Goal: Book appointment/travel/reservation

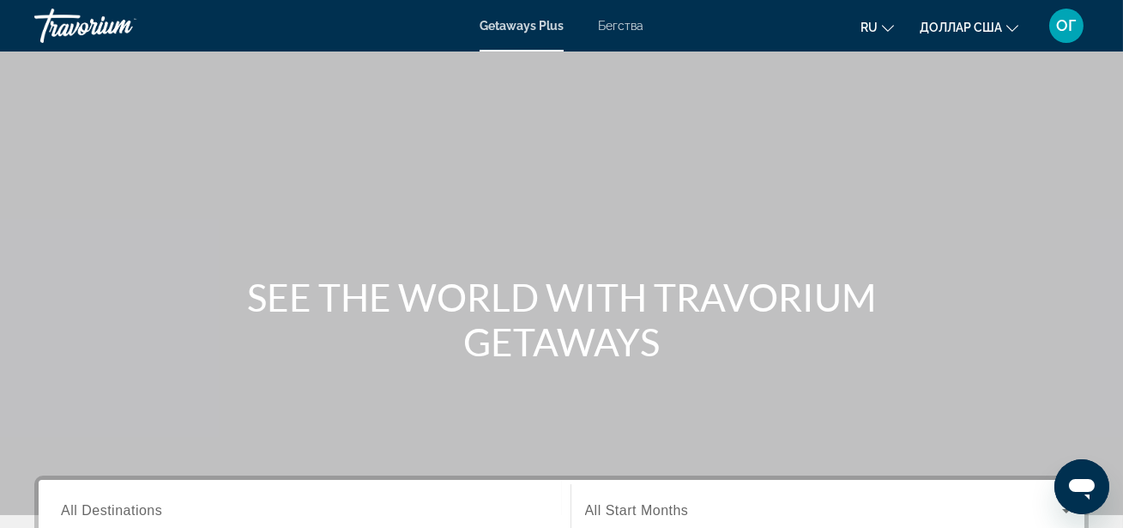
click at [634, 24] on font "Бегства" at bounding box center [620, 26] width 45 height 14
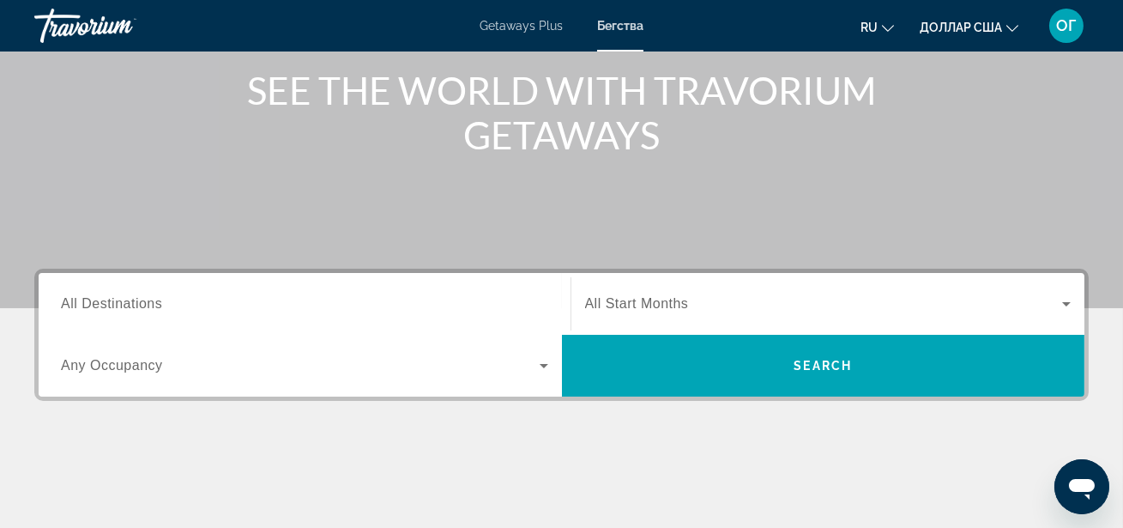
scroll to position [218, 0]
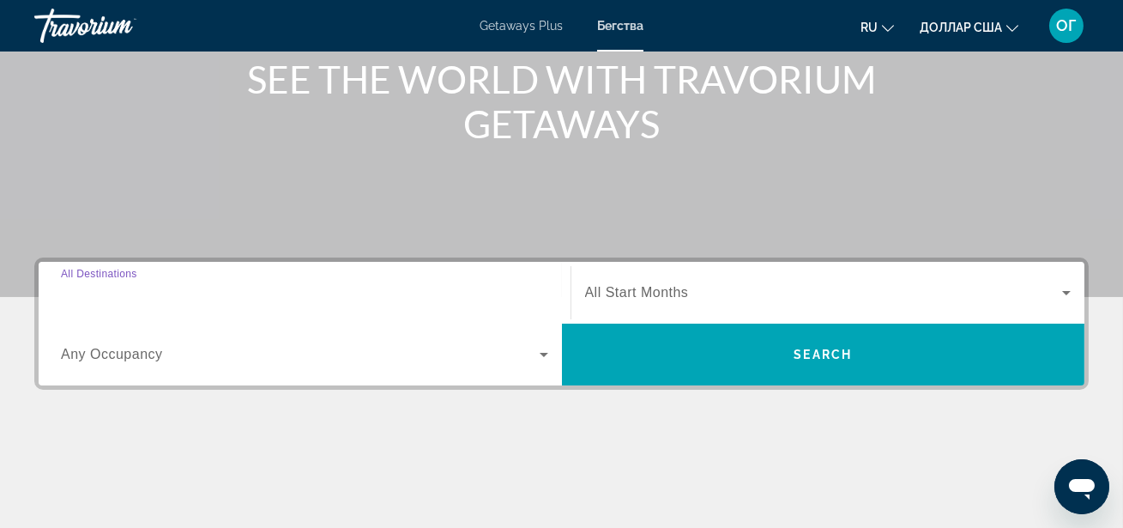
click at [227, 286] on input "Destination All Destinations" at bounding box center [304, 293] width 487 height 21
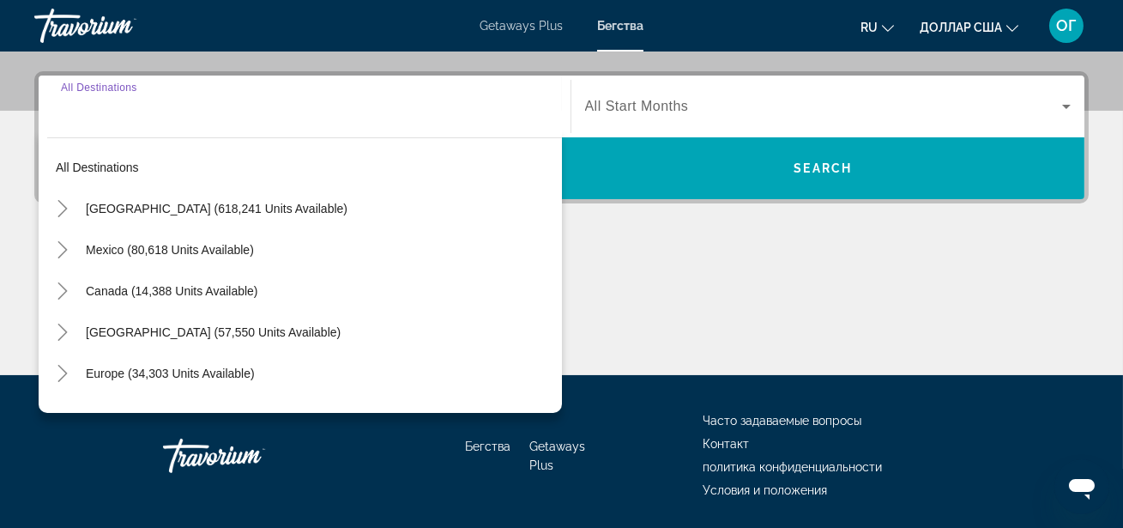
scroll to position [419, 0]
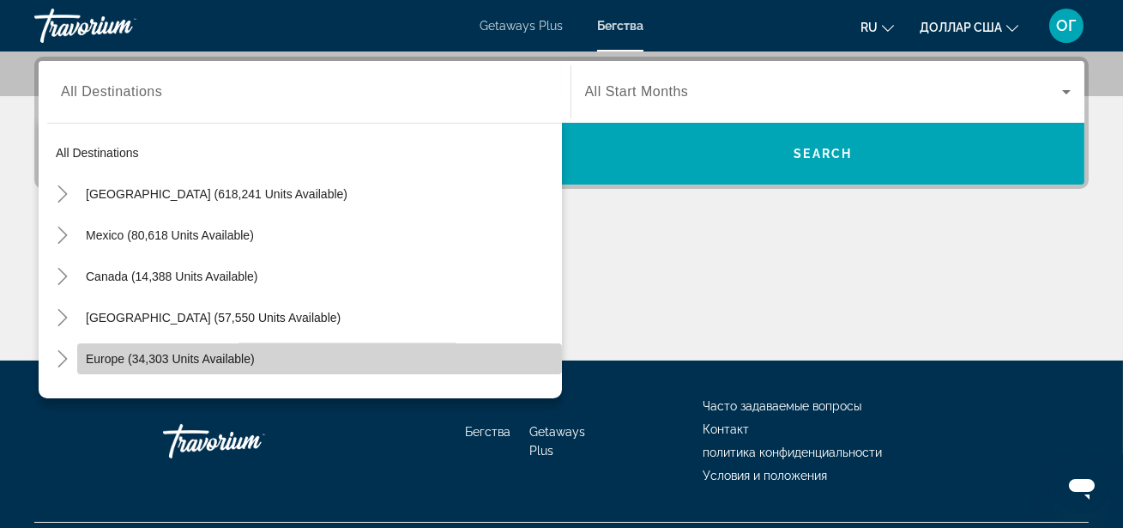
click at [182, 355] on span "Europe (34,303 units available)" at bounding box center [170, 359] width 169 height 14
type input "**********"
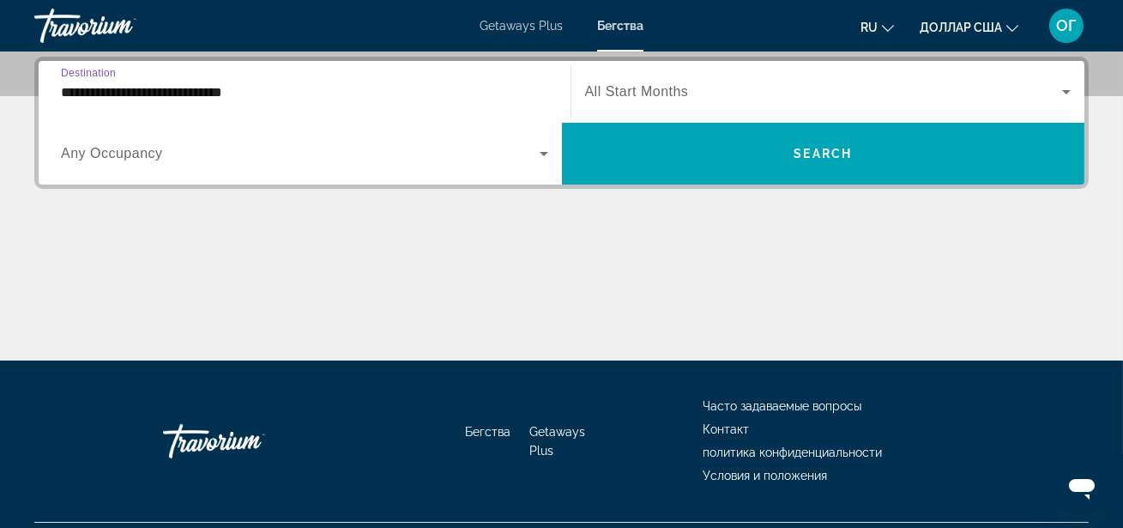
click at [1068, 88] on icon "Search widget" at bounding box center [1066, 92] width 21 height 21
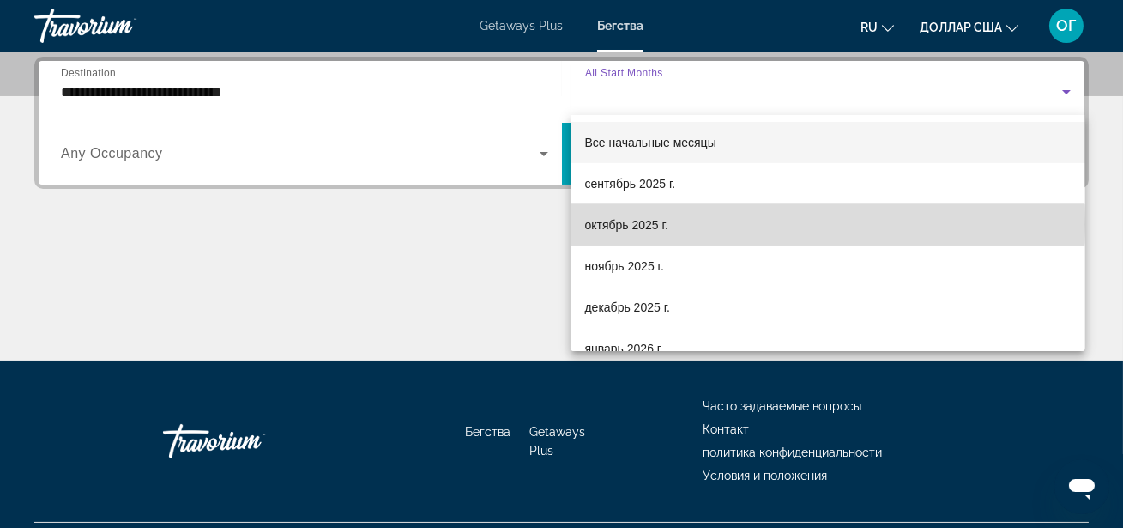
click at [730, 224] on mat-option "октябрь 2025 г." at bounding box center [828, 224] width 514 height 41
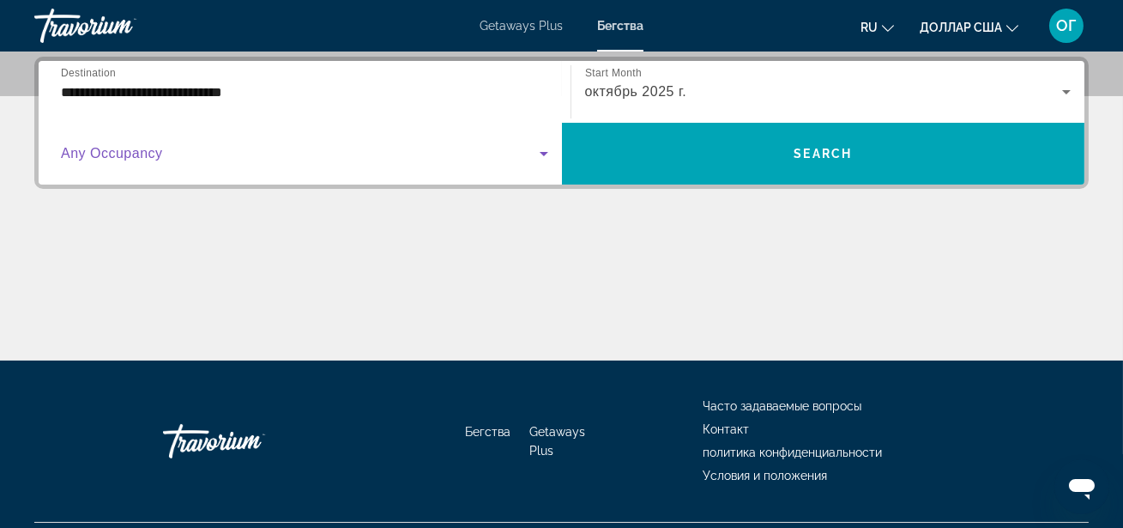
click at [543, 155] on icon "Search widget" at bounding box center [544, 153] width 21 height 21
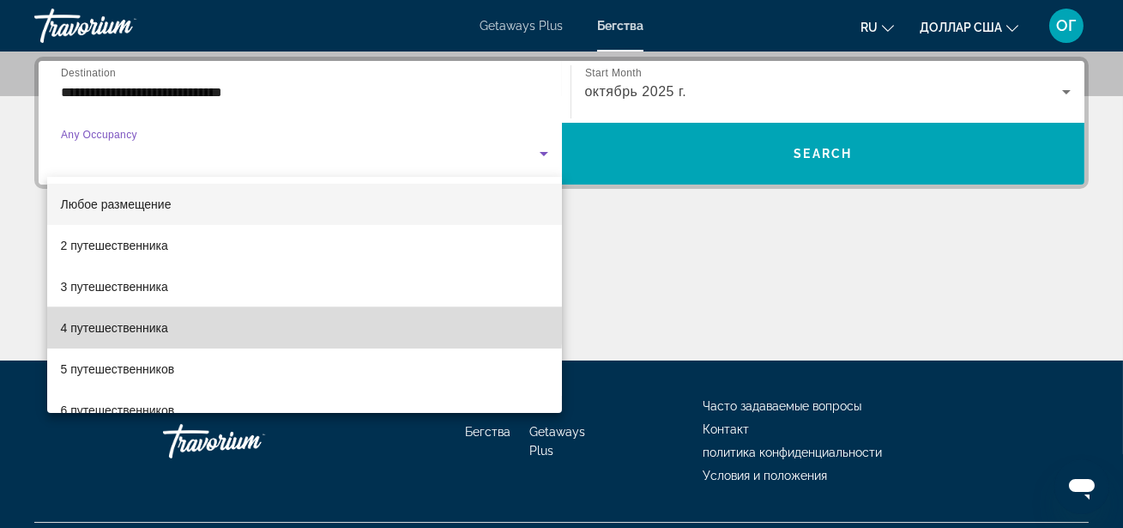
click at [274, 322] on mat-option "4 путешественника" at bounding box center [304, 327] width 515 height 41
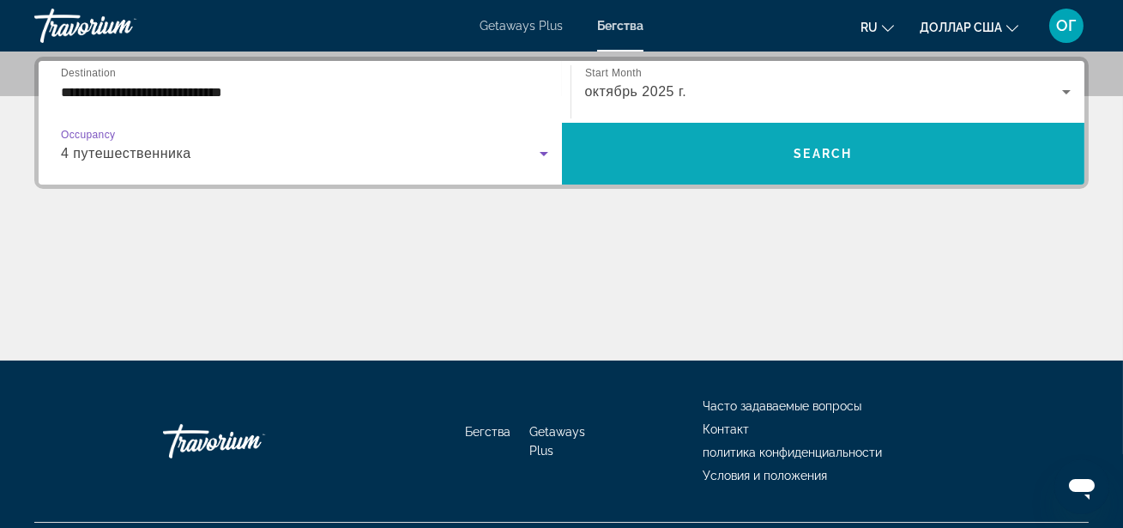
click at [836, 154] on span "Search" at bounding box center [823, 154] width 58 height 14
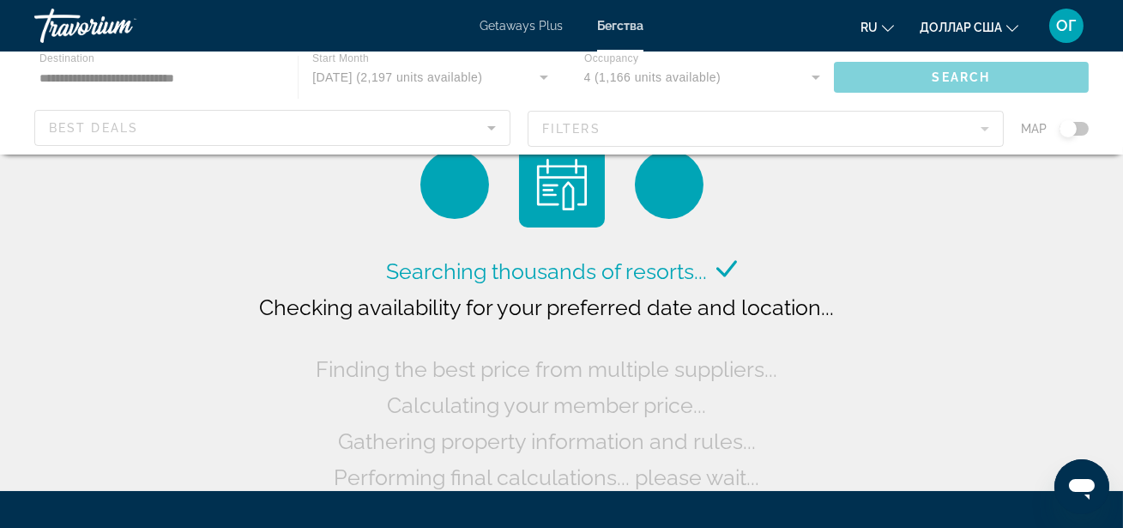
click at [1073, 130] on div "Основное содержание" at bounding box center [561, 102] width 1123 height 103
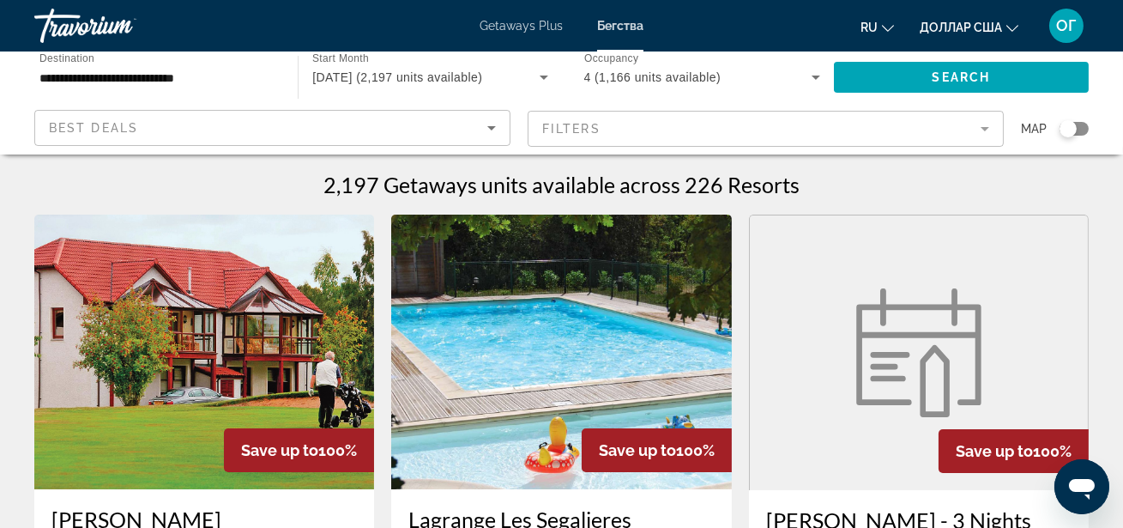
click at [1084, 130] on div "Search widget" at bounding box center [1074, 129] width 29 height 14
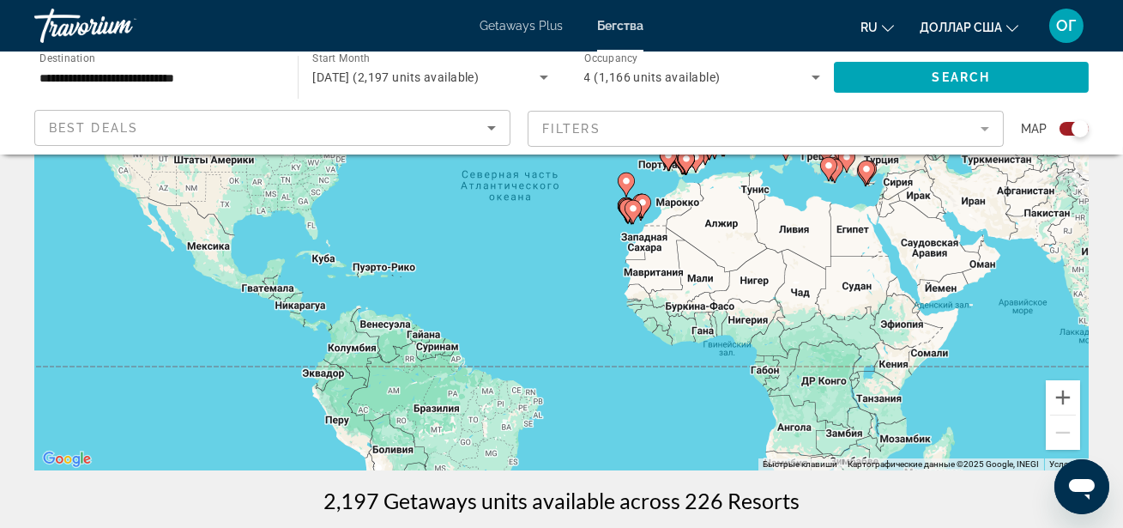
scroll to position [218, 0]
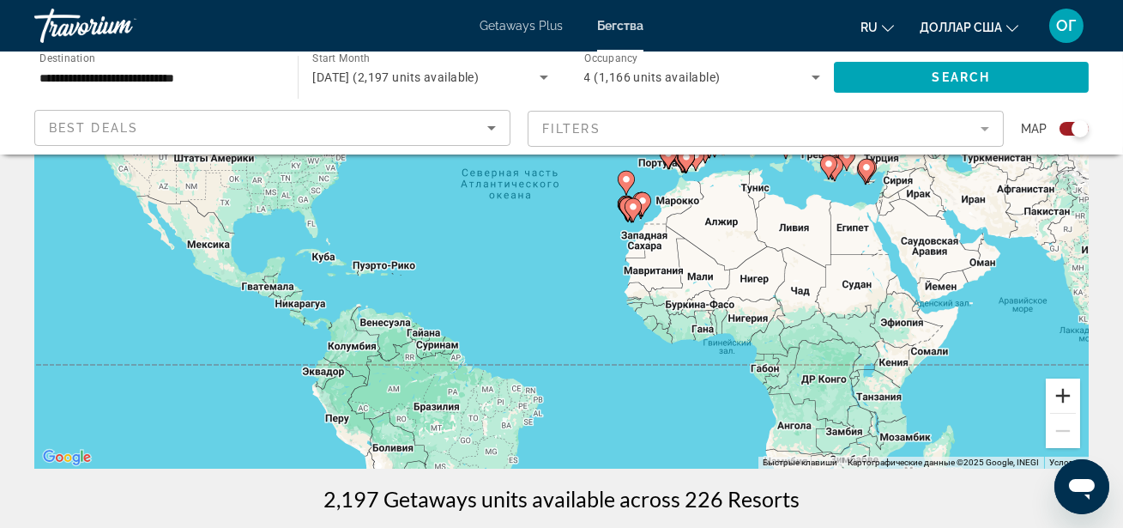
click at [1068, 395] on button "Увеличить" at bounding box center [1063, 395] width 34 height 34
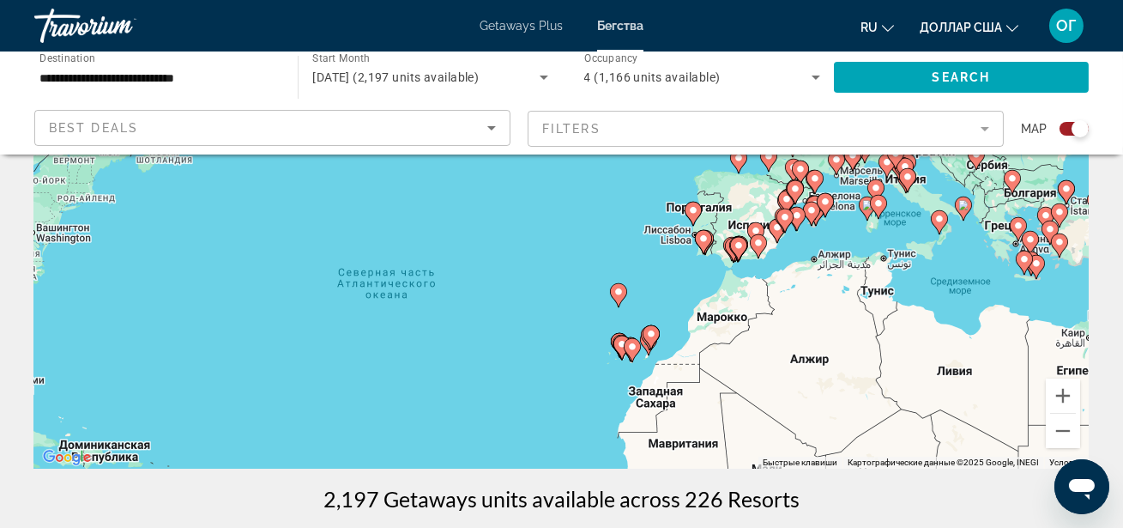
drag, startPoint x: 964, startPoint y: 221, endPoint x: 892, endPoint y: 346, distance: 144.1
click at [892, 346] on div "Чтобы активировать перетаскивание с помощью клавиатуры, нажмите Alt + Ввод. Пос…" at bounding box center [561, 211] width 1055 height 515
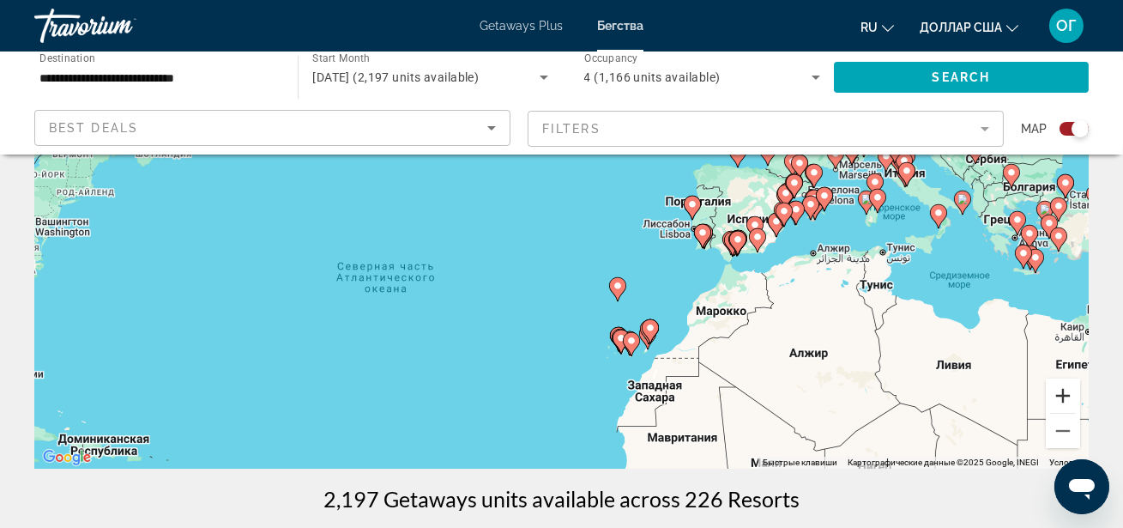
click at [1069, 401] on button "Увеличить" at bounding box center [1063, 395] width 34 height 34
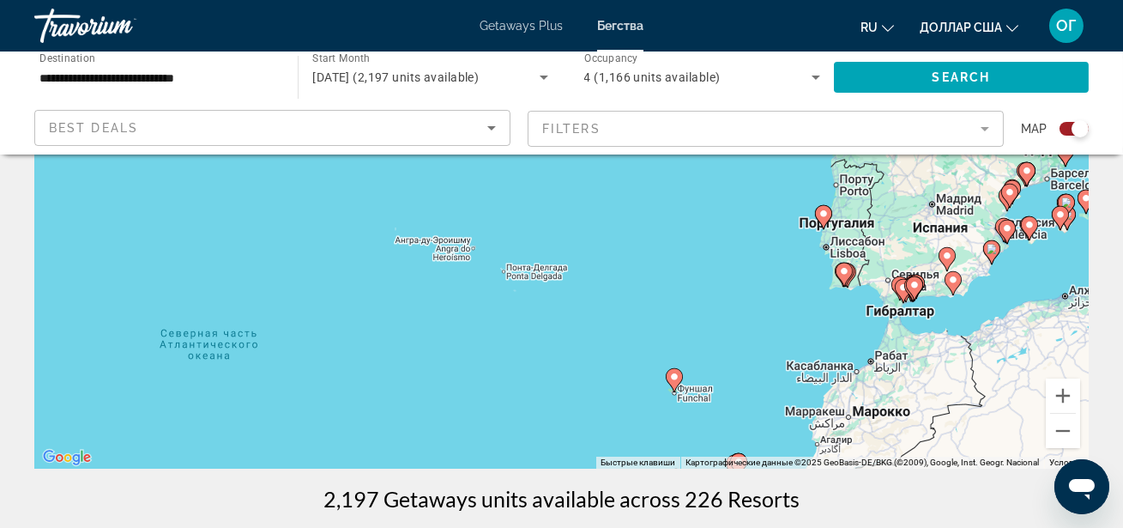
click at [994, 260] on gmp-advanced-marker "Основное содержание" at bounding box center [991, 252] width 17 height 26
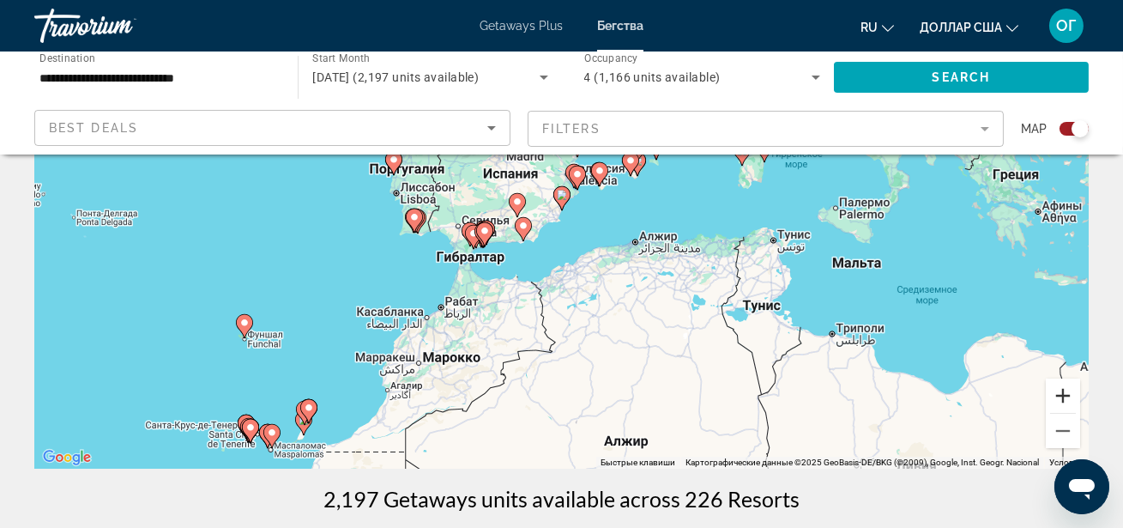
click at [1057, 398] on button "Увеличить" at bounding box center [1063, 395] width 34 height 34
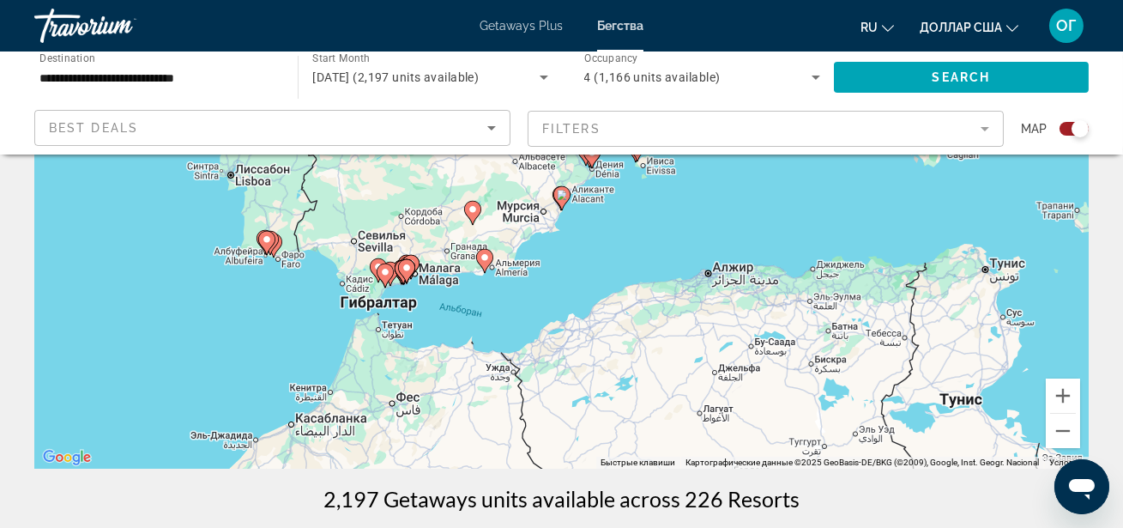
click at [561, 200] on icon "Основное содержание" at bounding box center [560, 198] width 15 height 22
type input "**********"
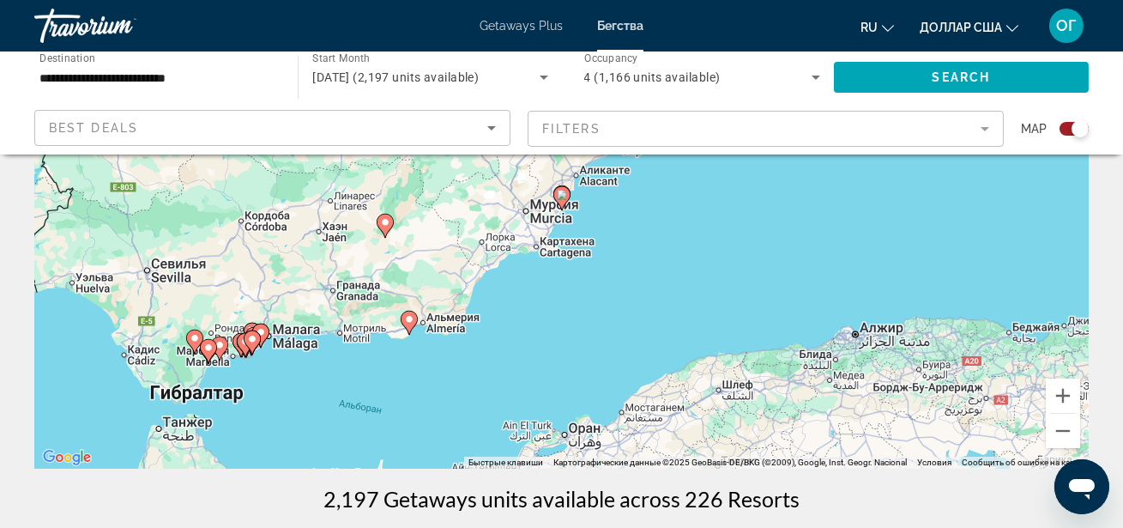
click at [564, 201] on icon "Основное содержание" at bounding box center [560, 198] width 15 height 22
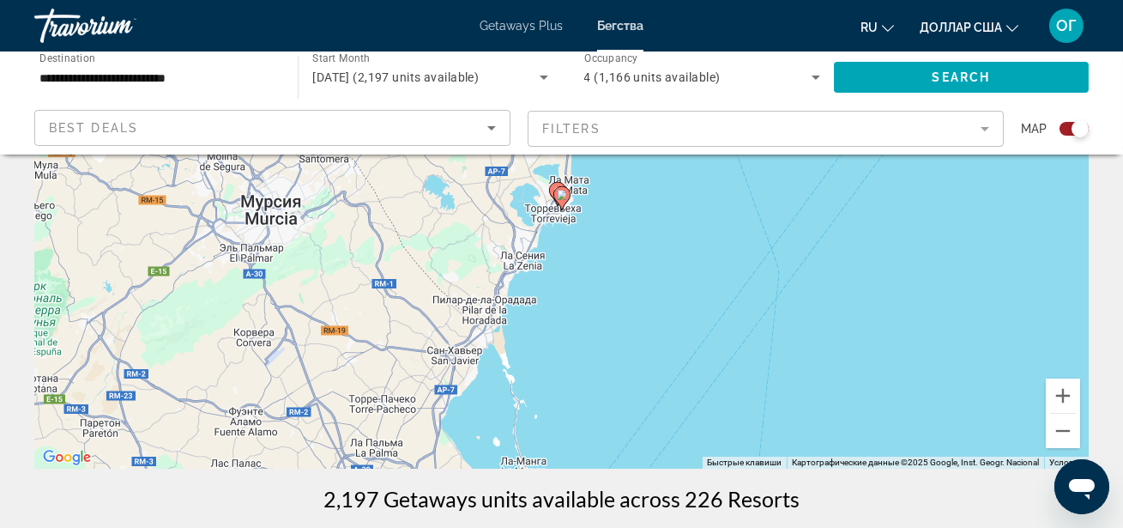
click at [563, 196] on image "Основное содержание" at bounding box center [562, 195] width 10 height 10
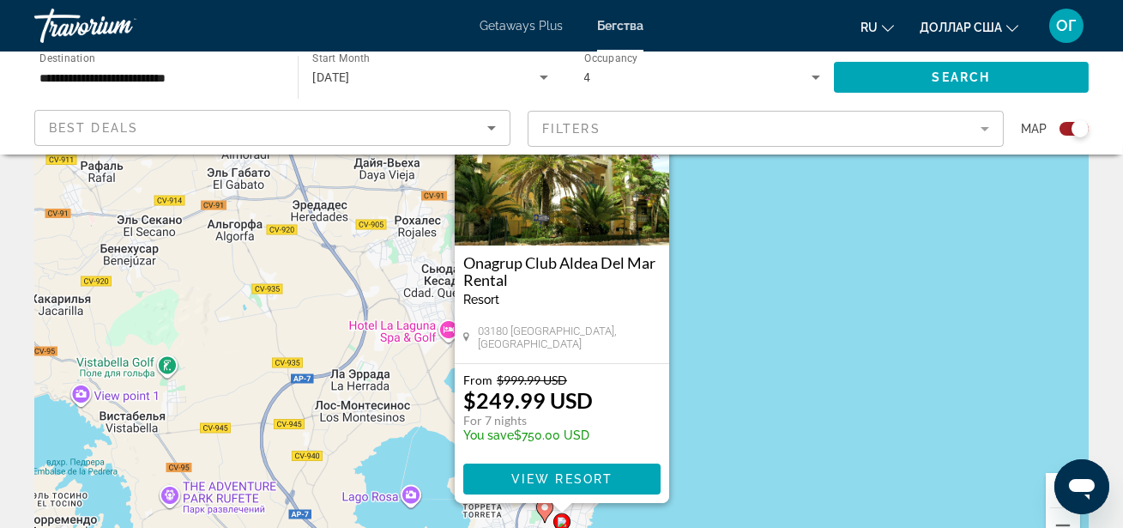
scroll to position [124, 0]
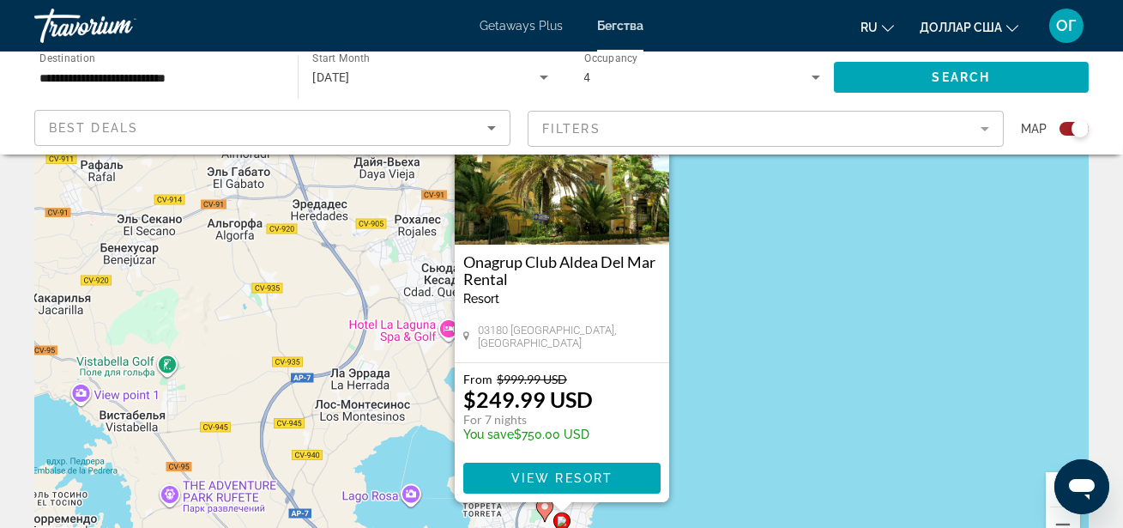
click at [556, 224] on img "Основное содержание" at bounding box center [562, 159] width 215 height 172
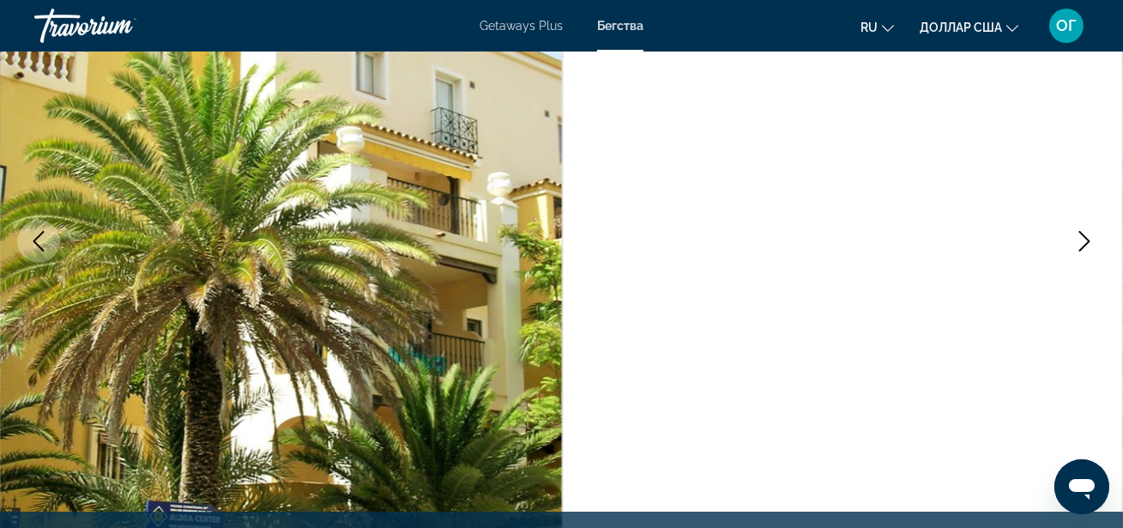
scroll to position [249, 0]
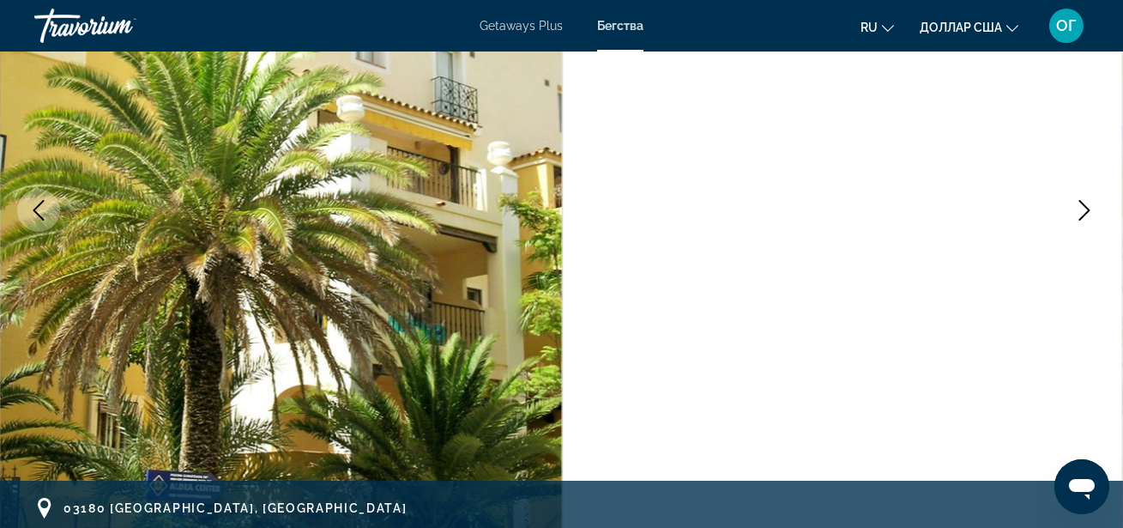
click at [1079, 214] on icon "Next image" at bounding box center [1084, 210] width 21 height 21
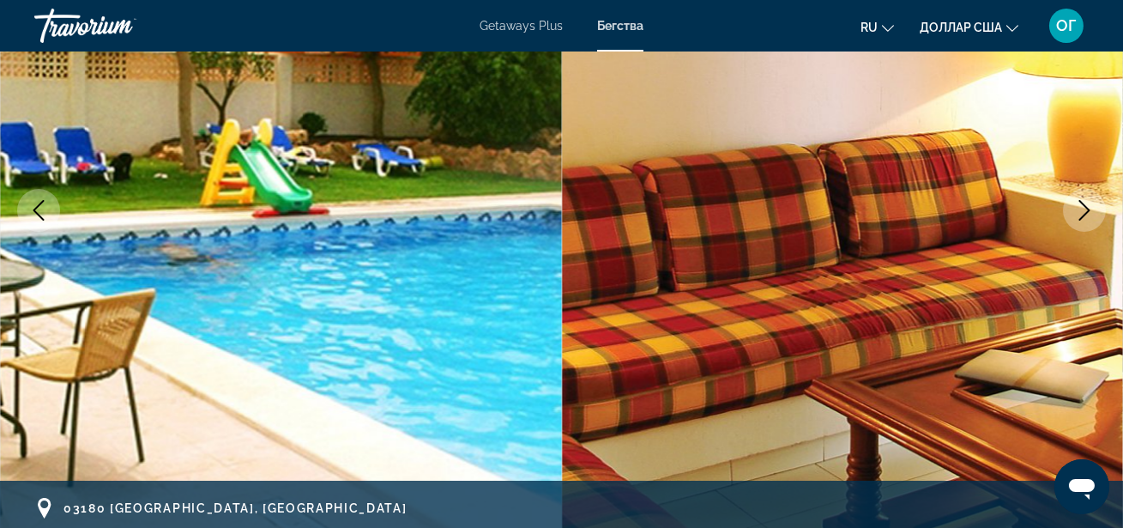
click at [1079, 214] on icon "Next image" at bounding box center [1084, 210] width 21 height 21
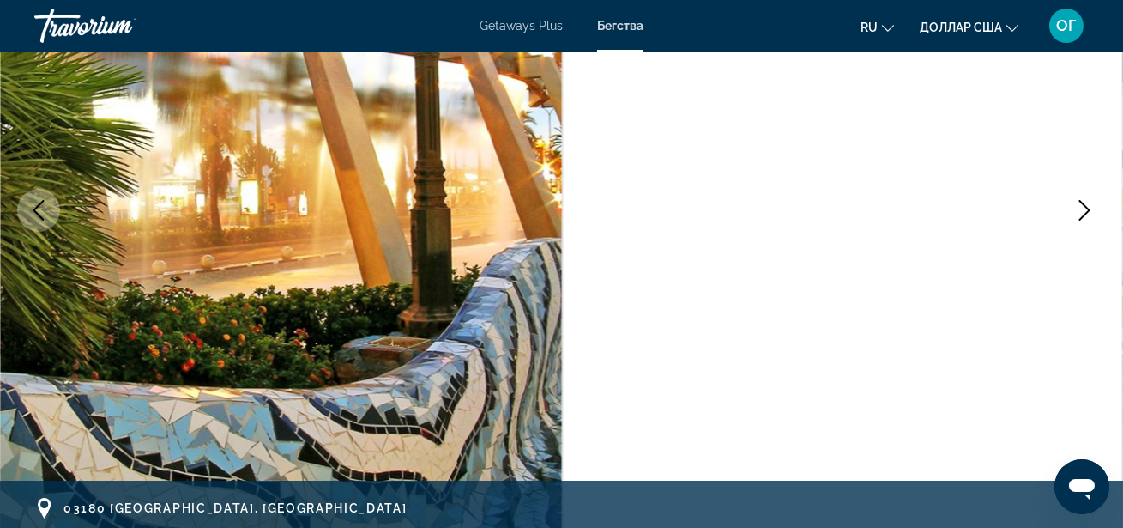
click at [1079, 214] on icon "Next image" at bounding box center [1084, 210] width 21 height 21
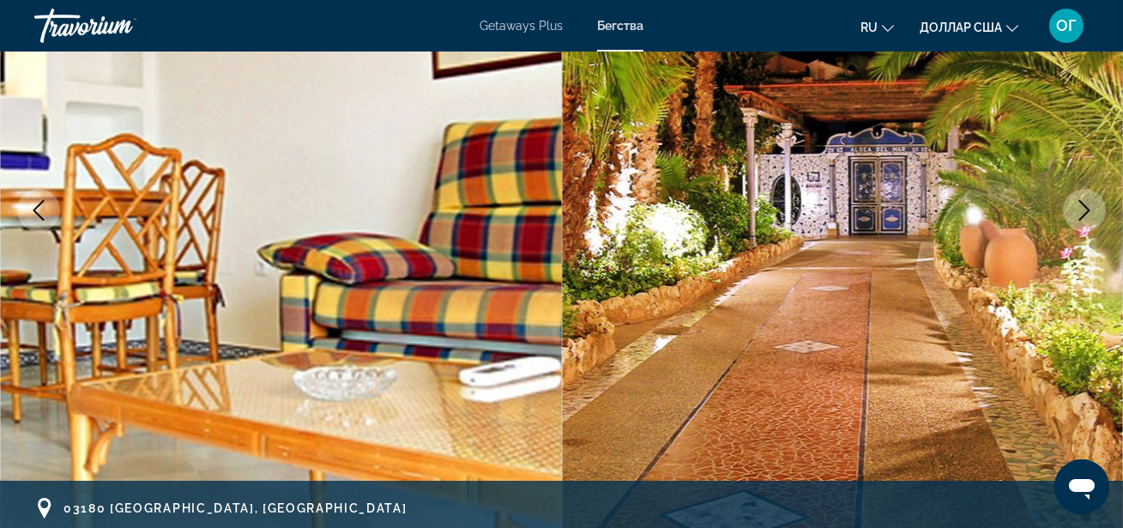
click at [1079, 214] on icon "Next image" at bounding box center [1084, 210] width 21 height 21
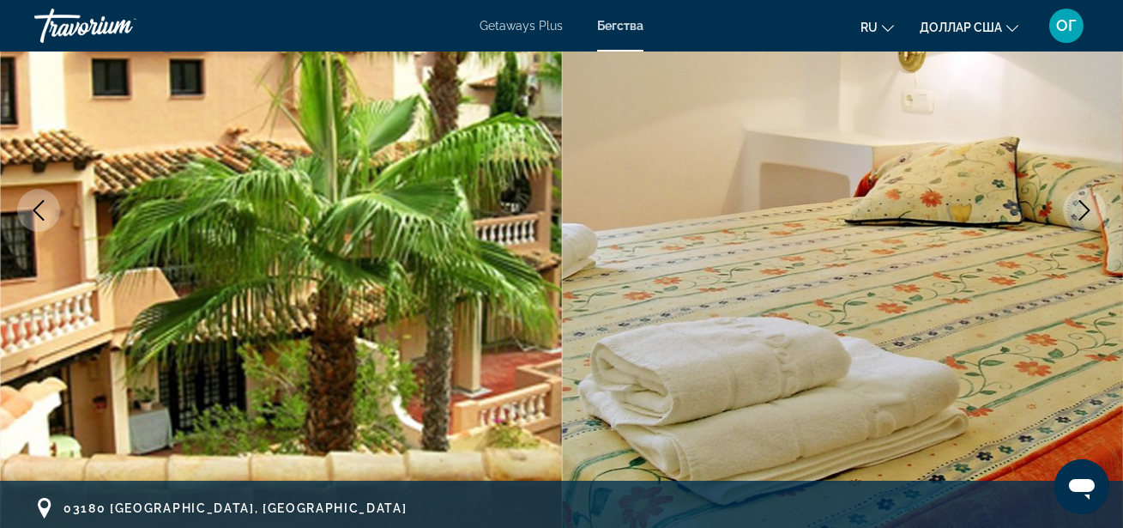
click at [1079, 214] on icon "Next image" at bounding box center [1084, 210] width 21 height 21
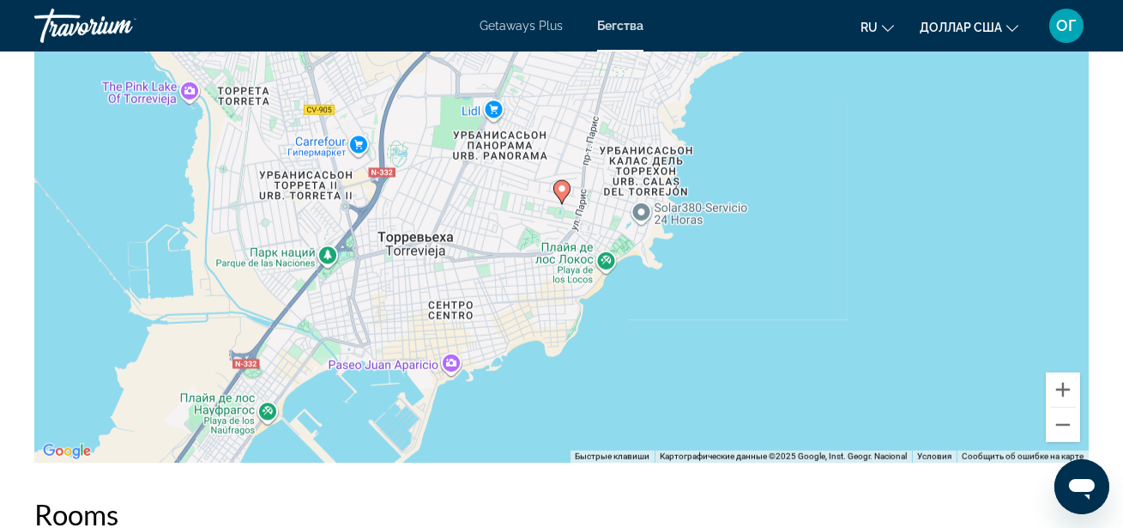
scroll to position [2651, 0]
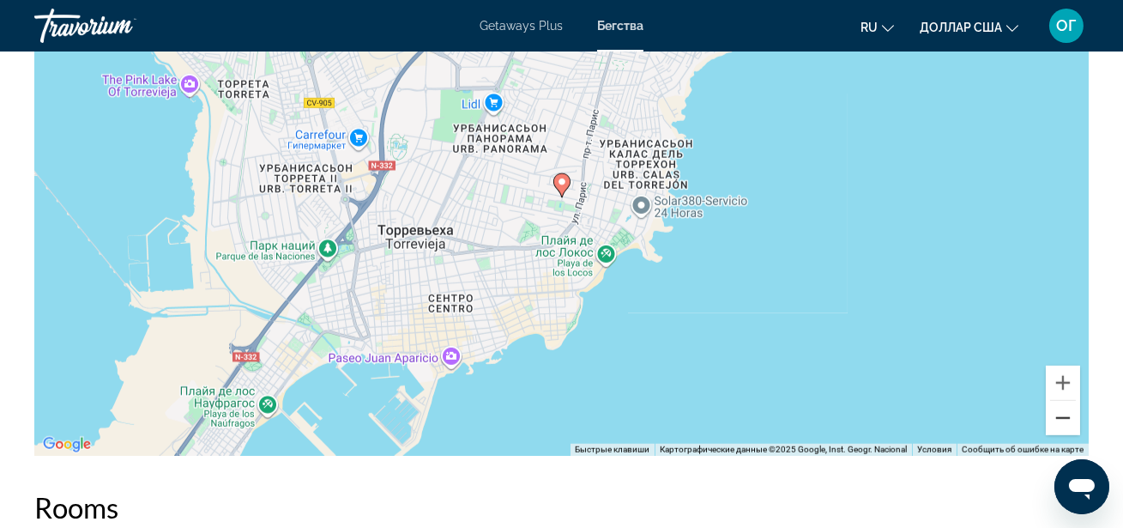
click at [1070, 402] on button "Уменьшить" at bounding box center [1063, 418] width 34 height 34
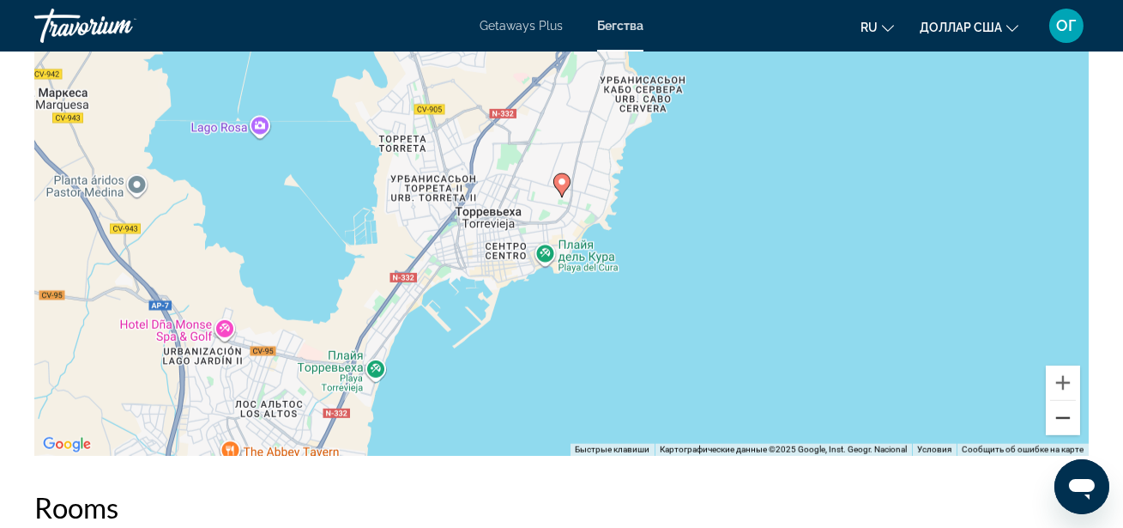
click at [1070, 402] on button "Уменьшить" at bounding box center [1063, 418] width 34 height 34
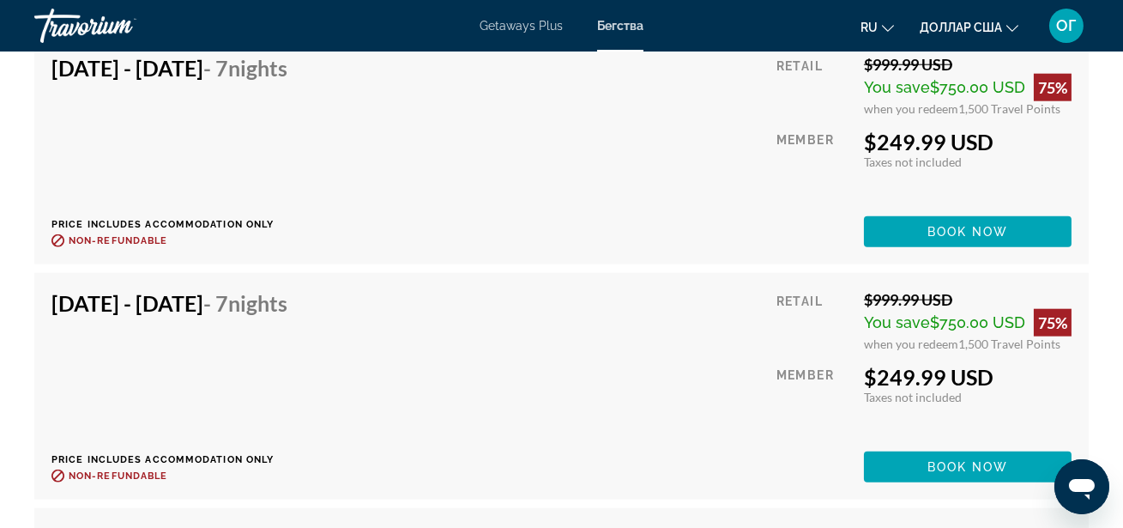
scroll to position [3744, 0]
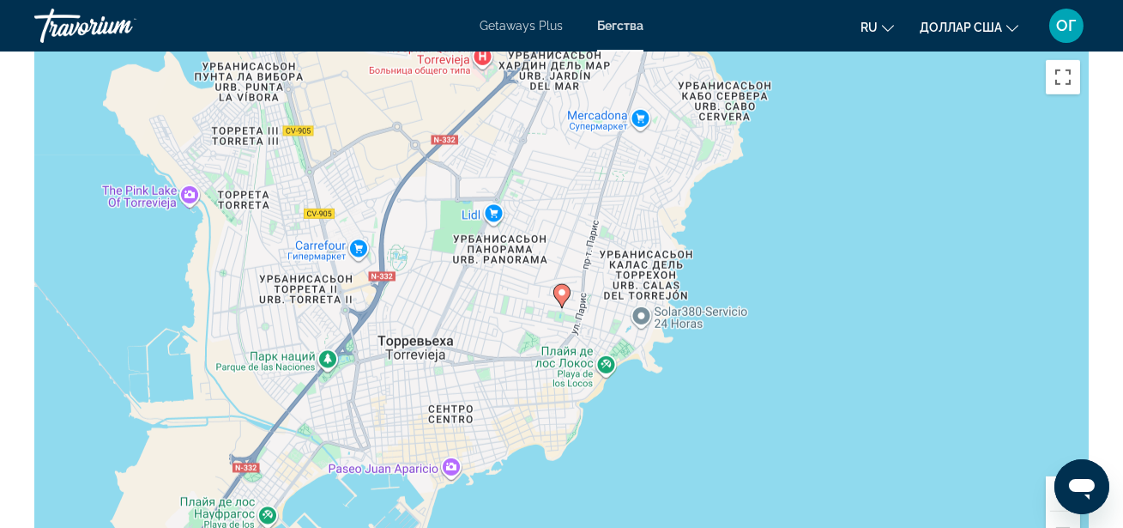
scroll to position [2558, 0]
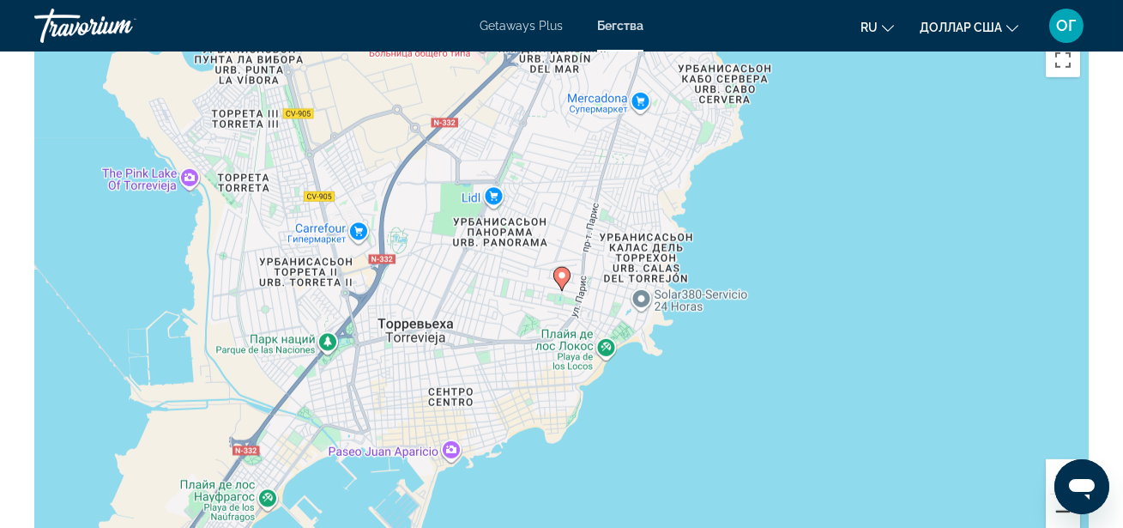
click at [1052, 499] on button "Уменьшить" at bounding box center [1063, 511] width 34 height 34
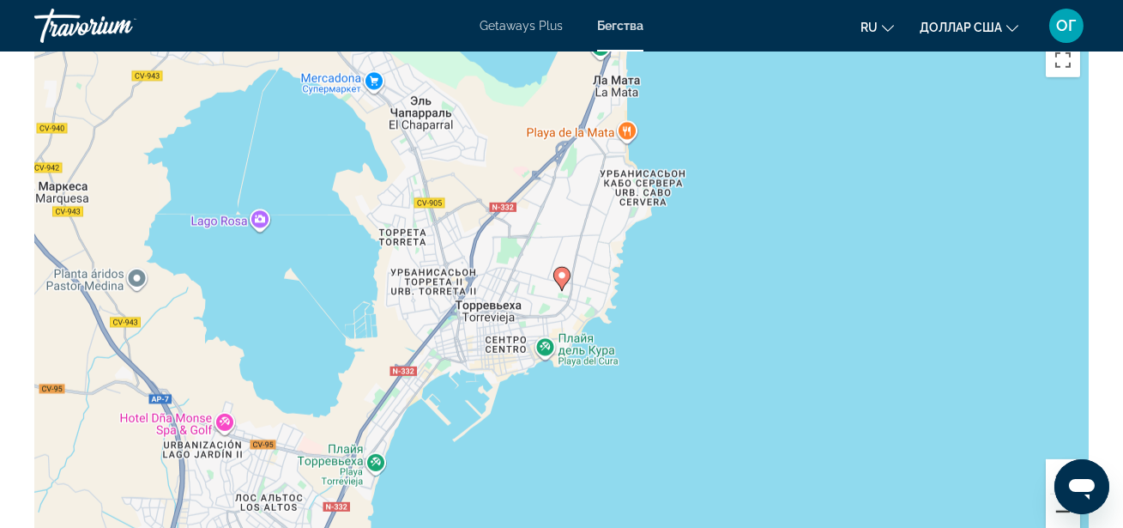
click at [1053, 499] on button "Уменьшить" at bounding box center [1063, 511] width 34 height 34
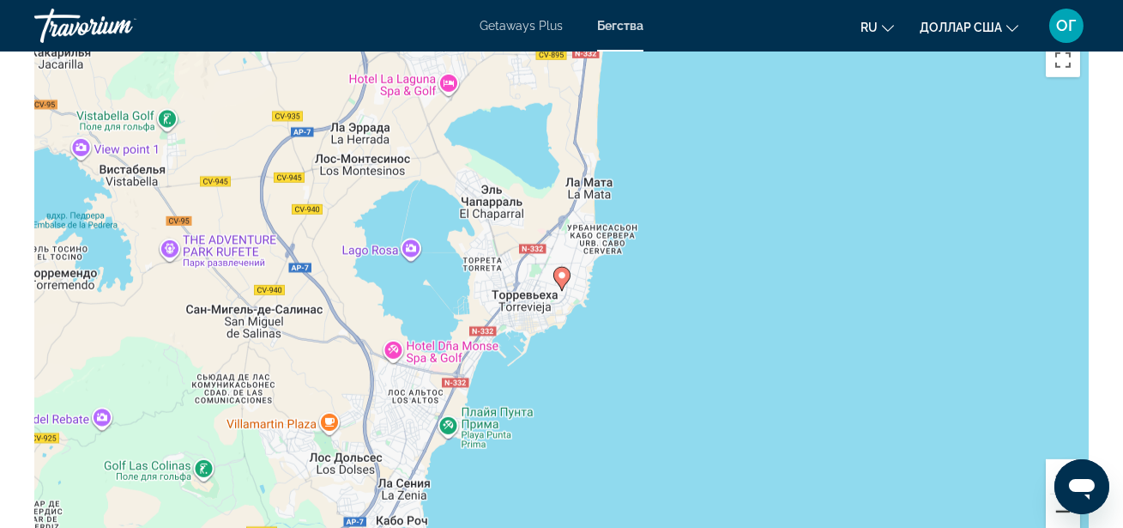
click at [1053, 499] on button "Уменьшить" at bounding box center [1063, 511] width 34 height 34
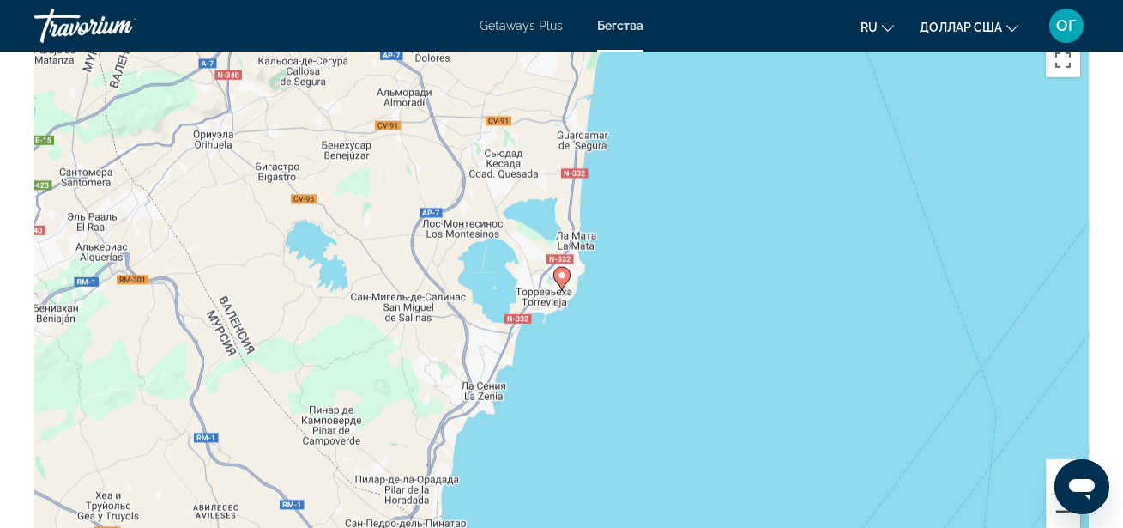
click at [1053, 499] on button "Уменьшить" at bounding box center [1063, 511] width 34 height 34
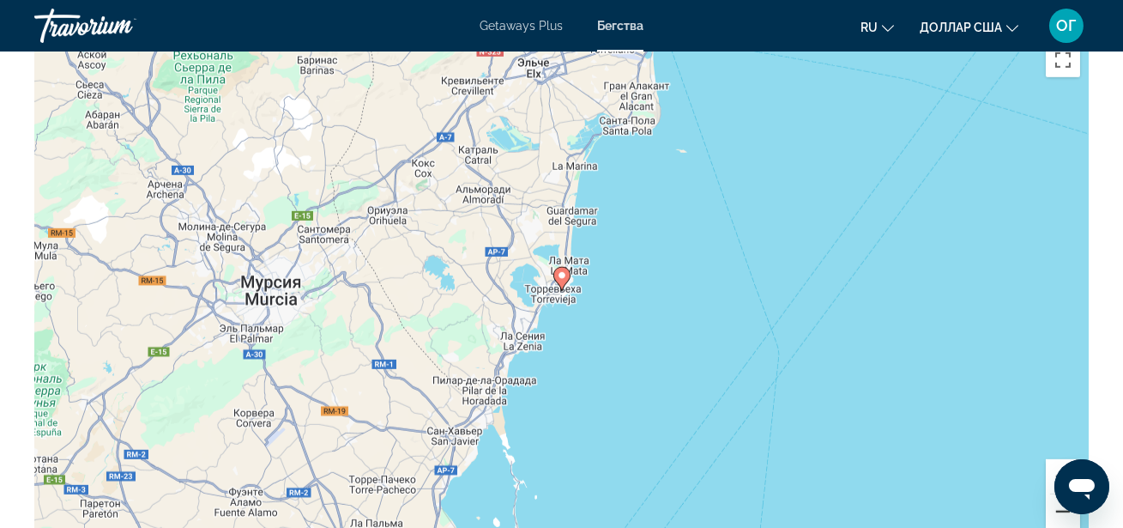
click at [1053, 500] on button "Уменьшить" at bounding box center [1063, 511] width 34 height 34
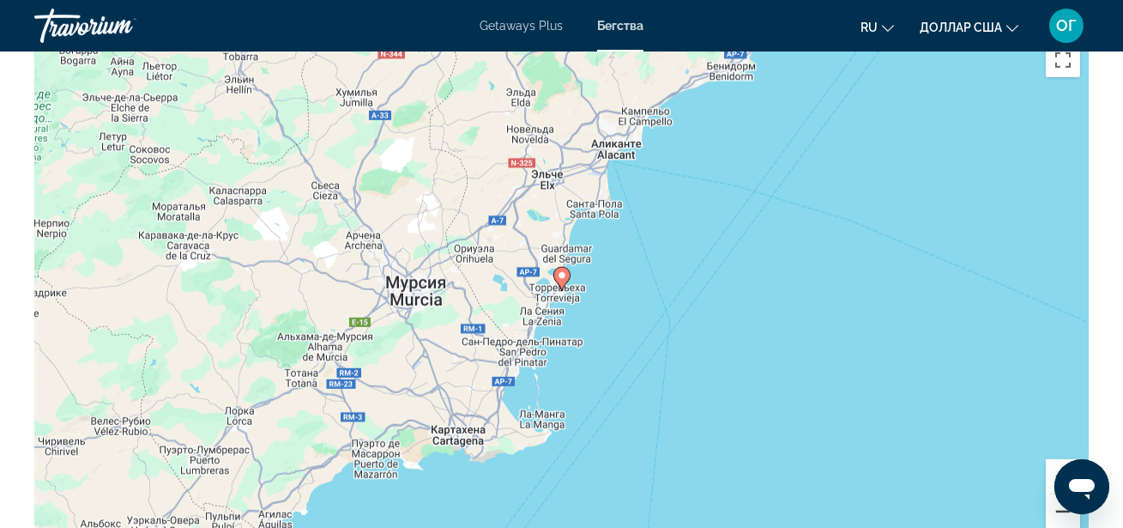
click at [1053, 501] on button "Уменьшить" at bounding box center [1063, 511] width 34 height 34
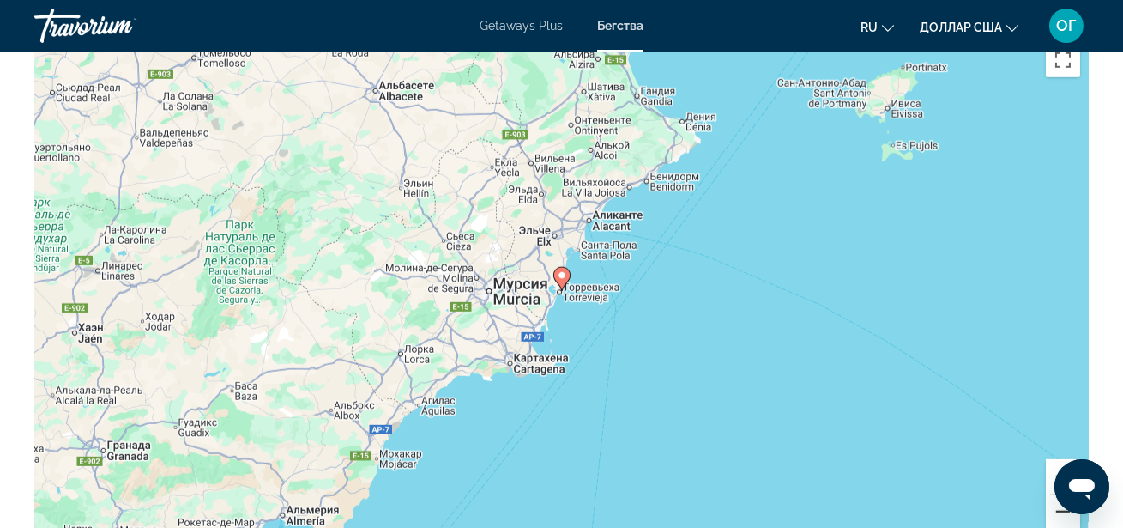
click at [1053, 501] on button "Уменьшить" at bounding box center [1063, 511] width 34 height 34
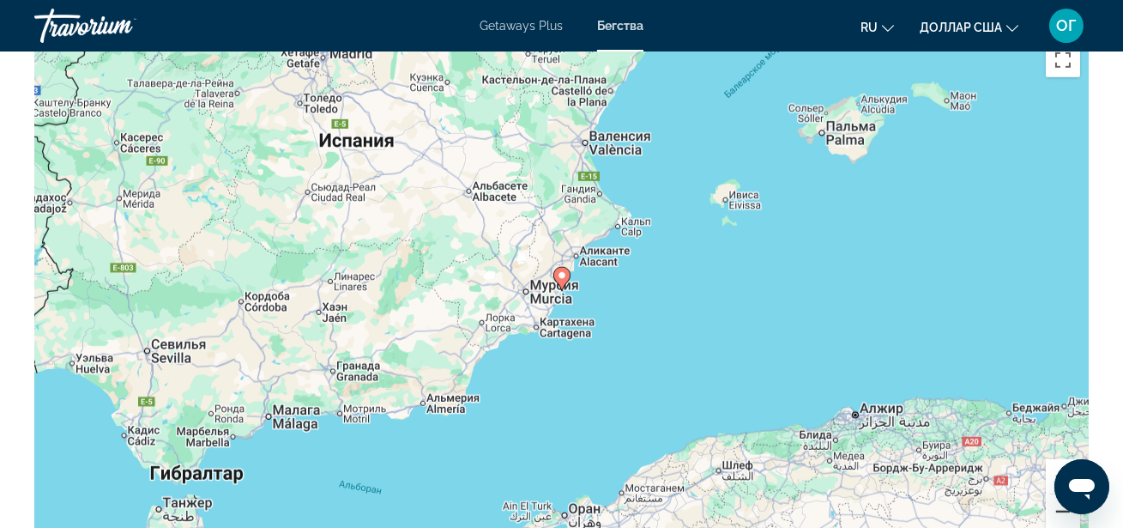
click at [1053, 501] on button "Уменьшить" at bounding box center [1063, 511] width 34 height 34
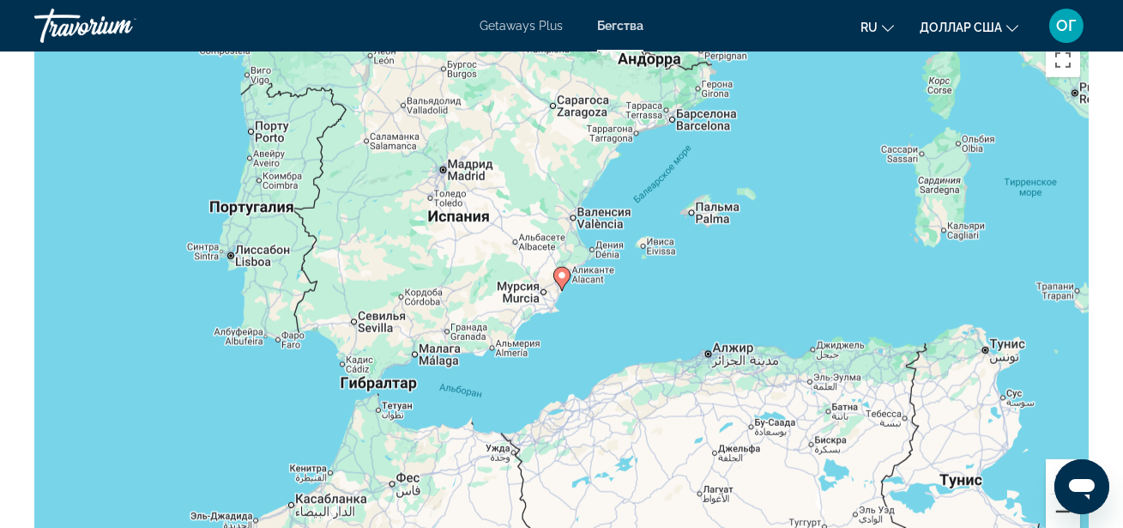
click at [1053, 501] on button "Уменьшить" at bounding box center [1063, 511] width 34 height 34
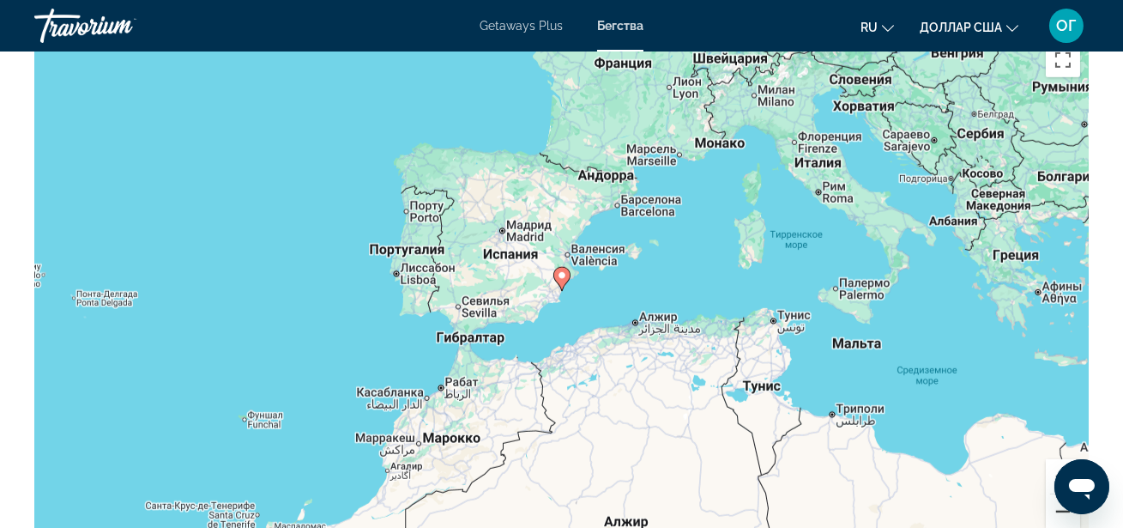
click at [1053, 501] on button "Уменьшить" at bounding box center [1063, 511] width 34 height 34
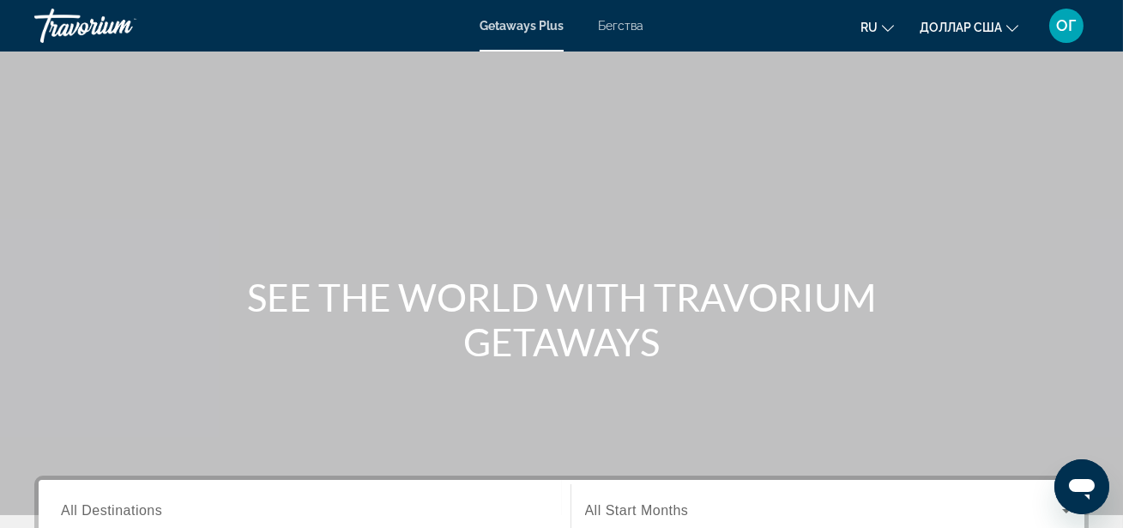
click at [628, 27] on font "Бегства" at bounding box center [620, 26] width 45 height 14
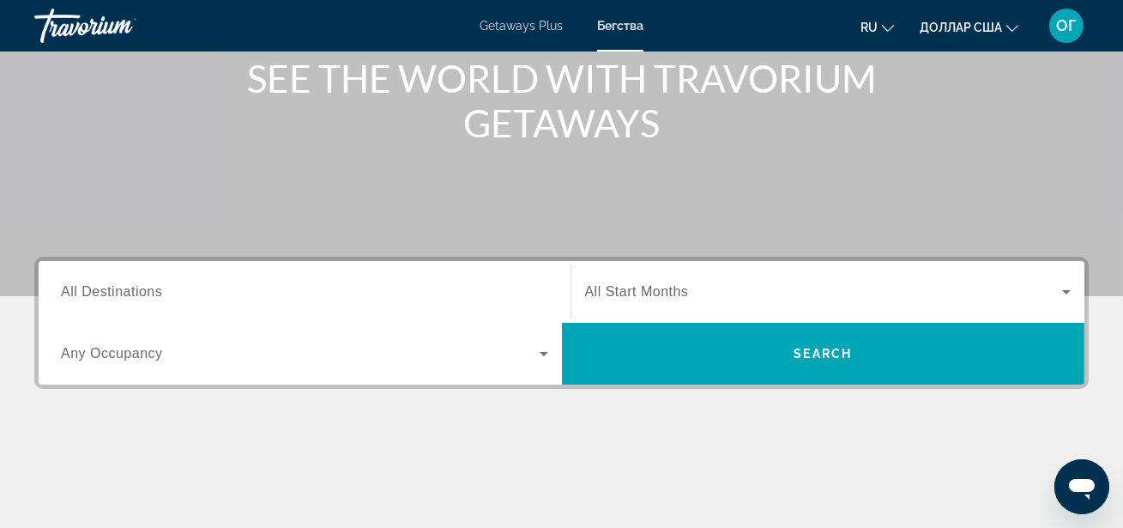
scroll to position [249, 0]
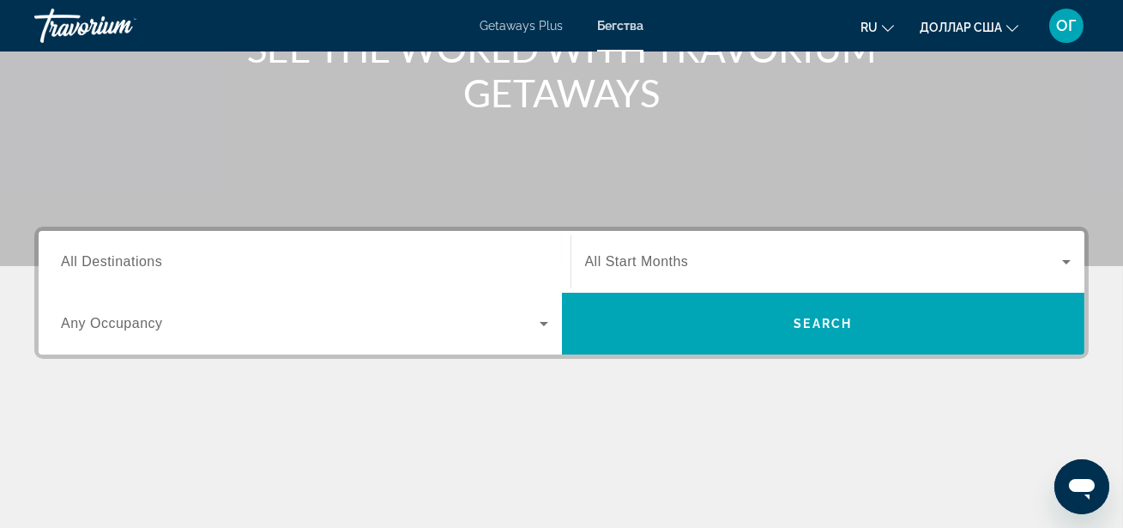
click at [435, 263] on input "Destination All Destinations" at bounding box center [304, 262] width 487 height 21
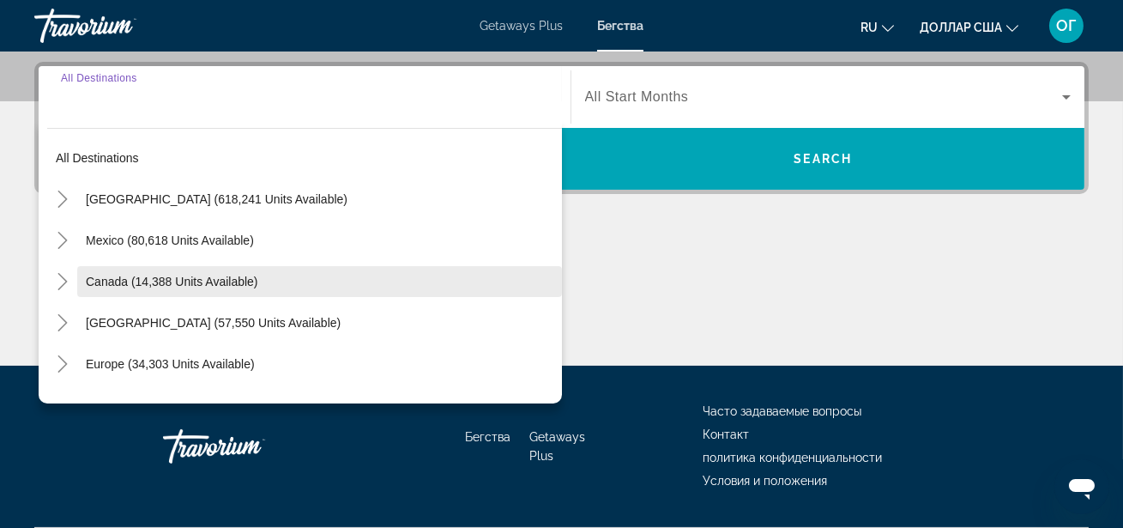
scroll to position [419, 0]
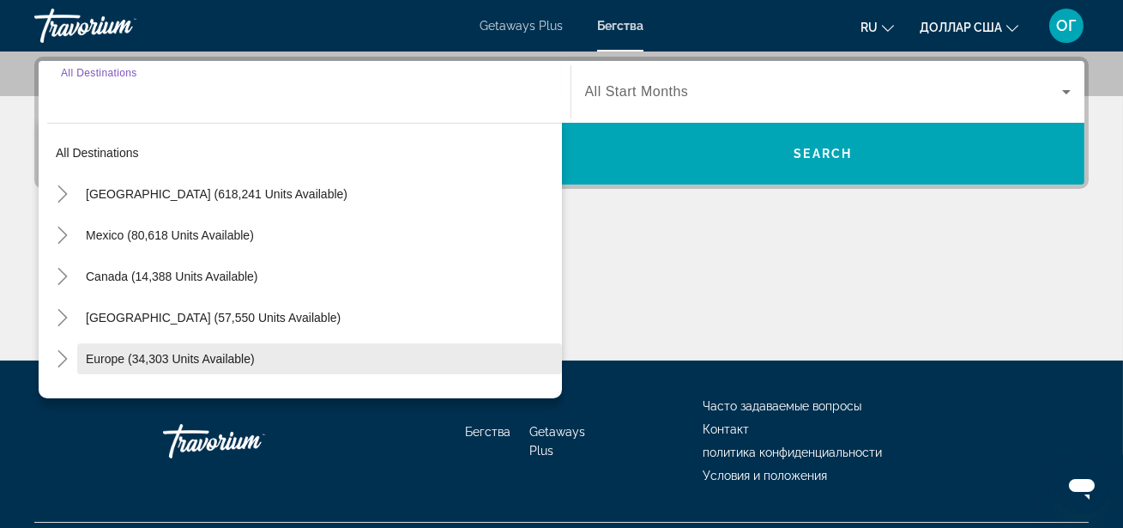
click at [280, 355] on span "Search widget" at bounding box center [319, 358] width 485 height 41
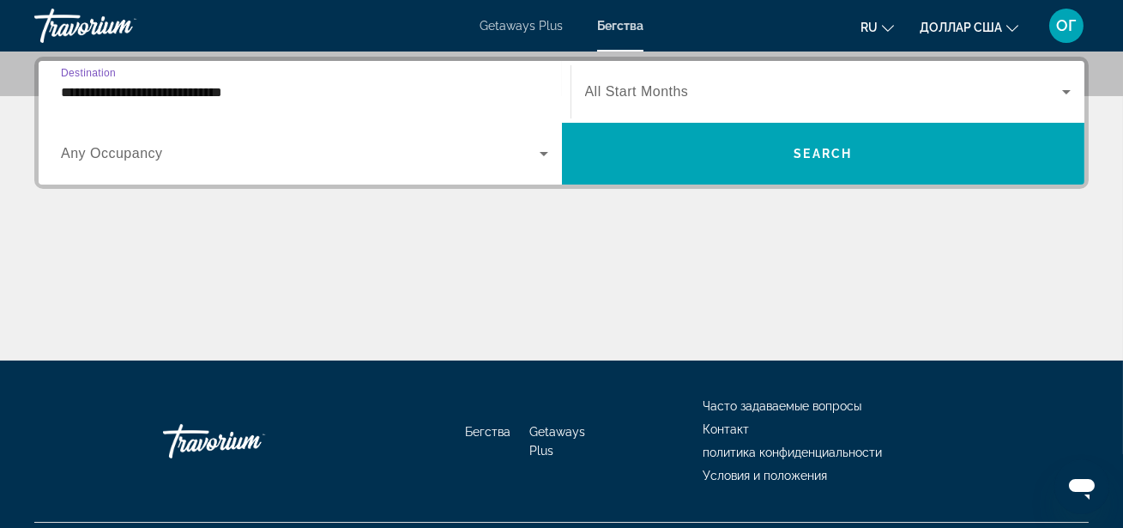
click at [438, 76] on div "**********" at bounding box center [304, 92] width 487 height 49
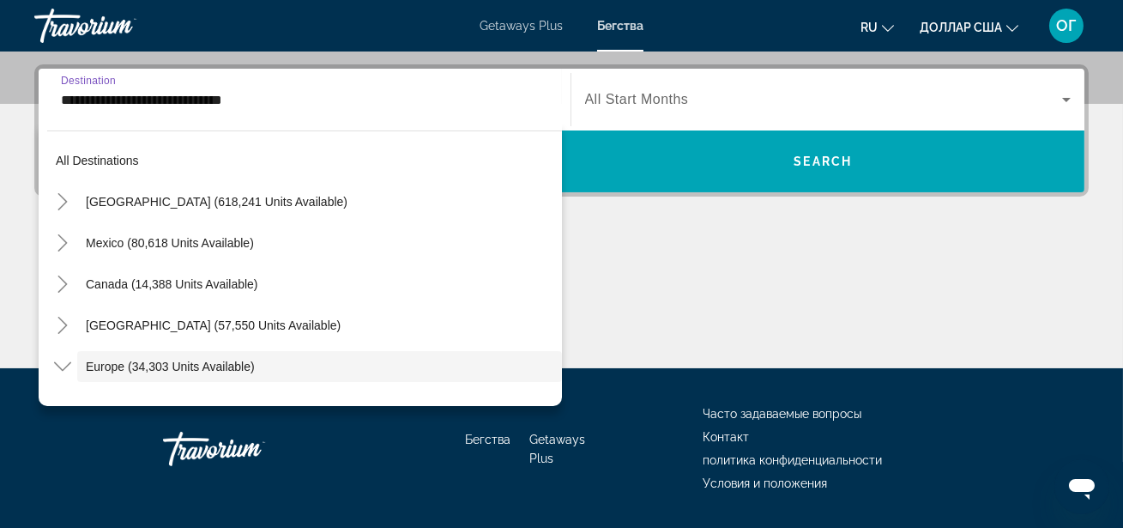
scroll to position [102, 0]
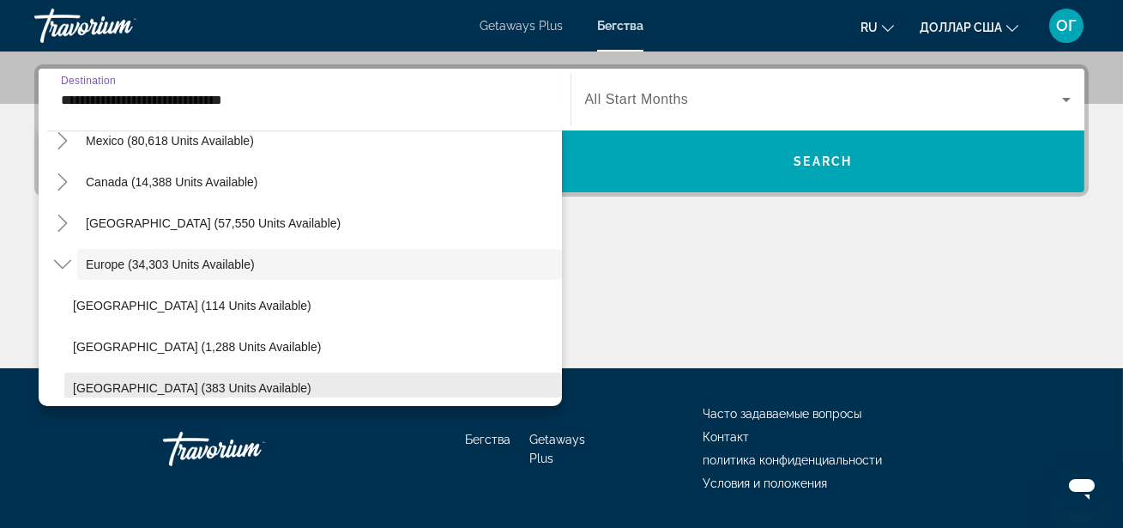
click at [227, 381] on span "[GEOGRAPHIC_DATA] (383 units available)" at bounding box center [192, 388] width 239 height 14
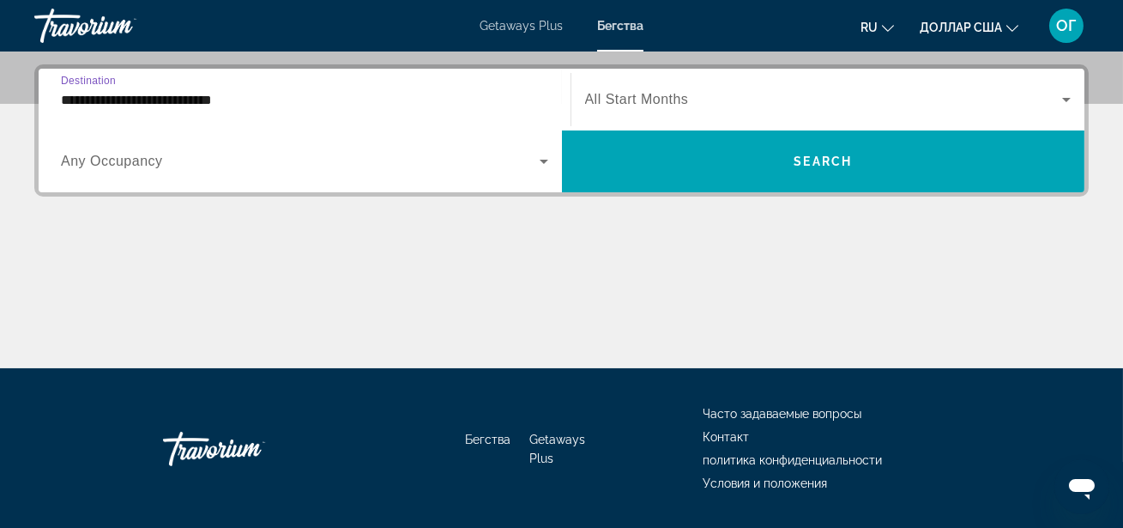
scroll to position [419, 0]
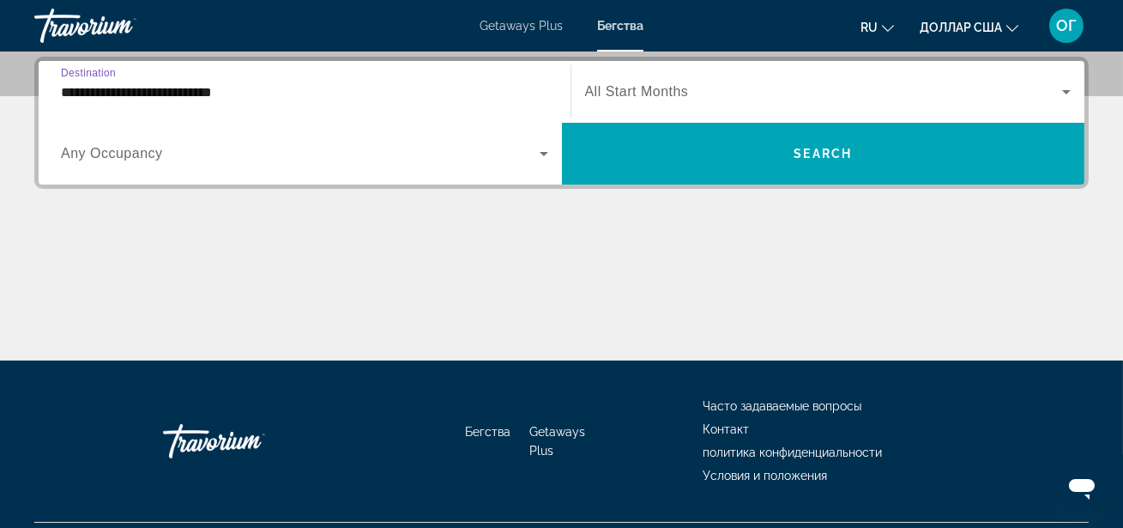
click at [341, 89] on input "**********" at bounding box center [304, 92] width 487 height 21
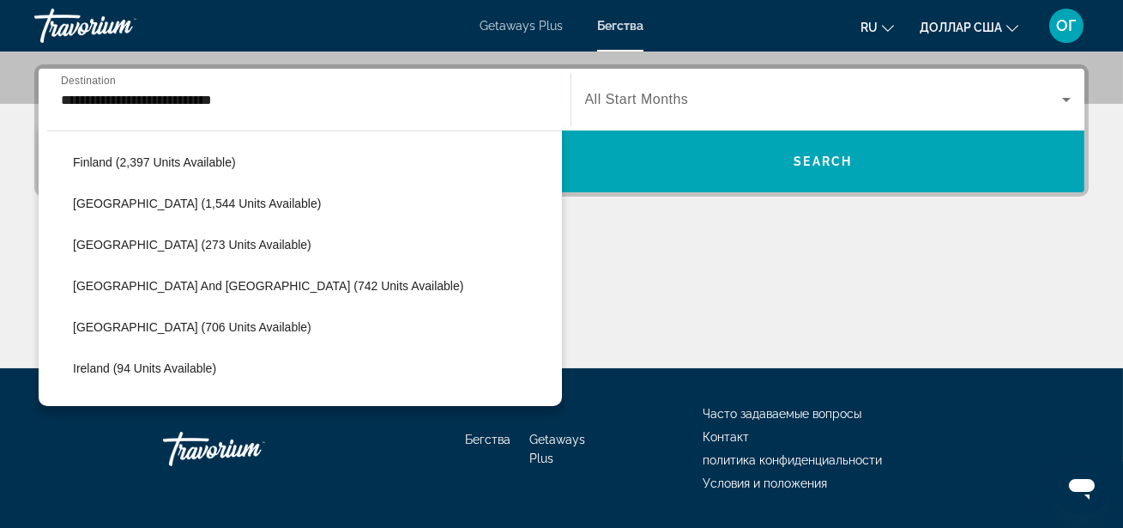
scroll to position [429, 0]
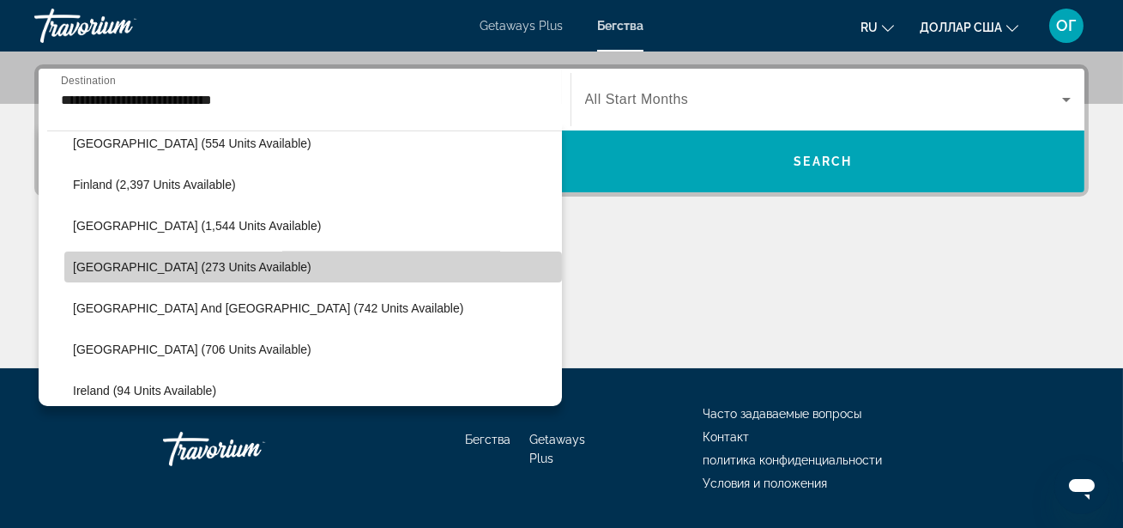
click at [316, 263] on span "Search widget" at bounding box center [313, 266] width 498 height 41
type input "**********"
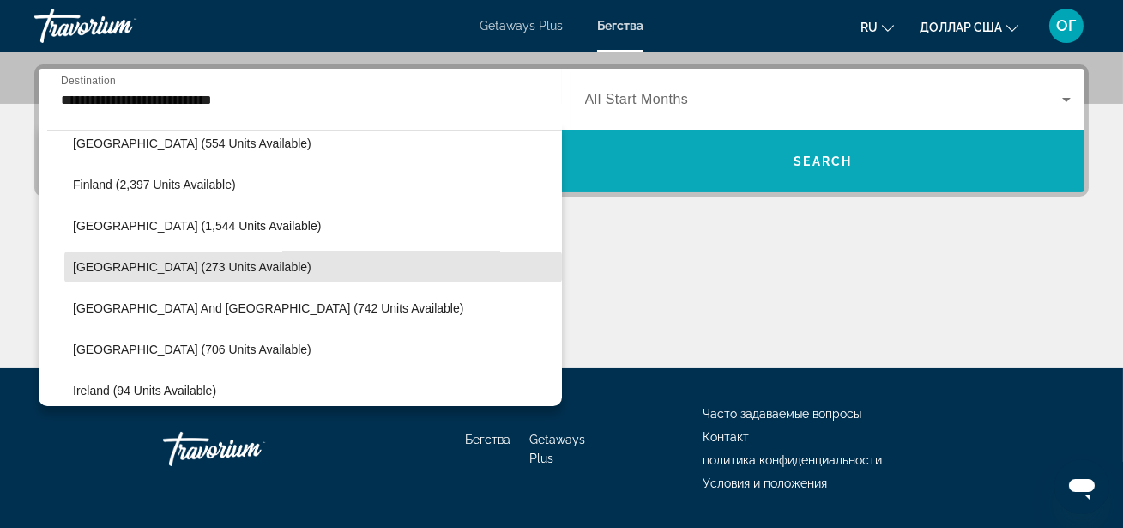
scroll to position [419, 0]
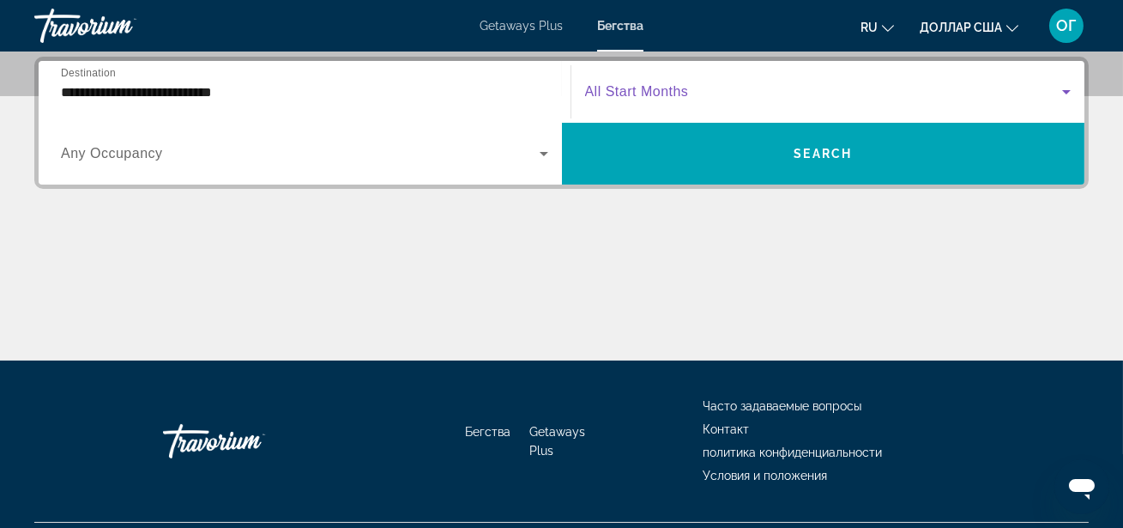
click at [1072, 91] on icon "Search widget" at bounding box center [1066, 92] width 21 height 21
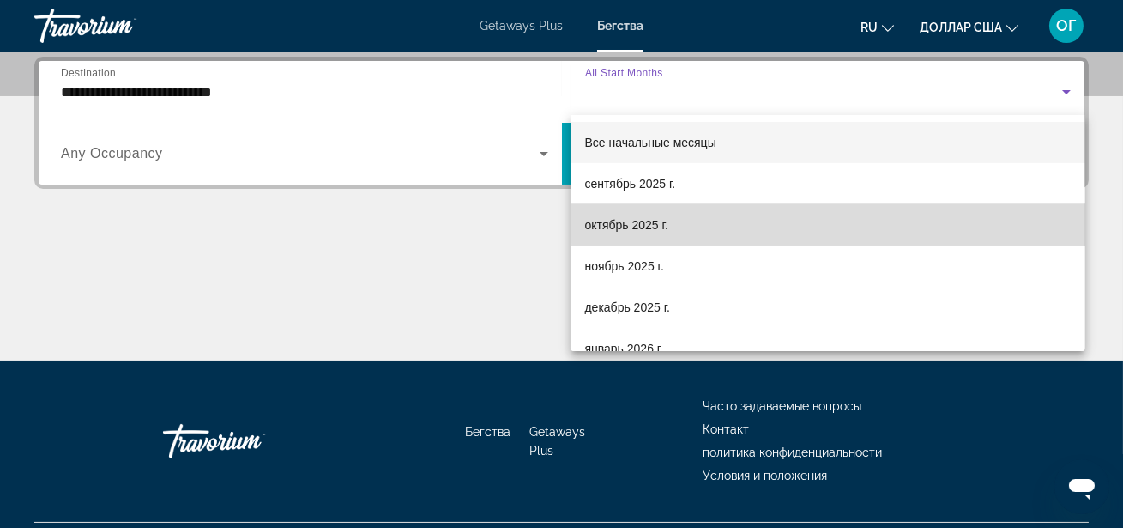
click at [841, 222] on mat-option "октябрь 2025 г." at bounding box center [828, 224] width 514 height 41
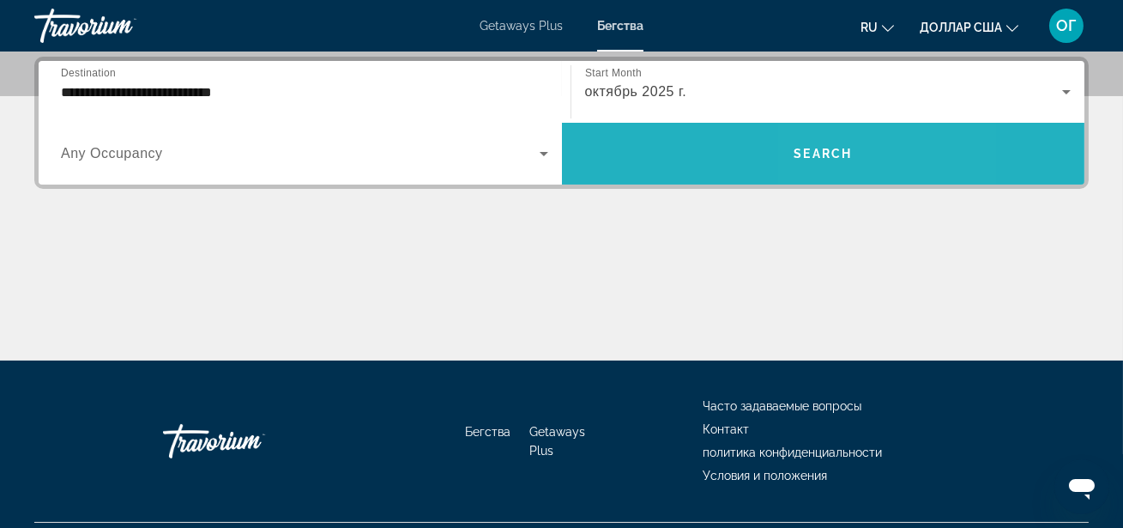
click at [892, 148] on span "Search widget" at bounding box center [823, 153] width 523 height 41
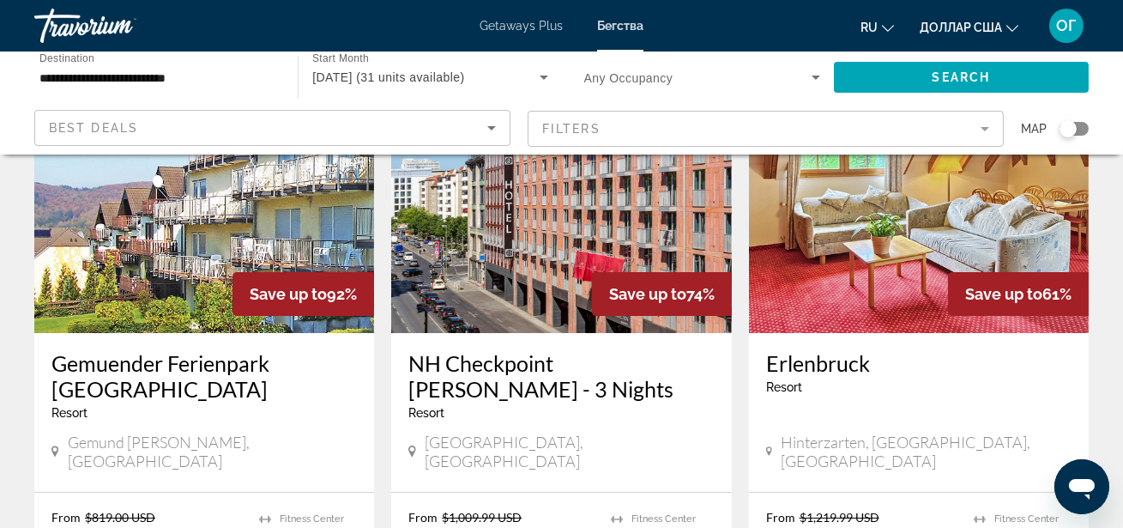
scroll to position [155, 0]
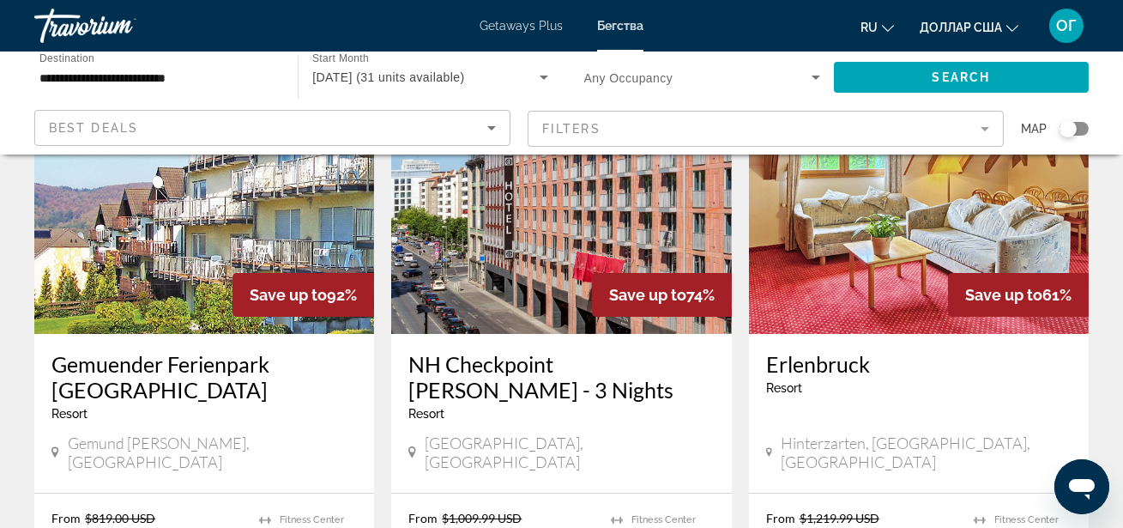
click at [186, 227] on img "Основное содержание" at bounding box center [204, 196] width 340 height 275
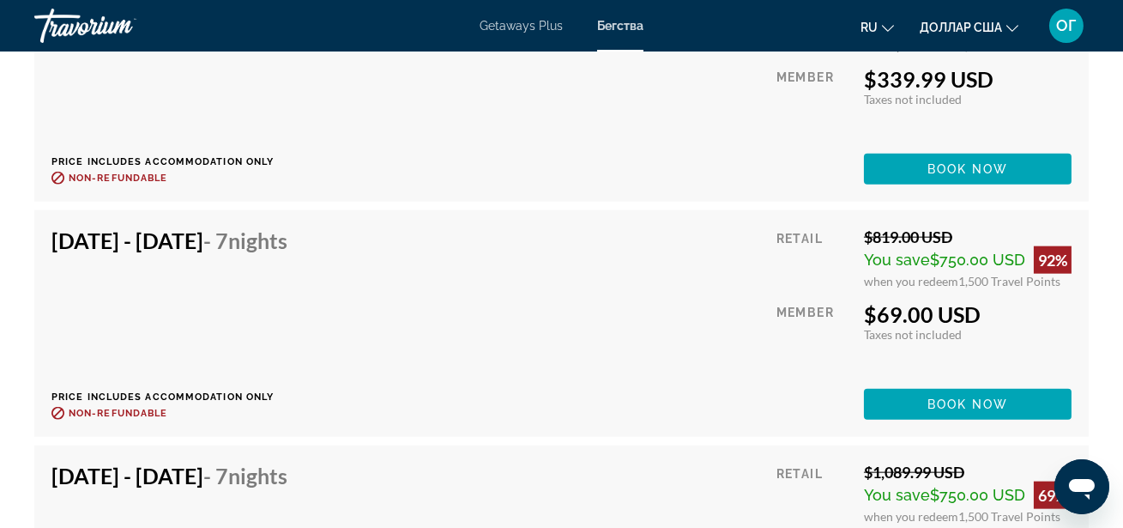
scroll to position [4056, 0]
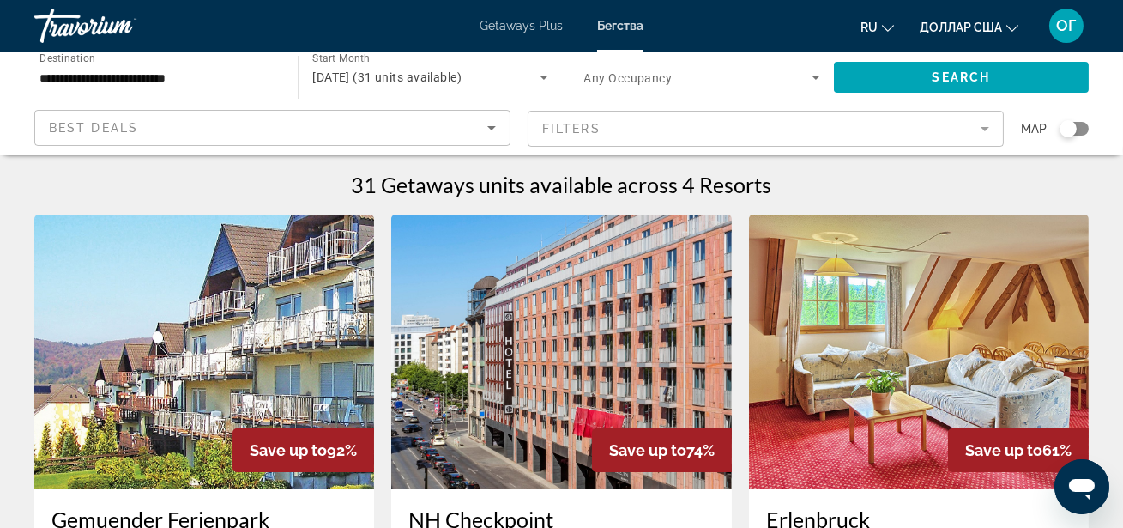
click at [1079, 129] on div "Search widget" at bounding box center [1074, 129] width 29 height 14
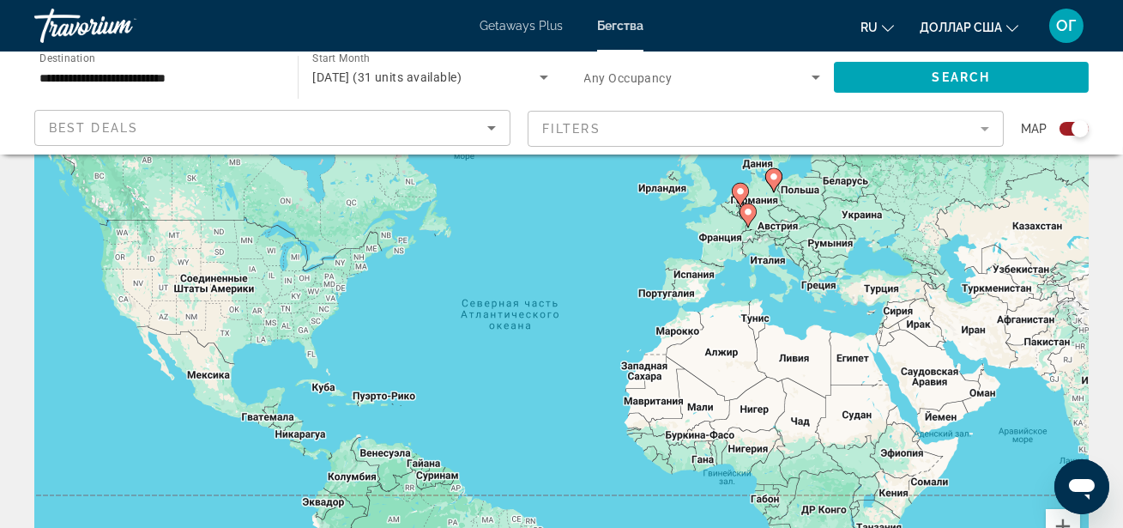
scroll to position [155, 0]
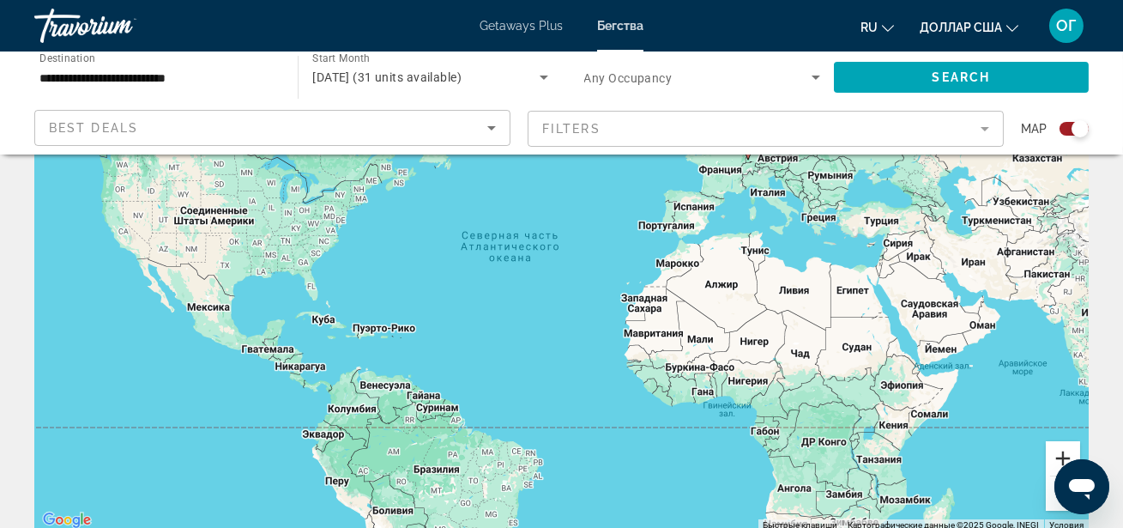
click at [1061, 454] on button "Увеличить" at bounding box center [1063, 458] width 34 height 34
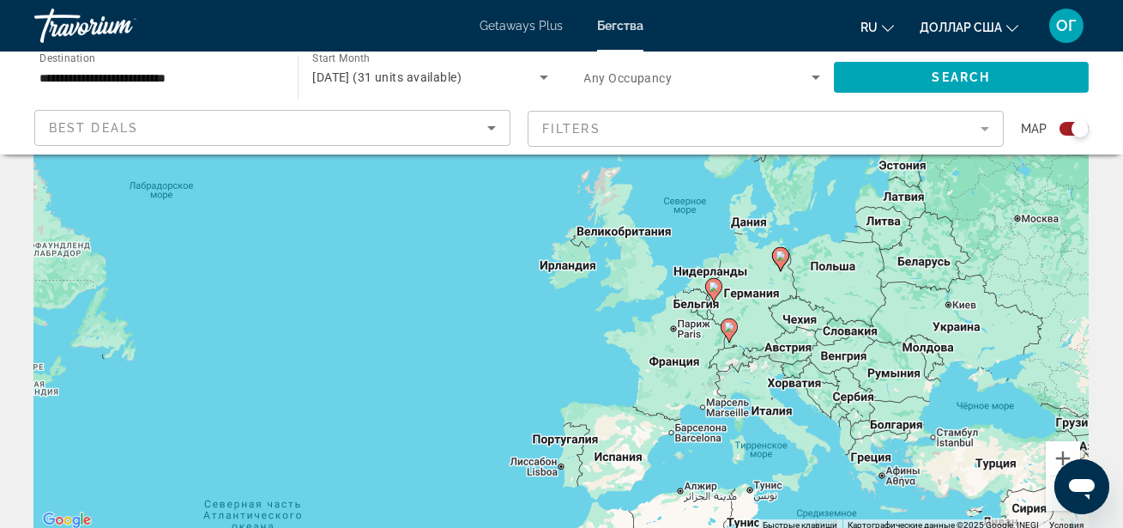
drag, startPoint x: 1013, startPoint y: 198, endPoint x: 809, endPoint y: 496, distance: 361.1
click at [809, 496] on div "Чтобы активировать перетаскивание с помощью клавиатуры, нажмите Alt + Ввод. Пос…" at bounding box center [561, 273] width 1055 height 515
click at [729, 330] on image "Основное содержание" at bounding box center [729, 327] width 10 height 10
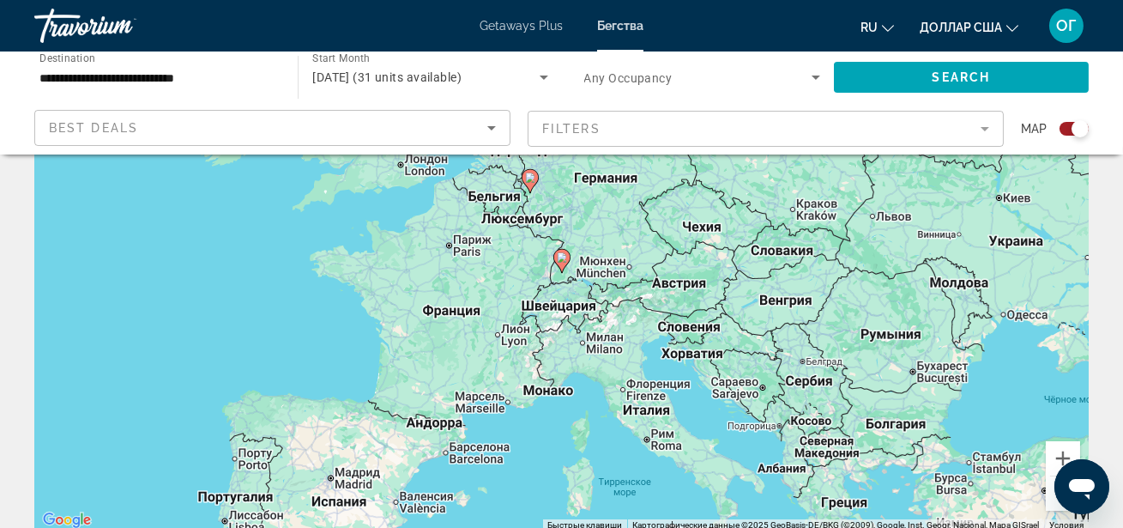
click at [560, 264] on icon "Основное содержание" at bounding box center [560, 261] width 15 height 22
type input "**********"
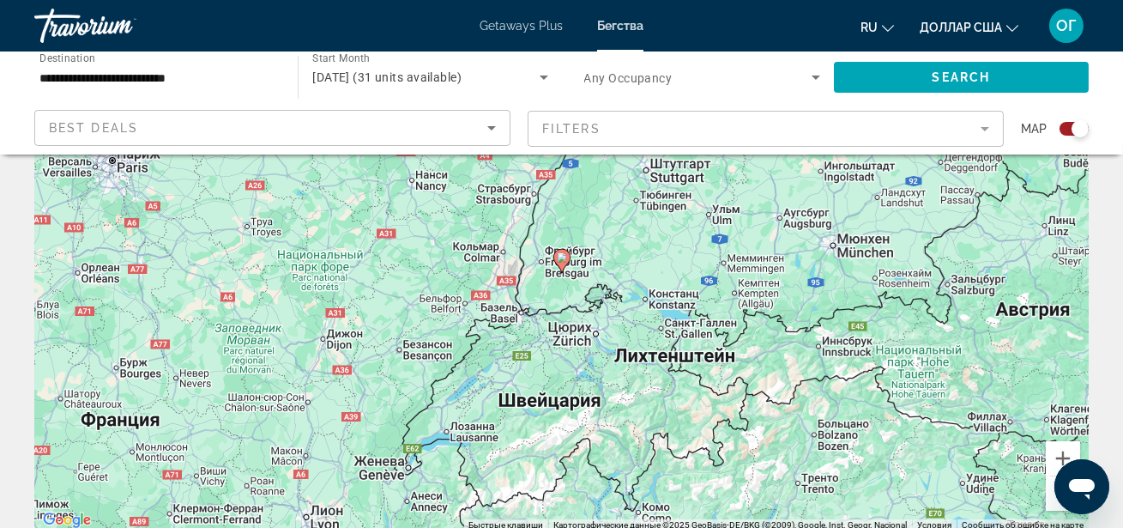
click at [561, 257] on image "Основное содержание" at bounding box center [562, 257] width 10 height 10
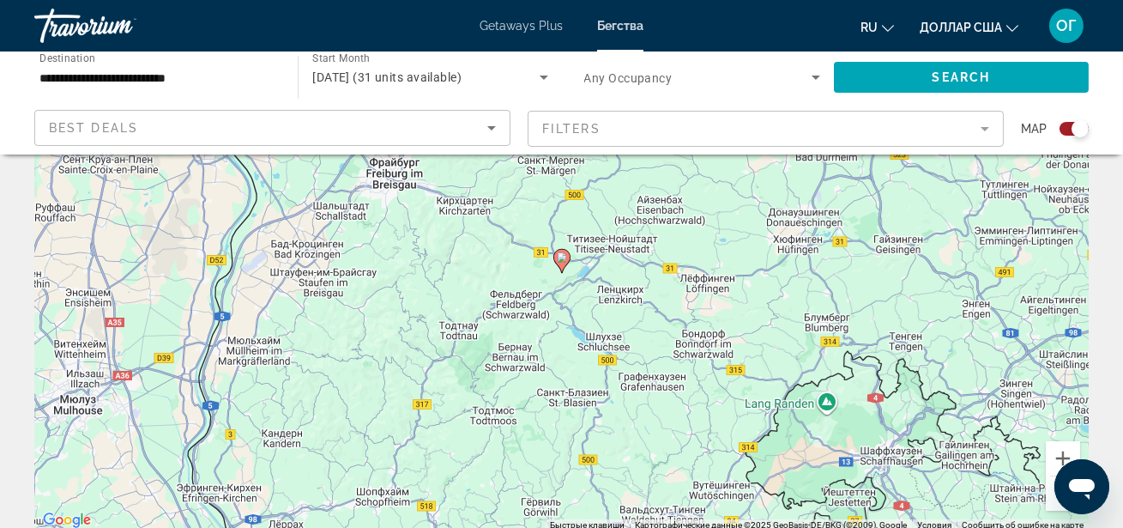
click at [561, 257] on image "Основное содержание" at bounding box center [562, 257] width 10 height 10
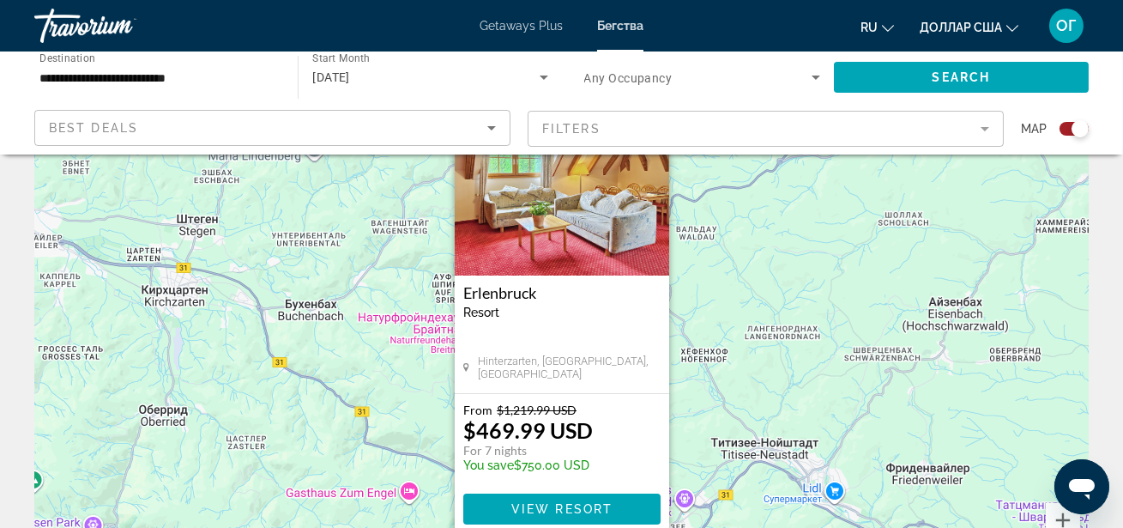
scroll to position [124, 0]
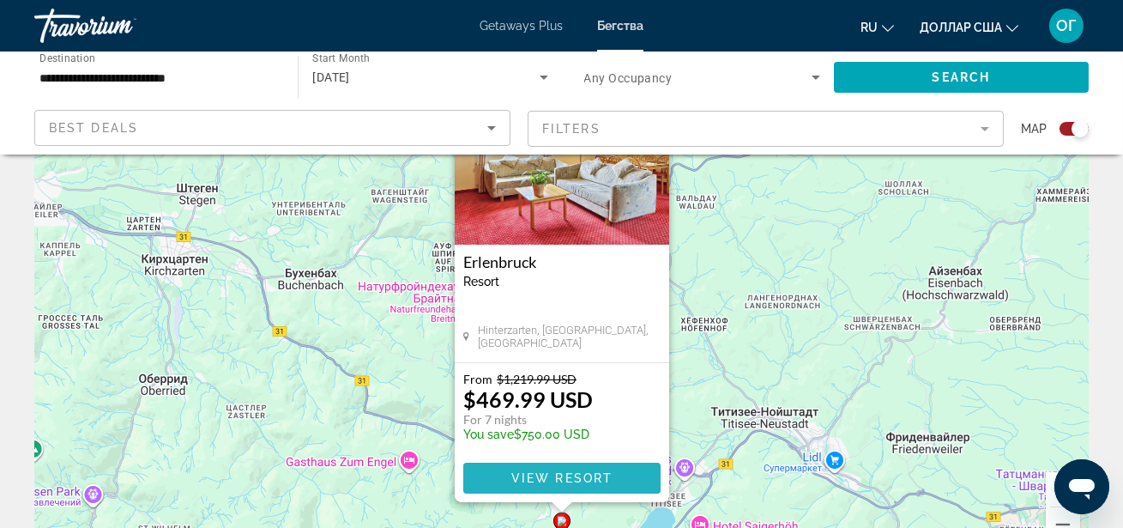
click at [528, 471] on span "View Resort" at bounding box center [561, 478] width 101 height 14
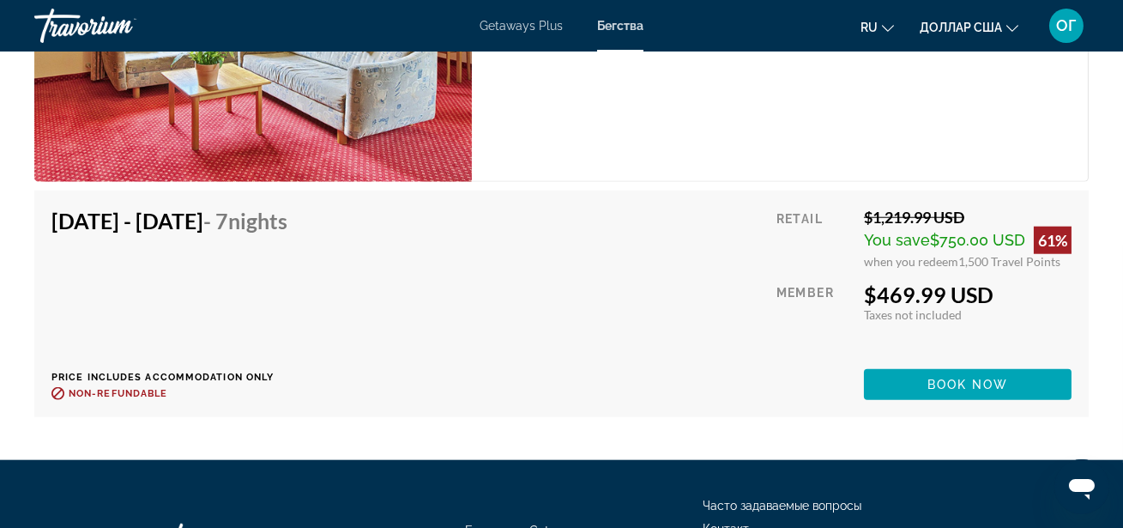
scroll to position [3463, 0]
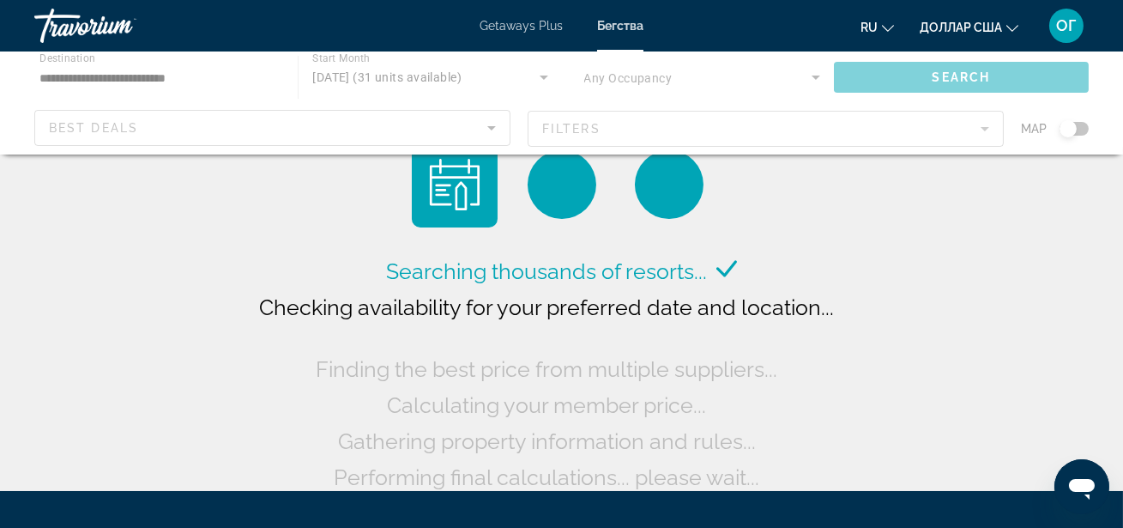
click at [215, 80] on div "Основное содержание" at bounding box center [561, 102] width 1123 height 103
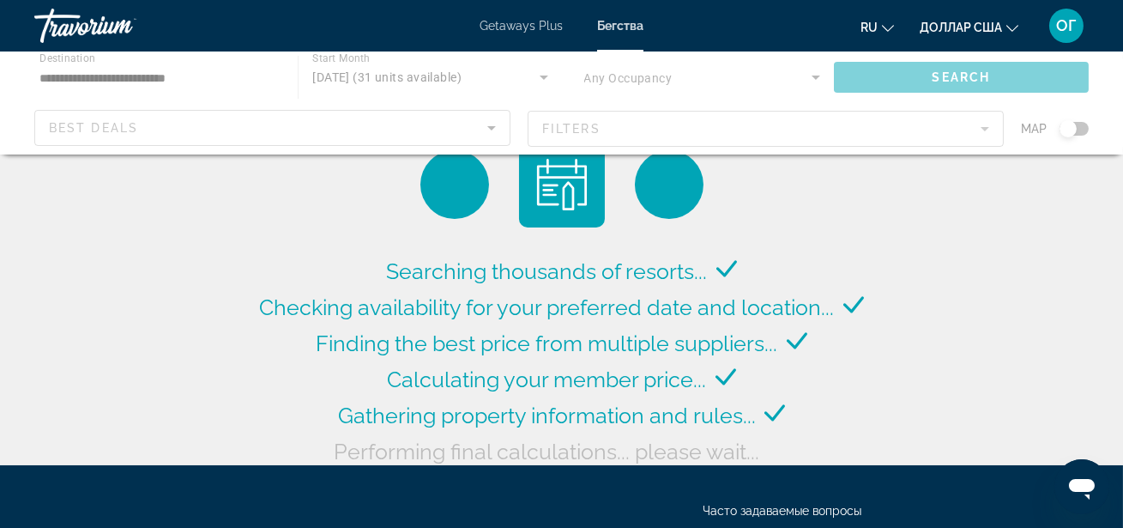
click at [215, 80] on div "Основное содержание" at bounding box center [561, 102] width 1123 height 103
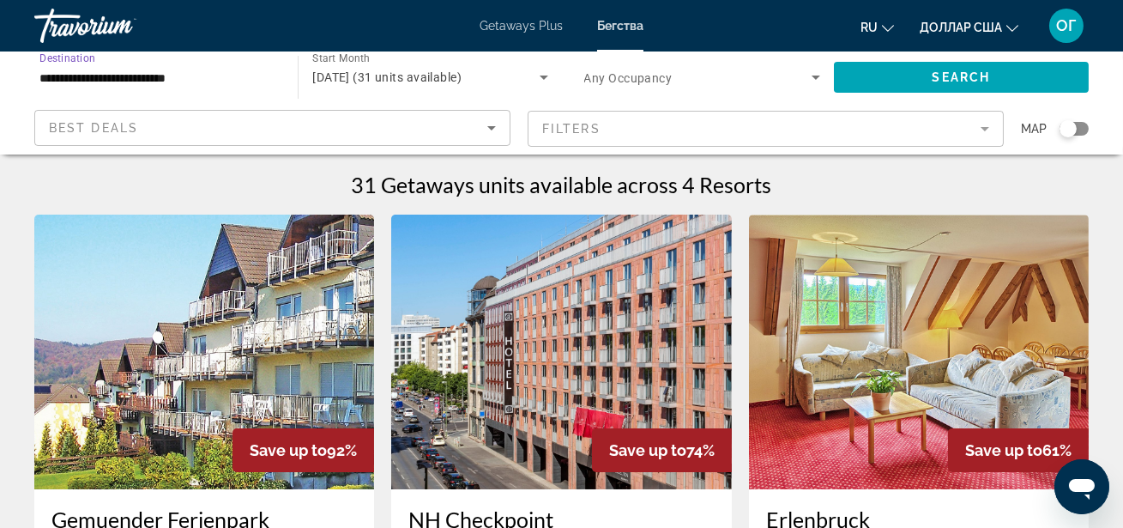
click at [215, 80] on input "**********" at bounding box center [157, 78] width 236 height 21
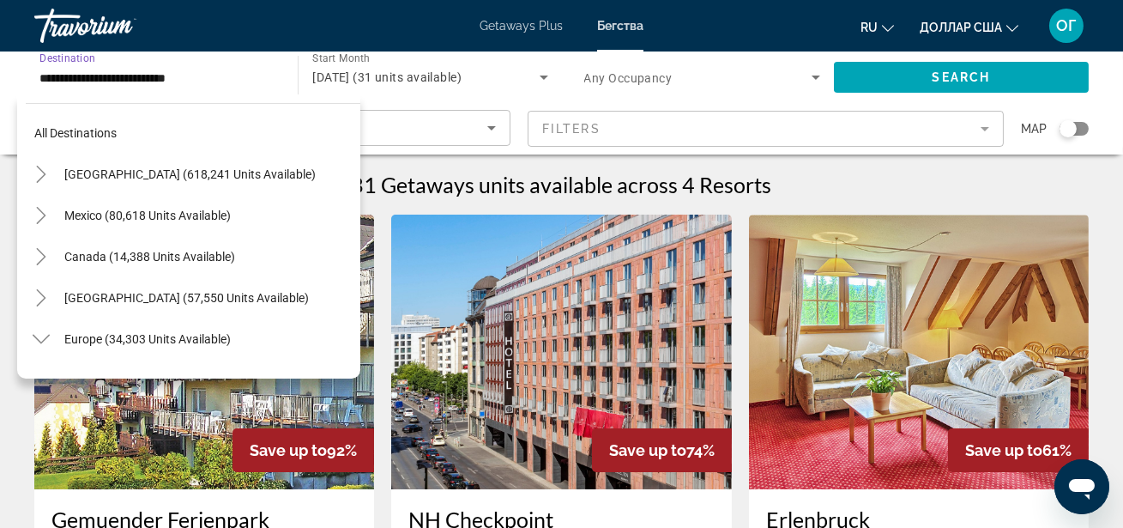
scroll to position [431, 0]
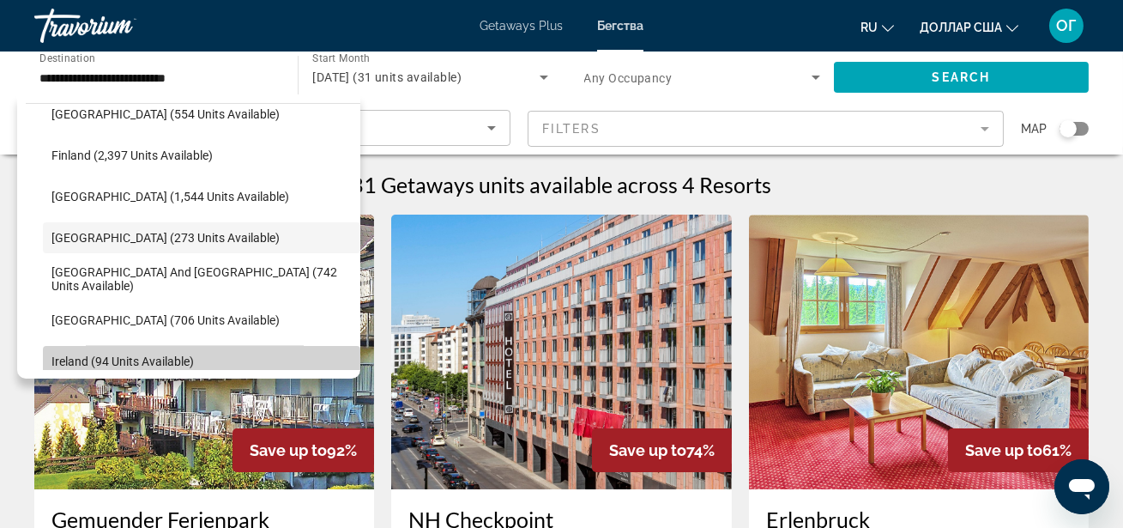
click at [114, 354] on span "Ireland (94 units available)" at bounding box center [122, 361] width 142 height 14
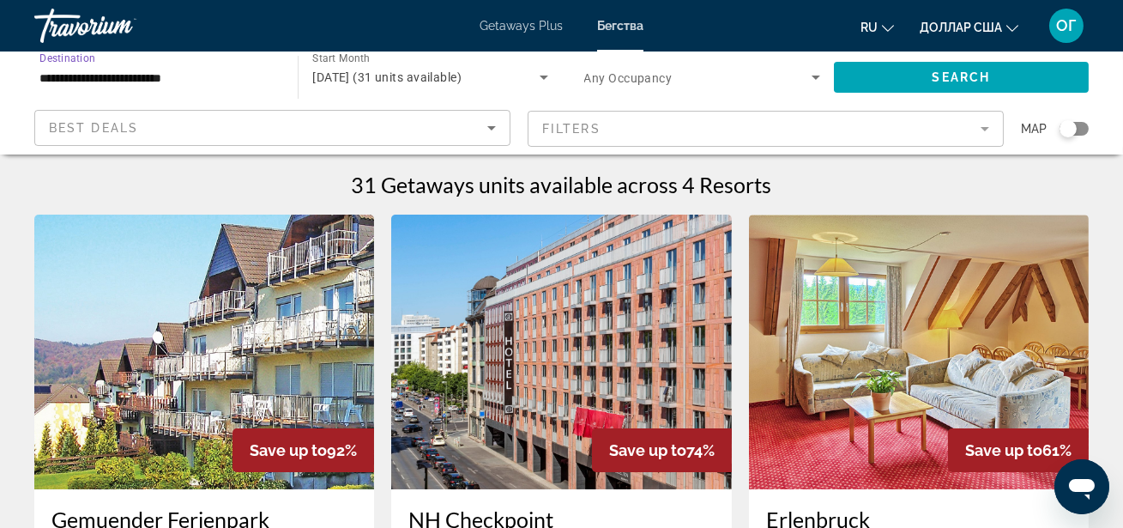
click at [200, 82] on input "**********" at bounding box center [157, 78] width 236 height 21
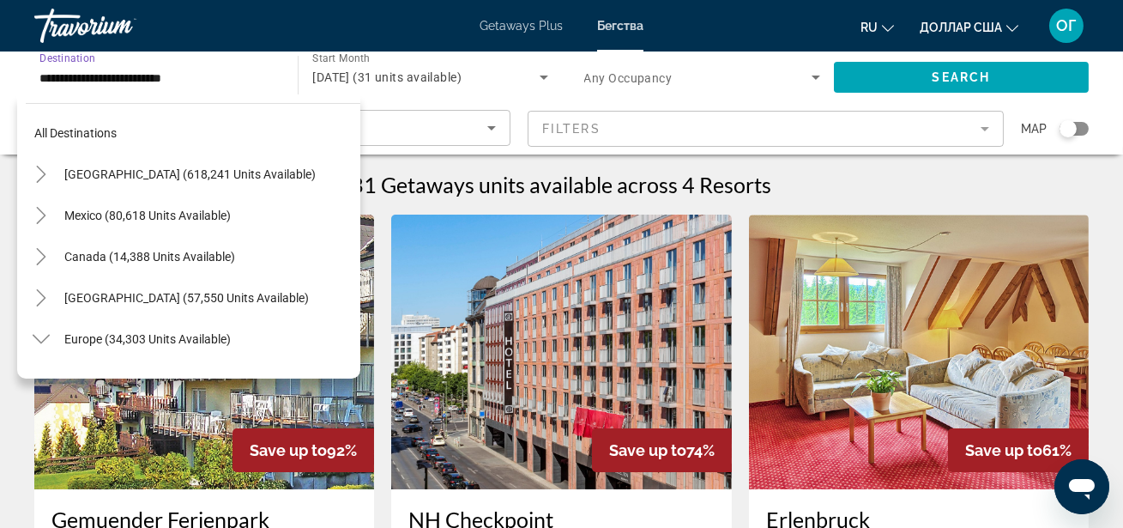
scroll to position [555, 0]
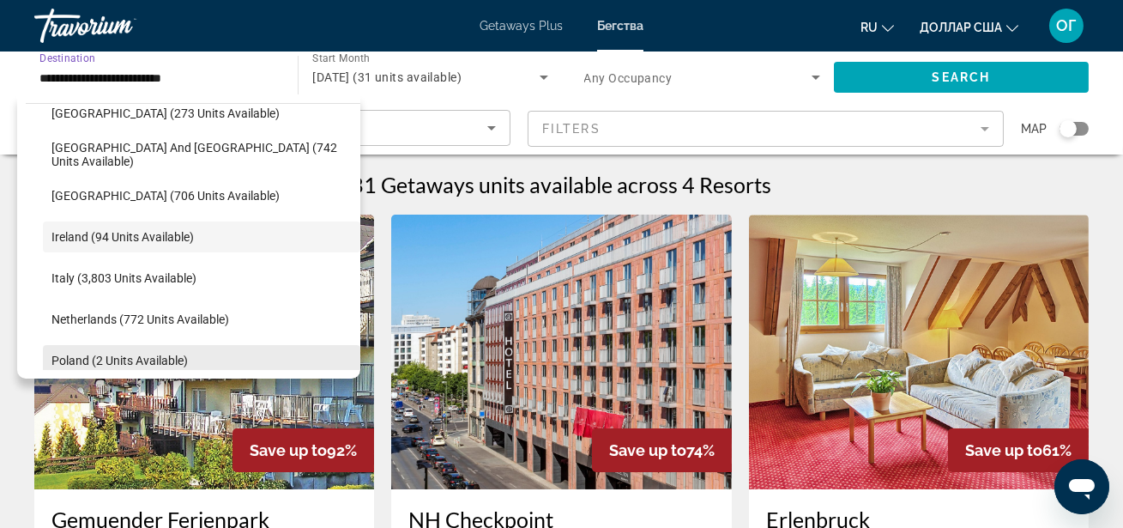
click at [184, 359] on span "Poland (2 units available)" at bounding box center [119, 361] width 136 height 14
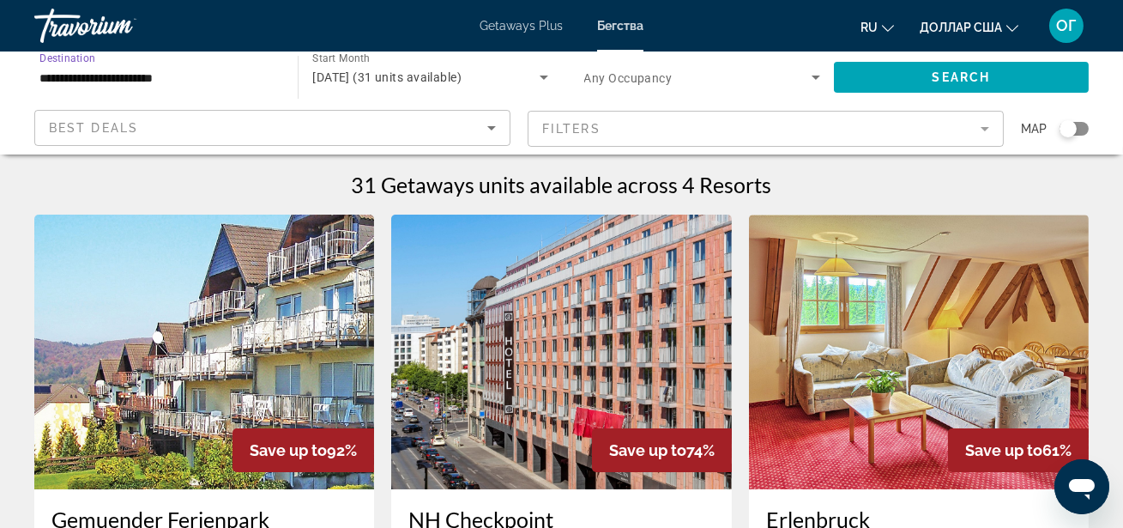
click at [211, 76] on input "**********" at bounding box center [157, 78] width 236 height 21
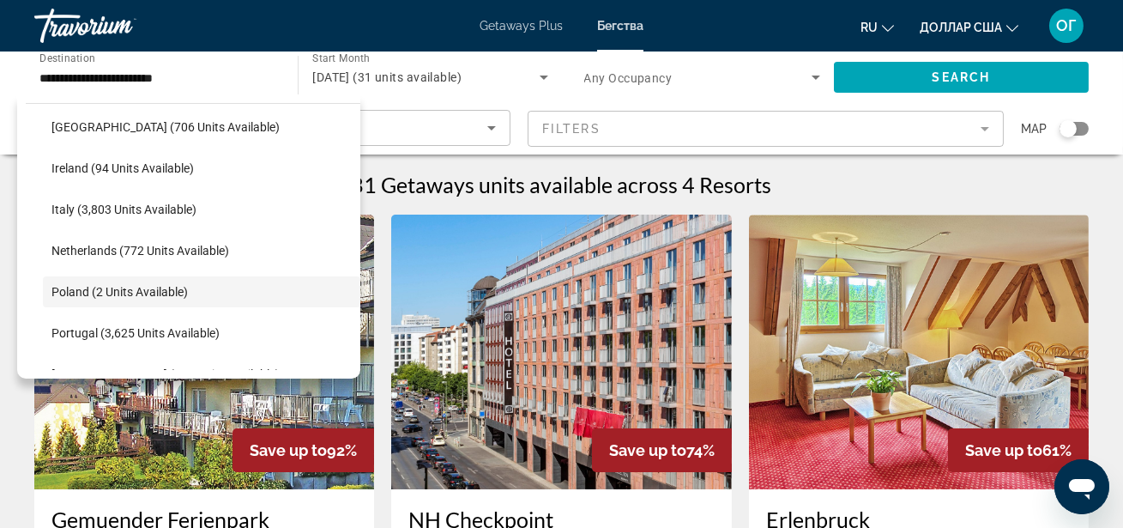
scroll to position [619, 0]
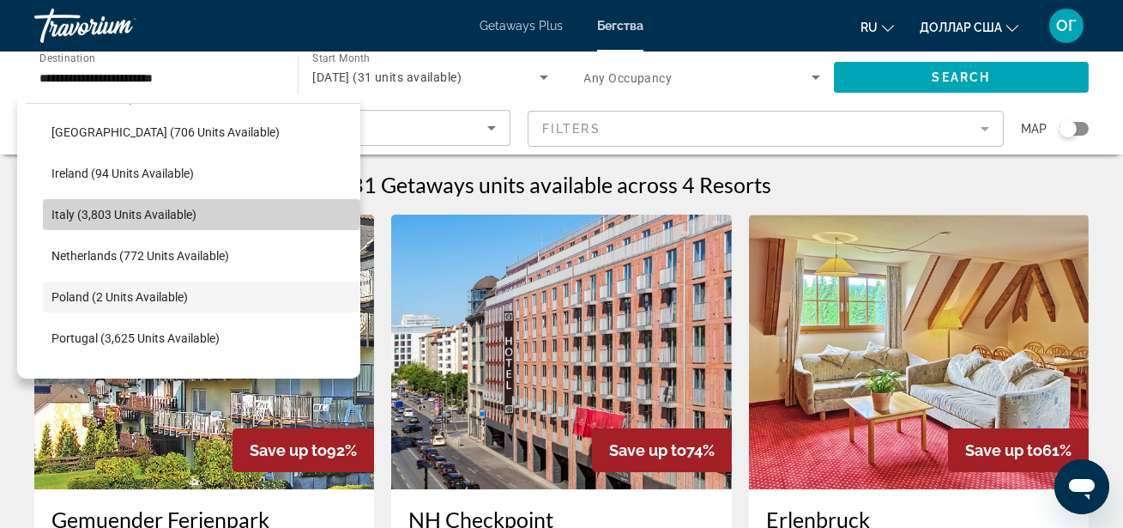
click at [179, 212] on span "Italy (3,803 units available)" at bounding box center [123, 215] width 145 height 14
type input "**********"
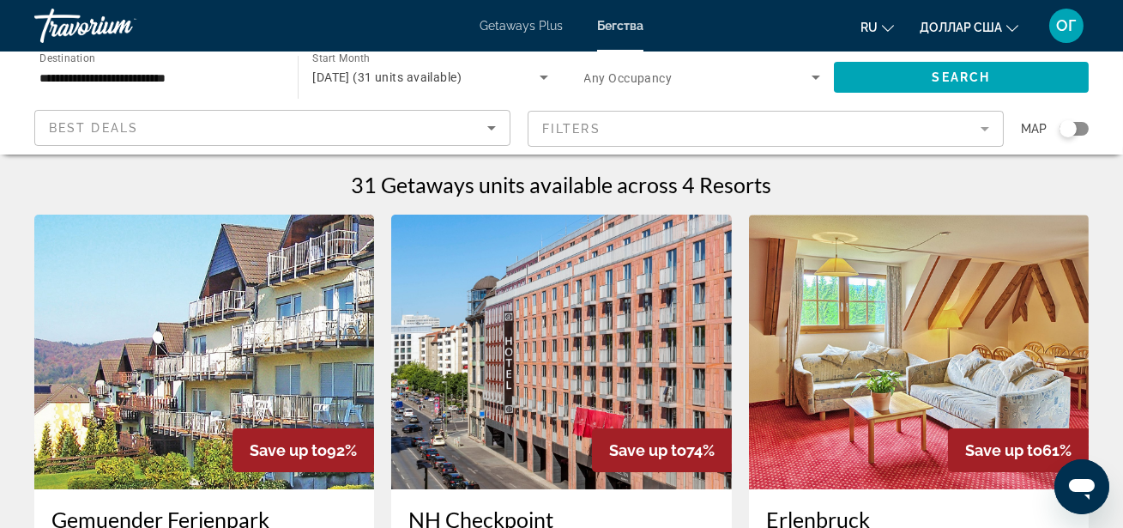
click at [1084, 125] on div "Search widget" at bounding box center [1074, 129] width 29 height 14
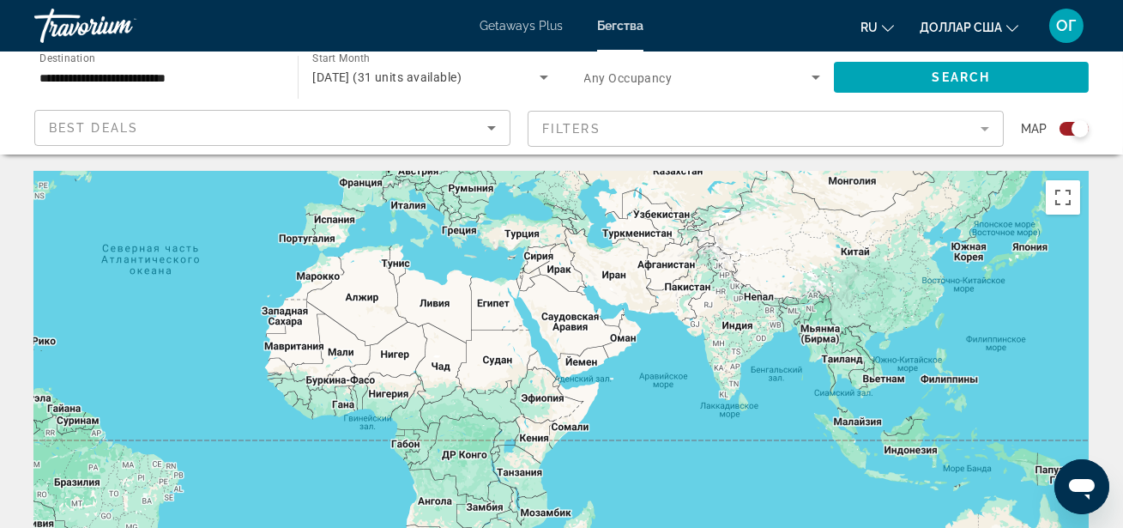
drag, startPoint x: 855, startPoint y: 360, endPoint x: 522, endPoint y: 226, distance: 358.8
click at [518, 224] on div "Чтобы активировать перетаскивание с помощью клавиатуры, нажмите Alt + Ввод. Пос…" at bounding box center [561, 429] width 1055 height 515
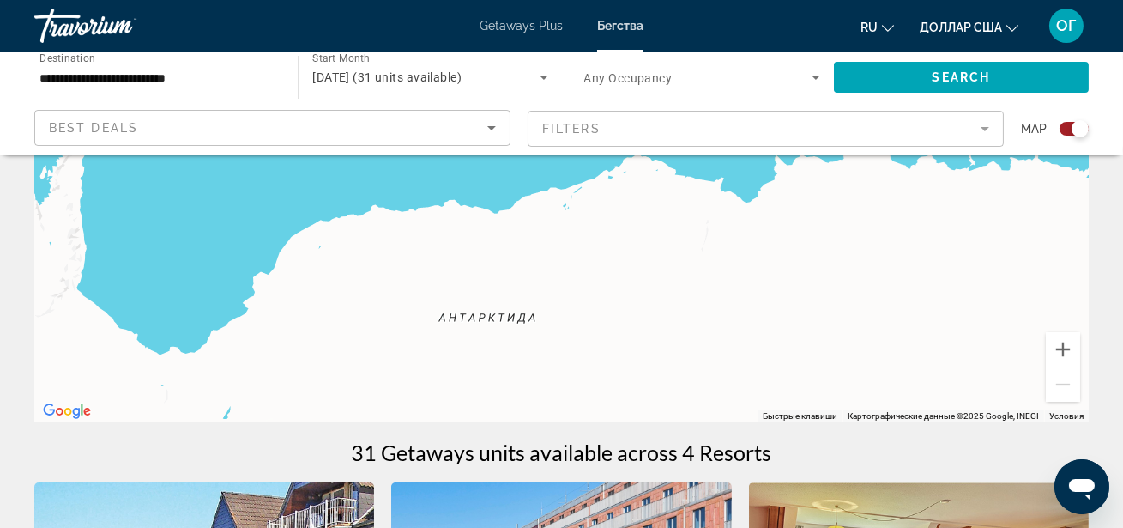
scroll to position [281, 0]
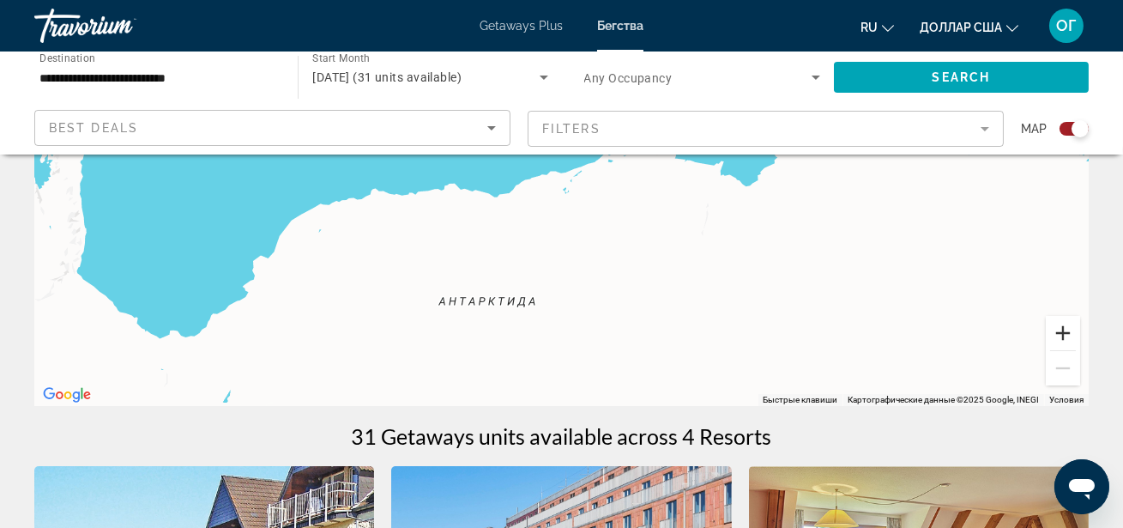
click at [1066, 328] on button "Увеличить" at bounding box center [1063, 333] width 34 height 34
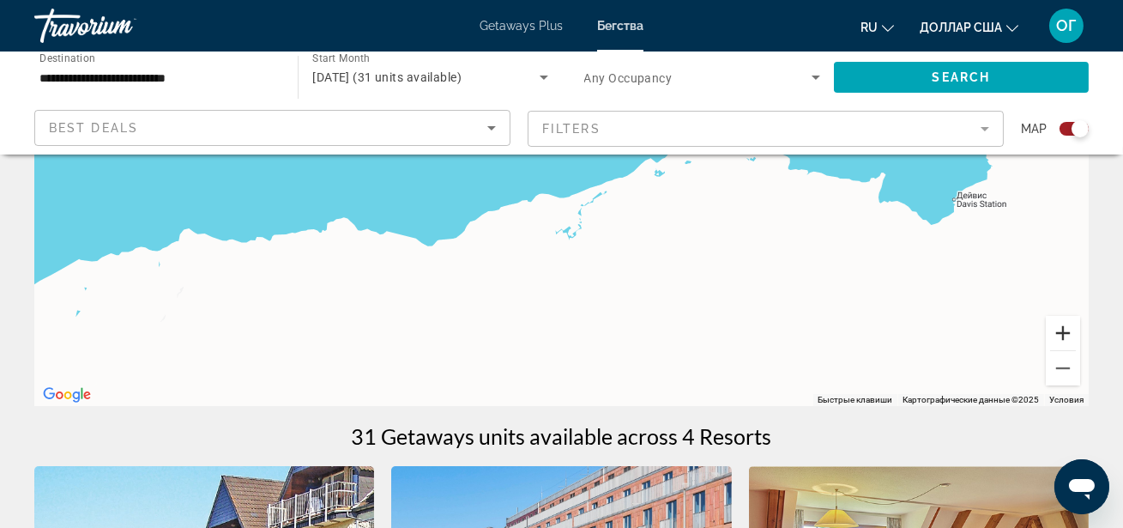
click at [1066, 328] on button "Увеличить" at bounding box center [1063, 333] width 34 height 34
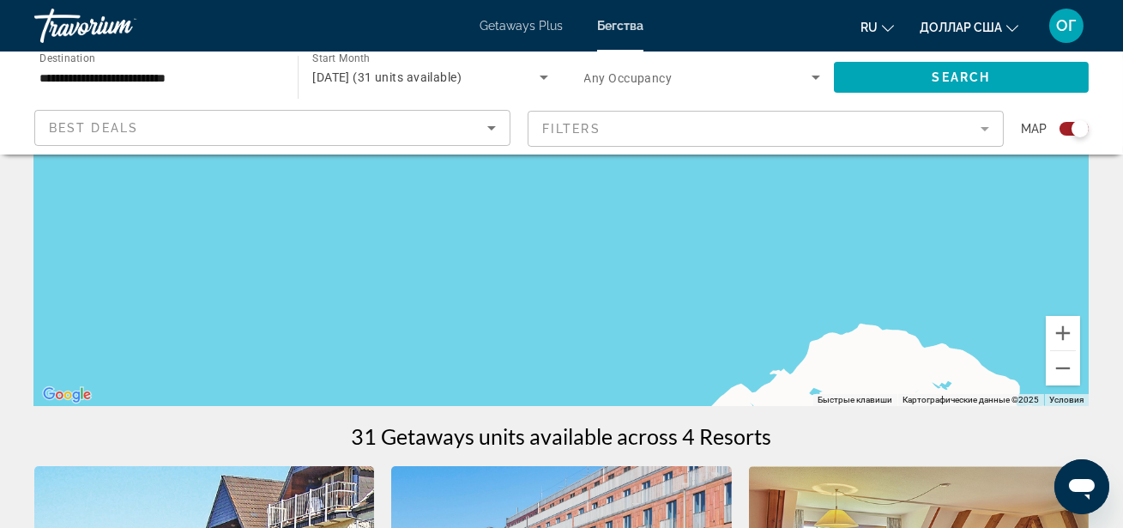
drag, startPoint x: 925, startPoint y: 208, endPoint x: 928, endPoint y: 380, distance: 172.5
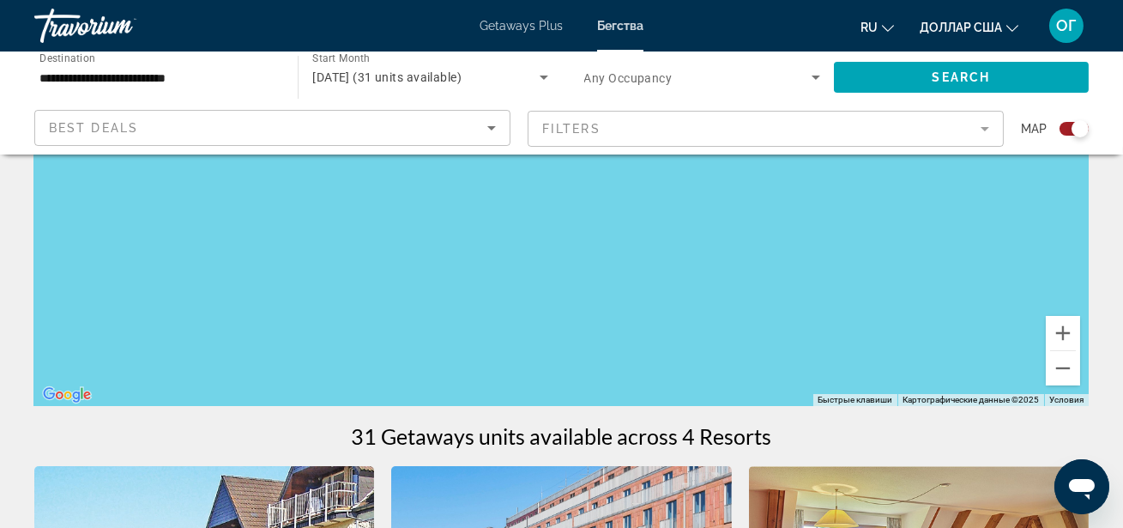
drag, startPoint x: 976, startPoint y: 194, endPoint x: 967, endPoint y: 420, distance: 226.7
drag, startPoint x: 968, startPoint y: 182, endPoint x: 971, endPoint y: 394, distance: 212.0
click at [971, 401] on div "Быстрые клавиши Картографические данные Картографические данные ©2025 Картограф…" at bounding box center [561, 148] width 1055 height 515
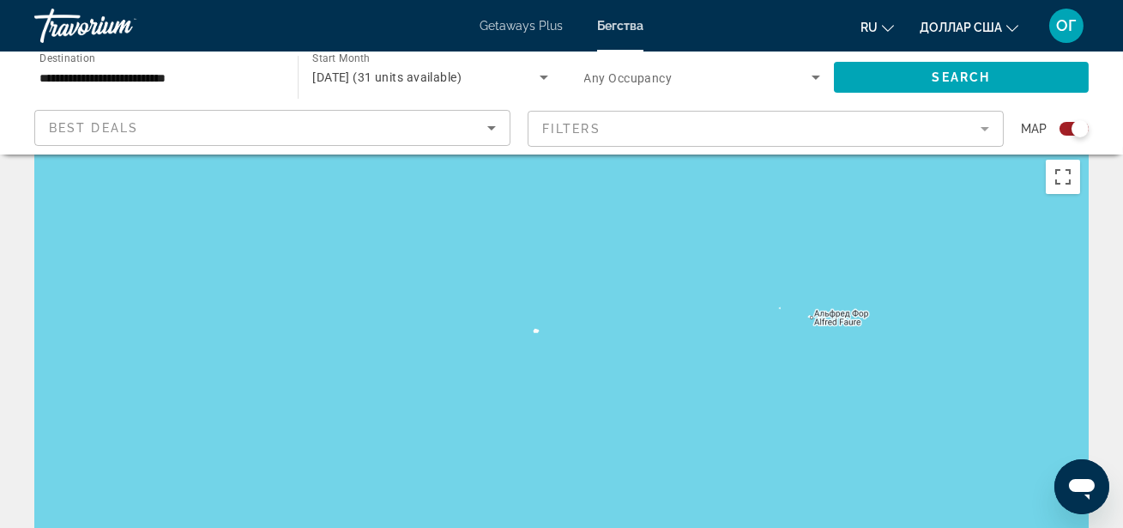
scroll to position [0, 0]
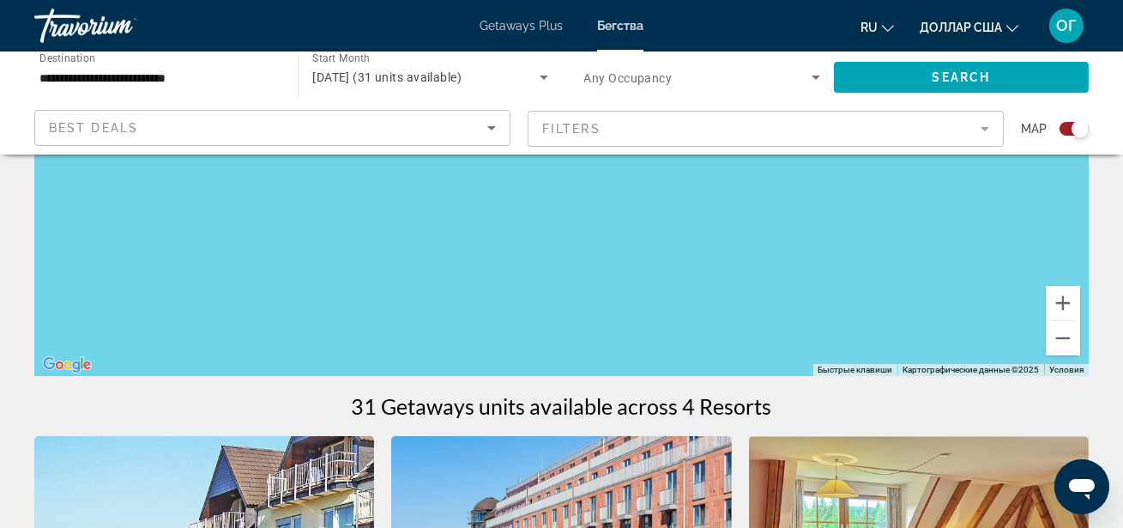
scroll to position [311, 0]
click at [1062, 336] on button "Уменьшить" at bounding box center [1063, 337] width 34 height 34
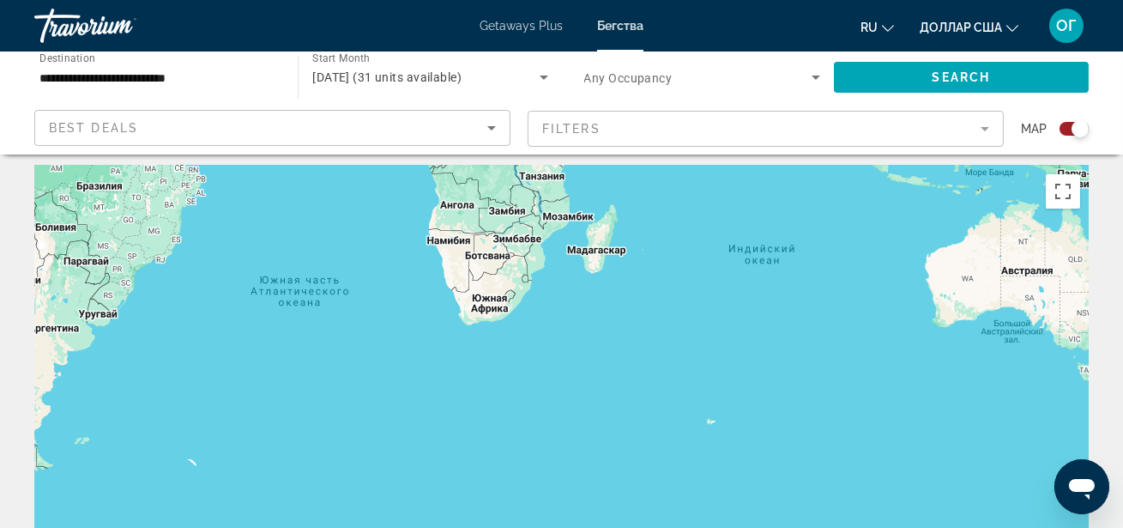
scroll to position [0, 0]
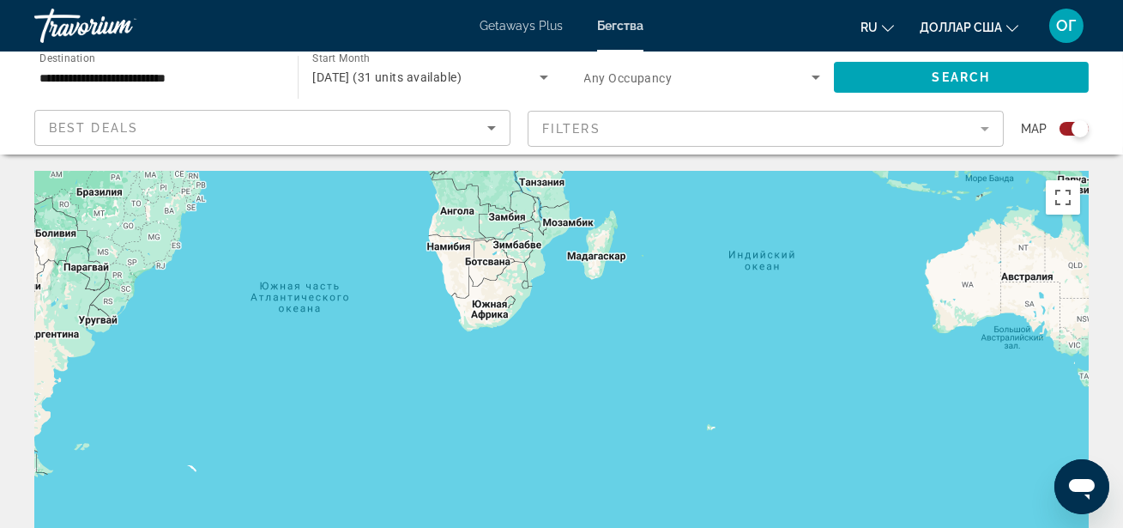
click at [998, 336] on div "Основное содержание" at bounding box center [561, 429] width 1055 height 515
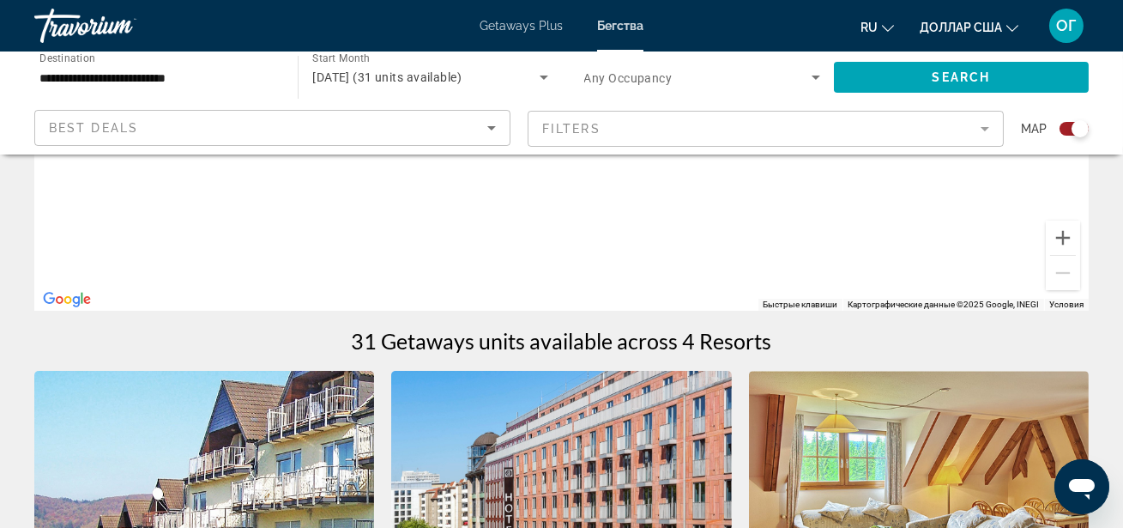
scroll to position [437, 0]
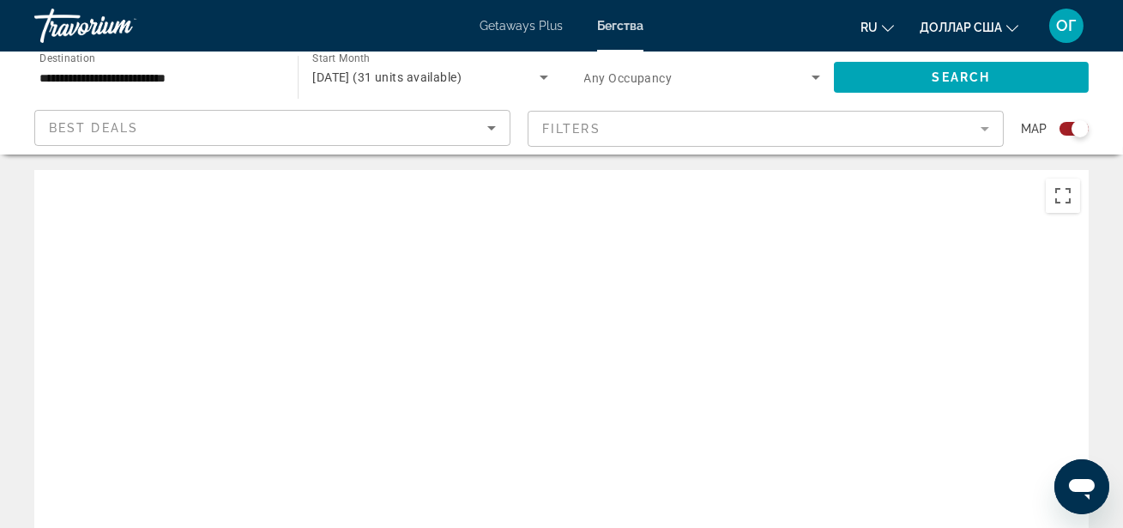
scroll to position [0, 0]
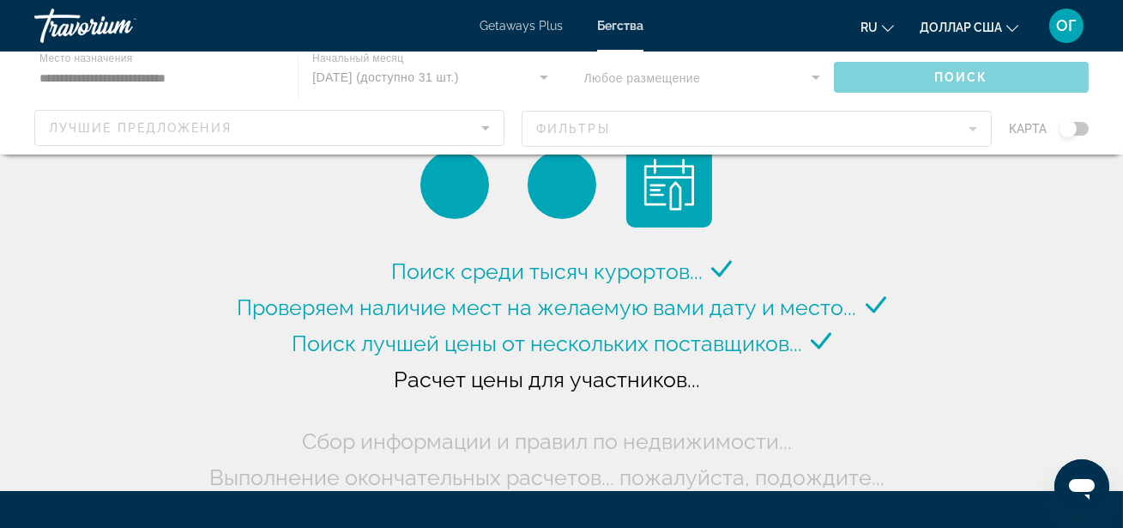
click at [217, 76] on div "Основное содержание" at bounding box center [561, 102] width 1123 height 103
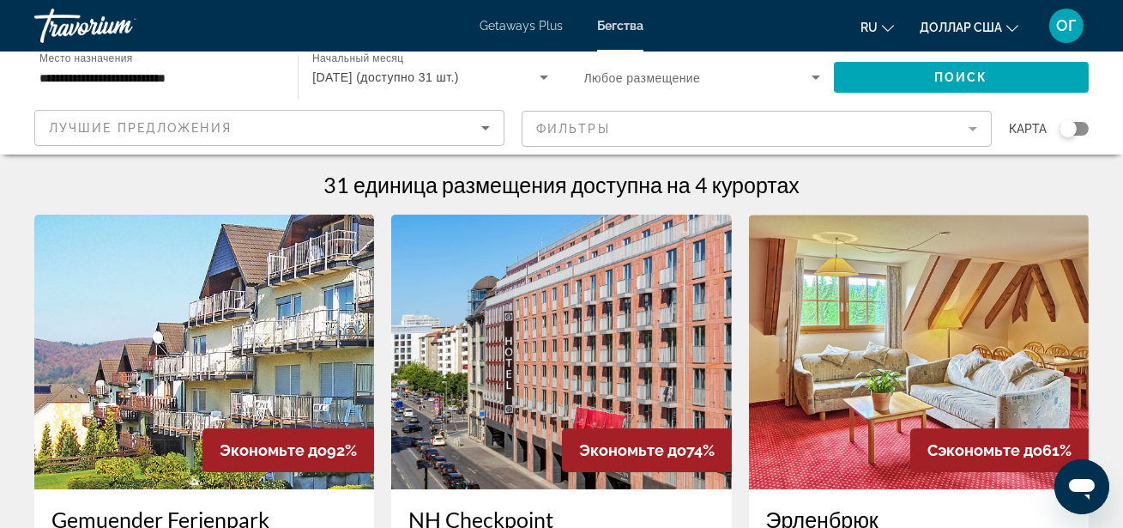
click at [217, 76] on input "**********" at bounding box center [157, 78] width 236 height 21
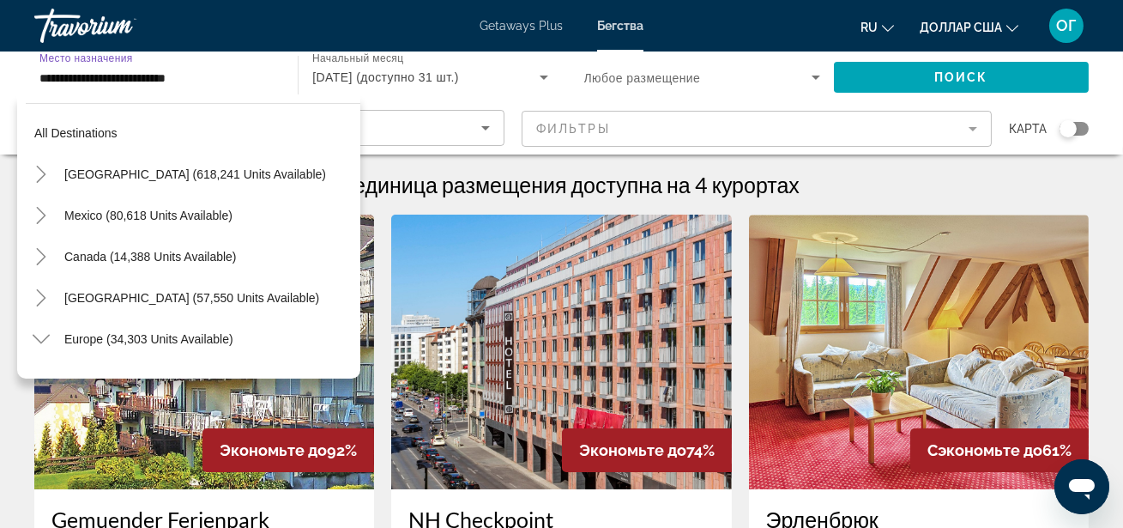
scroll to position [431, 0]
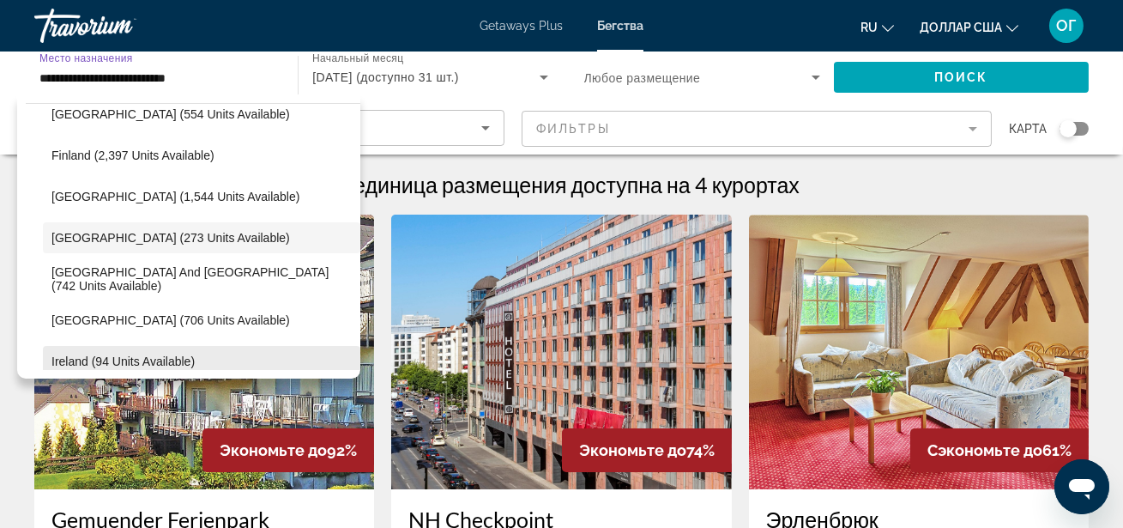
click at [148, 348] on span "Виджет поиска" at bounding box center [201, 361] width 317 height 41
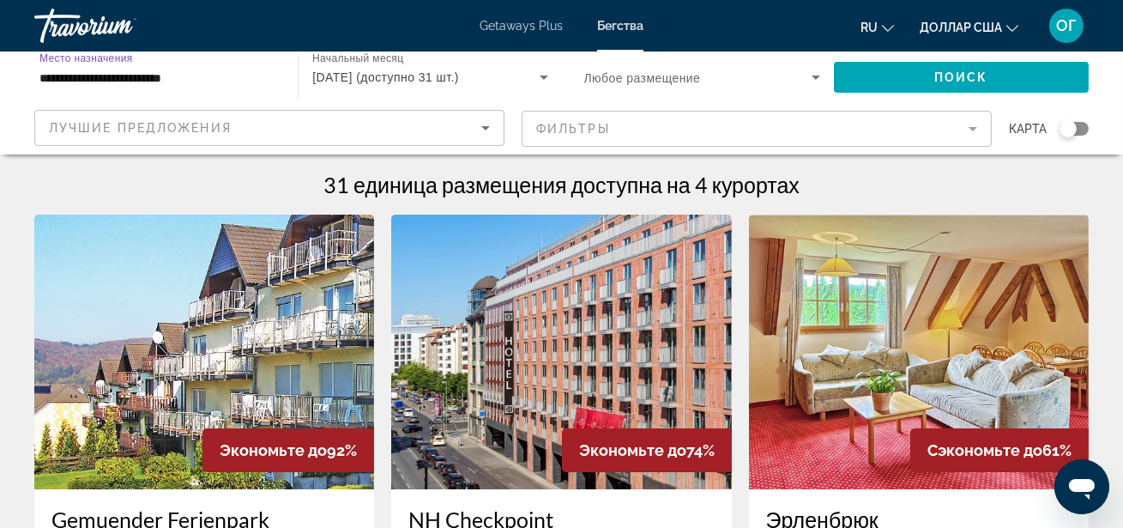
click at [228, 85] on input "**********" at bounding box center [157, 78] width 236 height 21
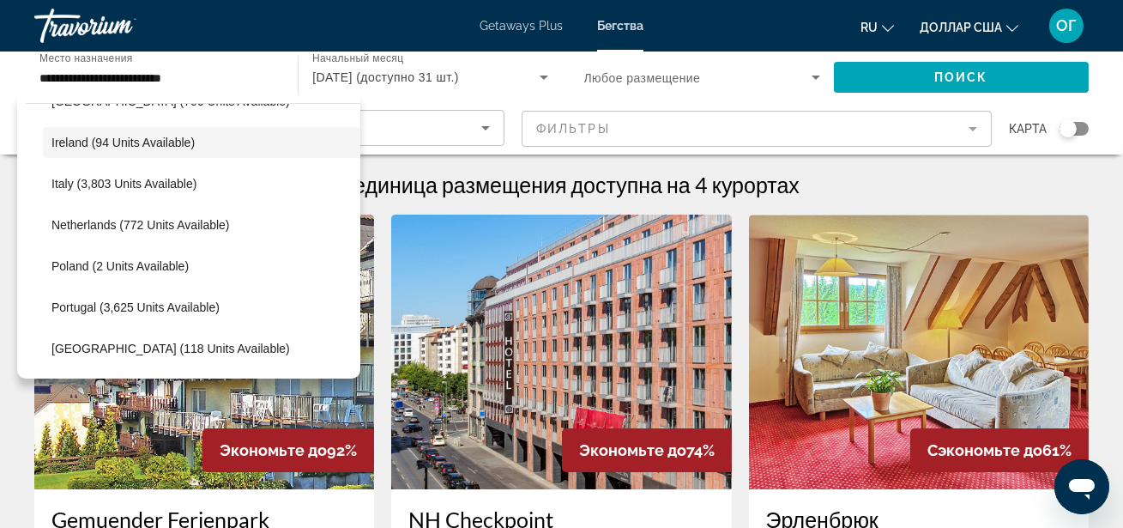
scroll to position [599, 0]
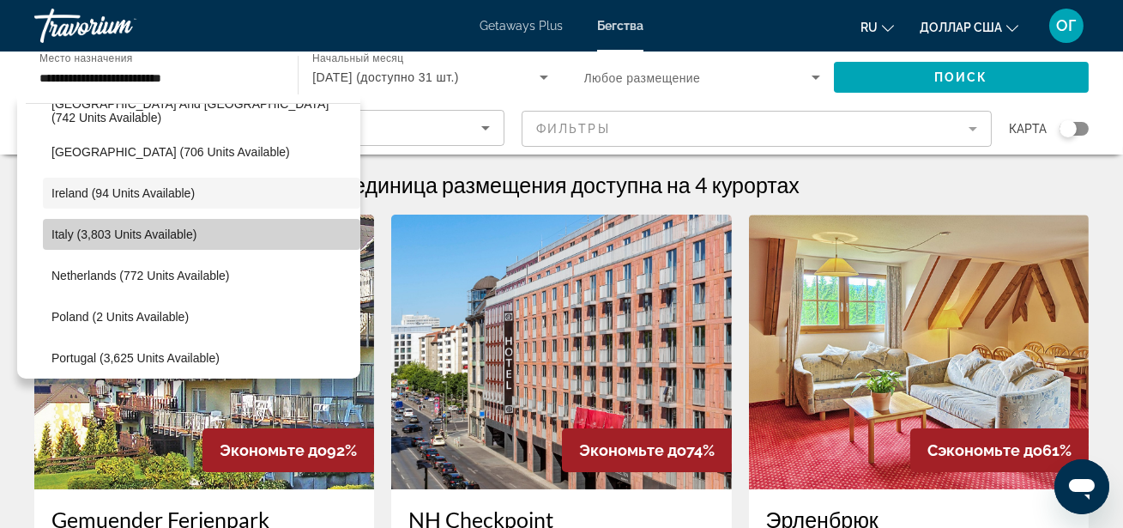
click at [206, 228] on span "Виджет поиска" at bounding box center [201, 234] width 317 height 41
type input "**********"
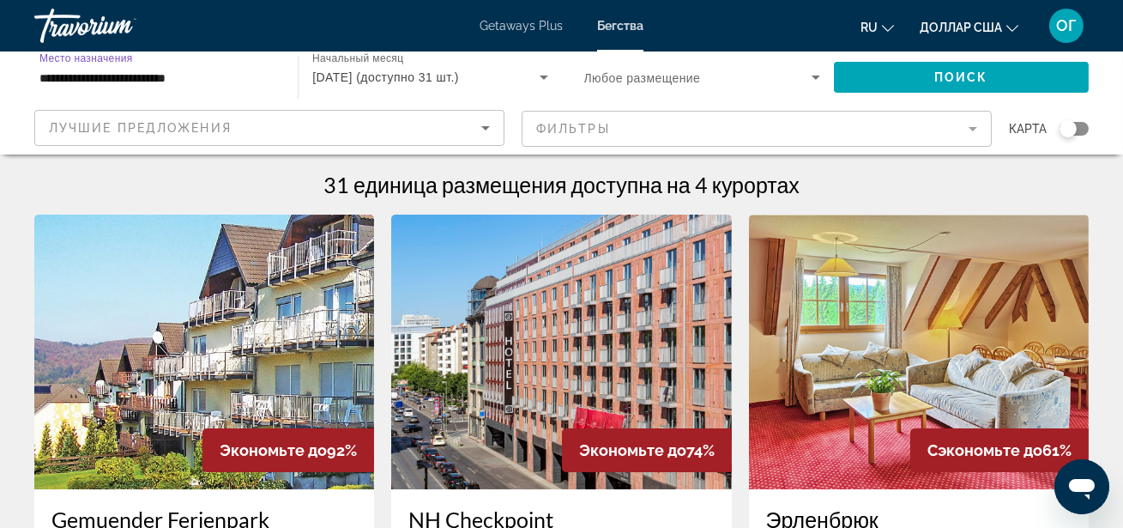
click at [1077, 127] on div "Виджет поиска" at bounding box center [1074, 129] width 29 height 14
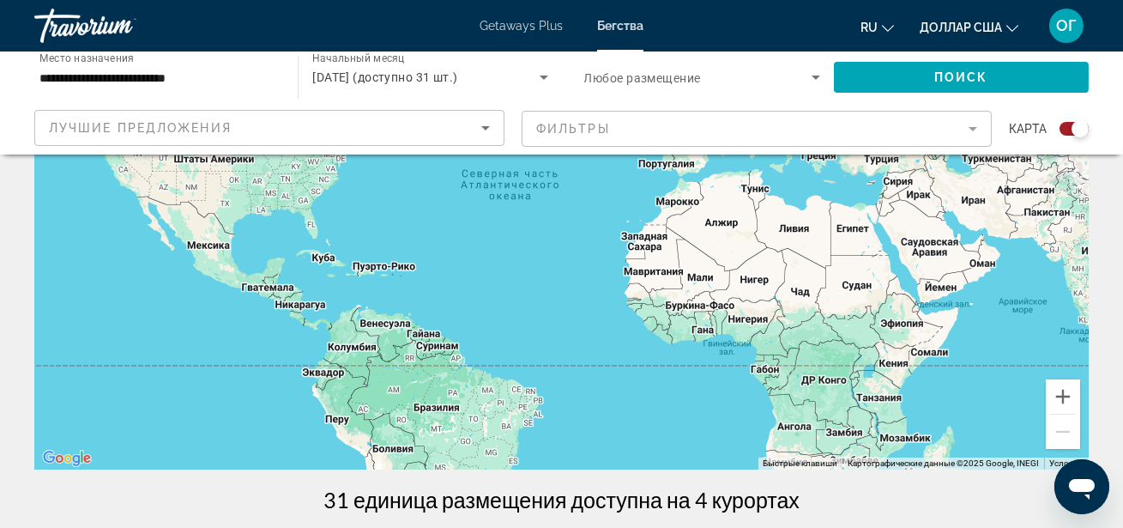
scroll to position [218, 0]
click at [1067, 390] on button "Увеличить" at bounding box center [1063, 395] width 34 height 34
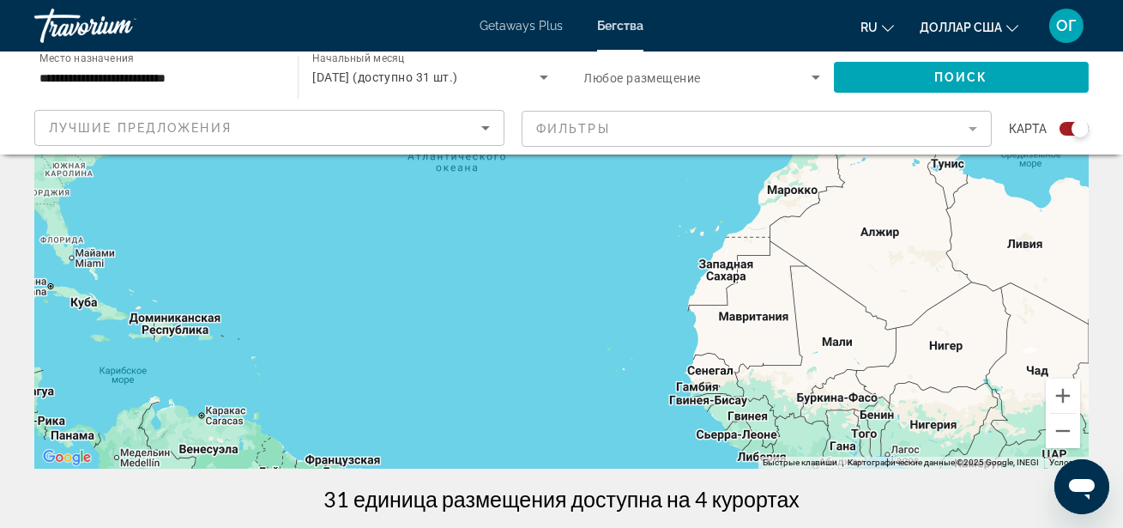
click at [993, 192] on div "Чтобы активировать перетаскивание с помощью клавиатуры, нажмите Alt + Ввод. Пос…" at bounding box center [561, 211] width 1055 height 515
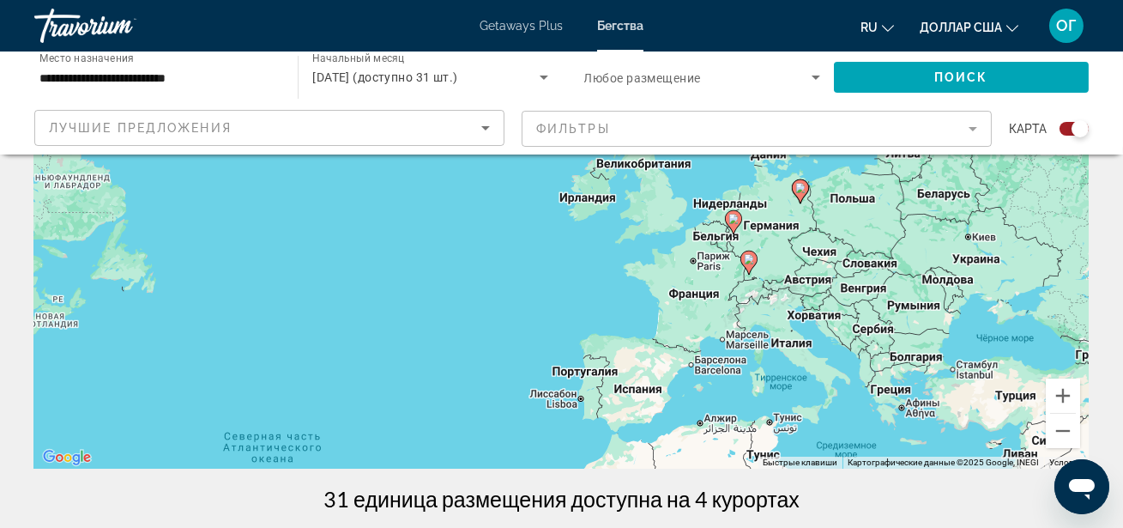
drag, startPoint x: 993, startPoint y: 192, endPoint x: 808, endPoint y: 485, distance: 345.9
click at [1070, 397] on button "Увеличить" at bounding box center [1063, 395] width 34 height 34
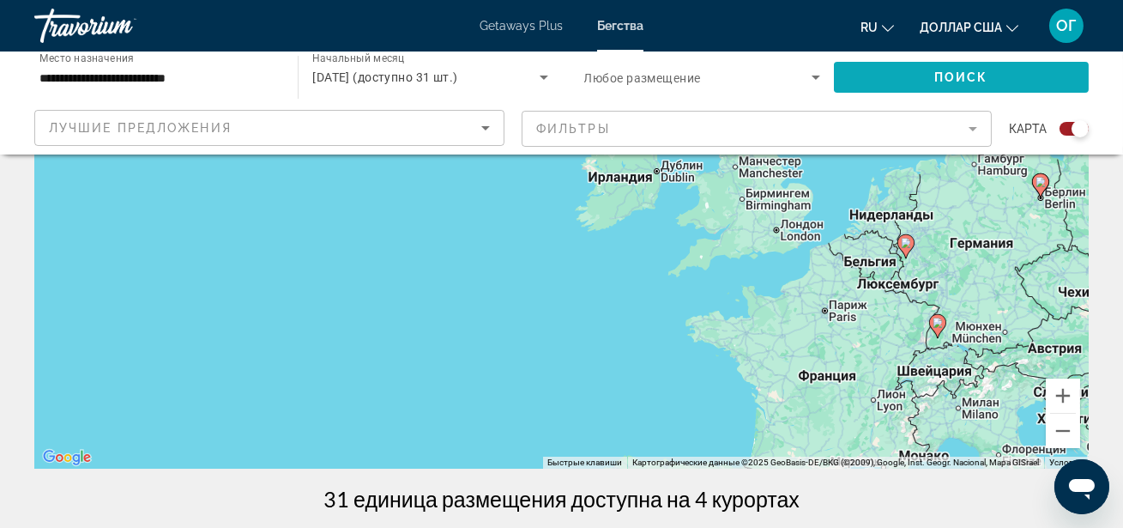
click at [989, 75] on span "Виджет поиска" at bounding box center [961, 77] width 255 height 41
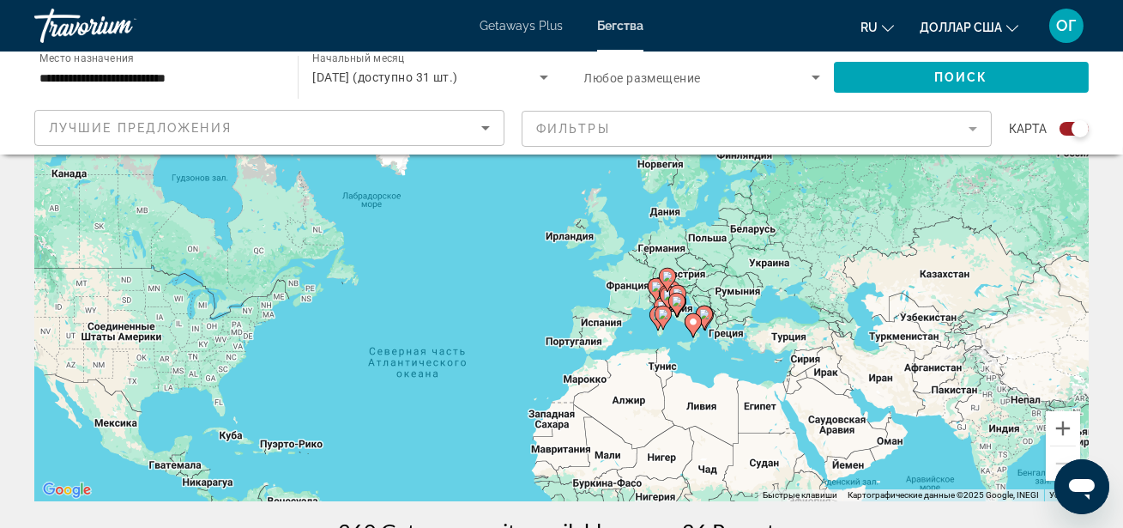
scroll to position [187, 0]
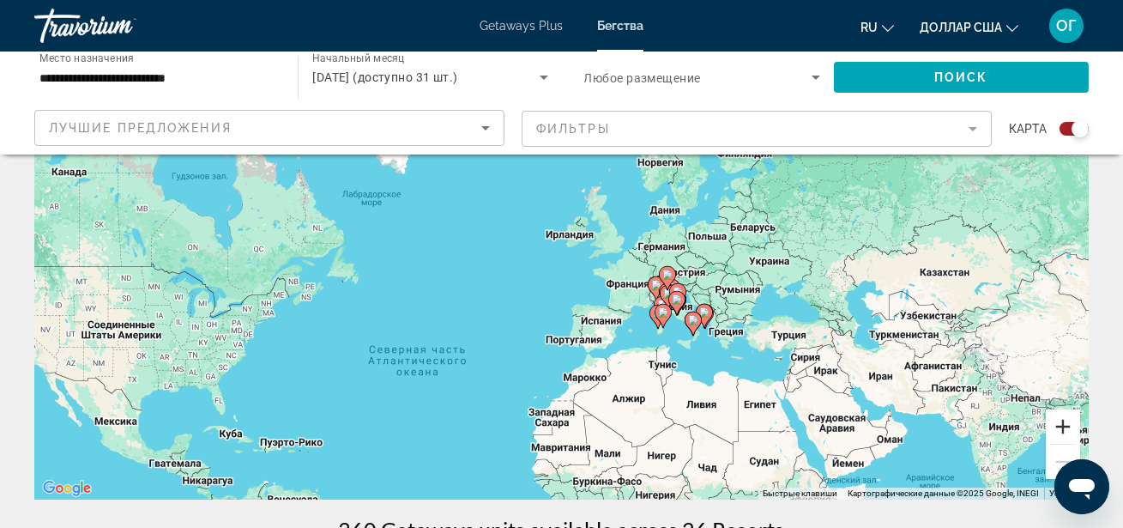
click at [1071, 431] on button "Увеличить" at bounding box center [1063, 426] width 34 height 34
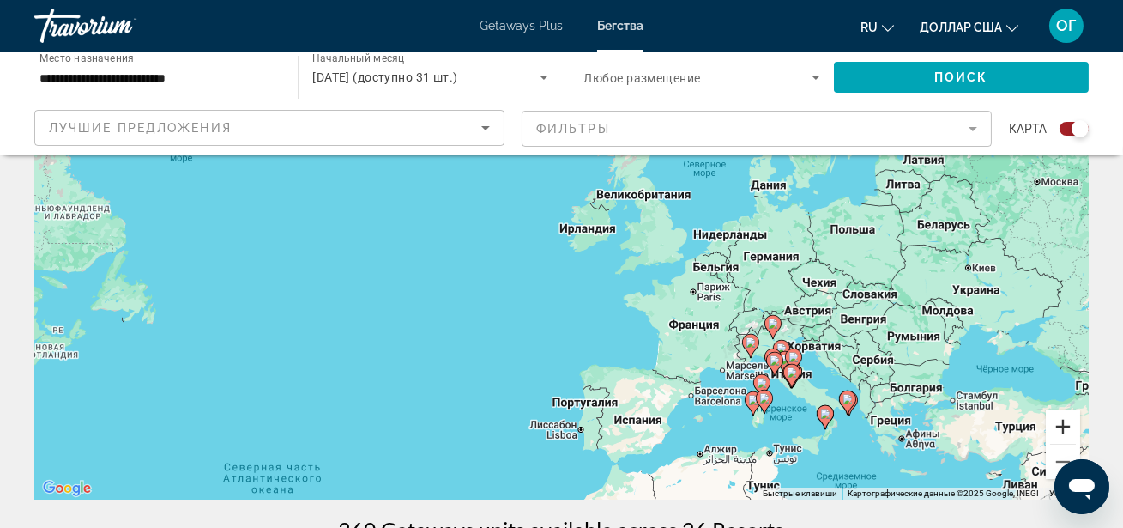
click at [1055, 425] on button "Увеличить" at bounding box center [1063, 426] width 34 height 34
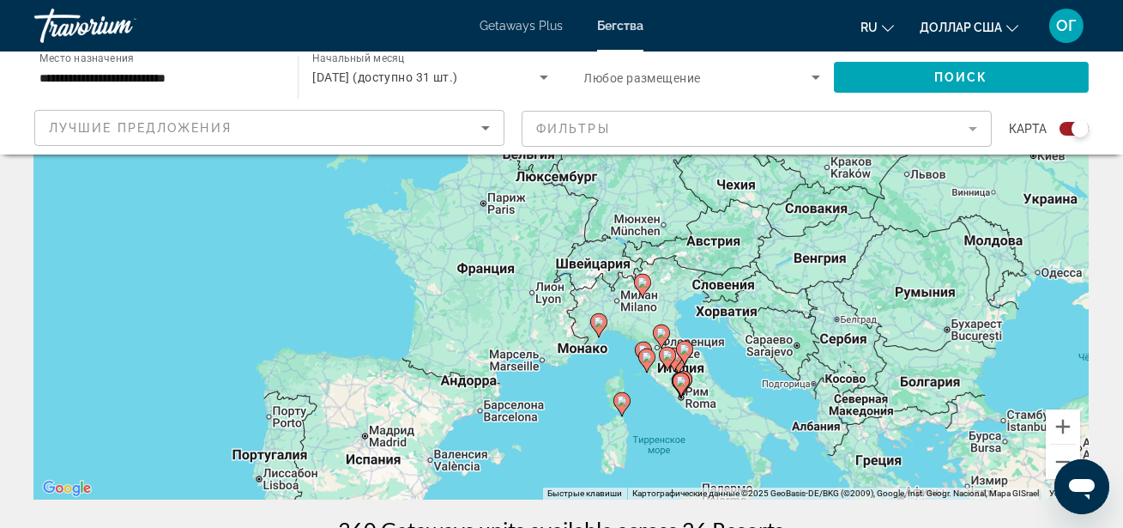
drag, startPoint x: 970, startPoint y: 311, endPoint x: 628, endPoint y: 174, distance: 368.9
click at [628, 174] on div "Чтобы активировать перетаскивание с помощью клавиатуры, нажмите Alt + Ввод. Пос…" at bounding box center [561, 242] width 1055 height 515
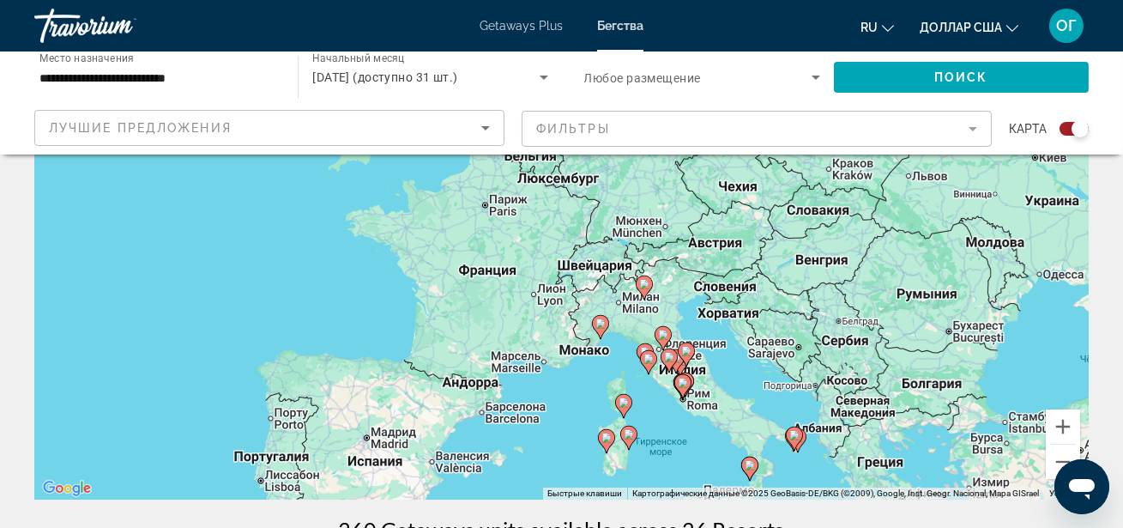
click at [601, 331] on icon "Основное содержание" at bounding box center [599, 327] width 15 height 22
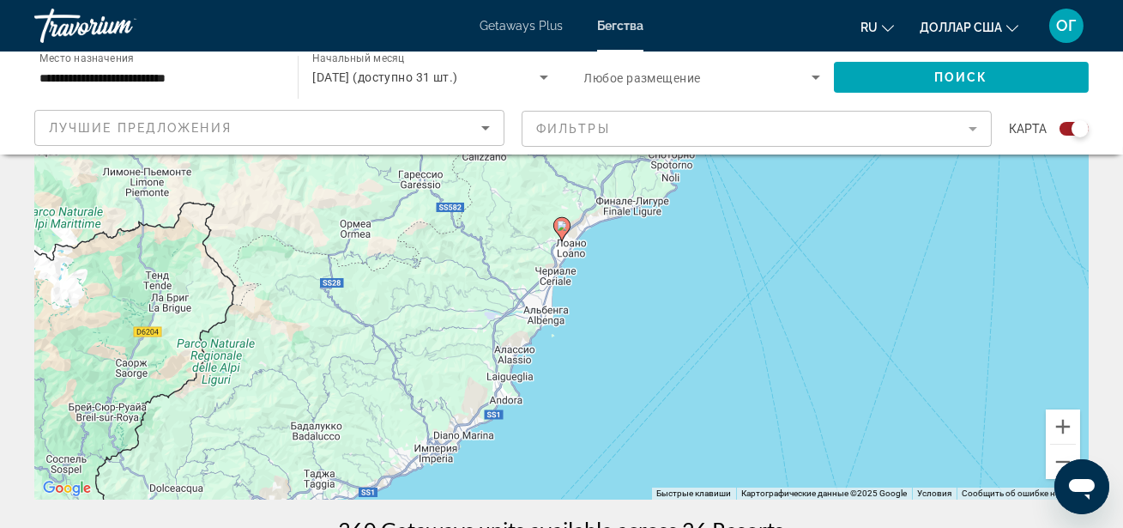
click at [563, 239] on gmp-advanced-marker "Основное содержание" at bounding box center [561, 229] width 17 height 26
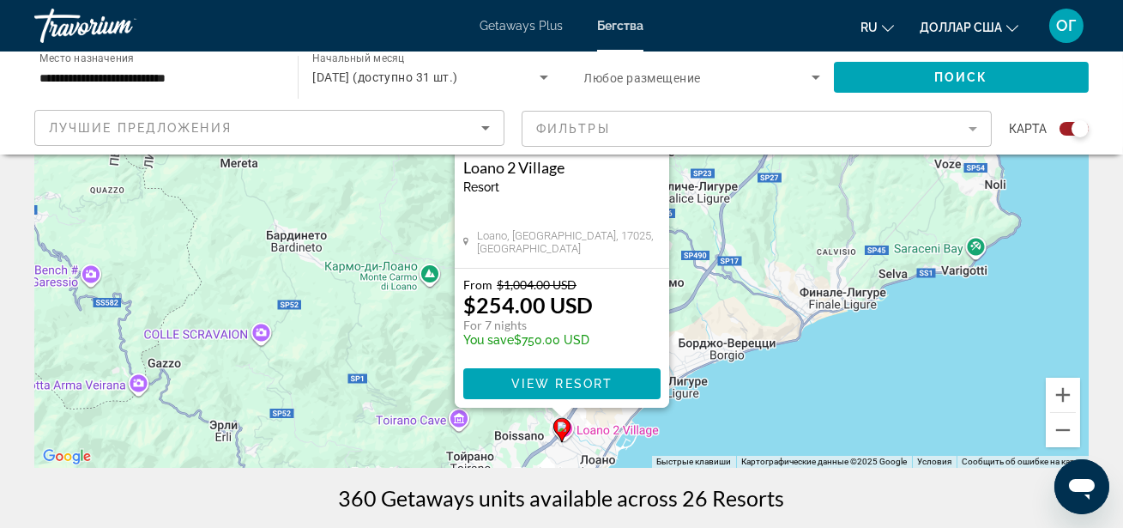
scroll to position [249, 0]
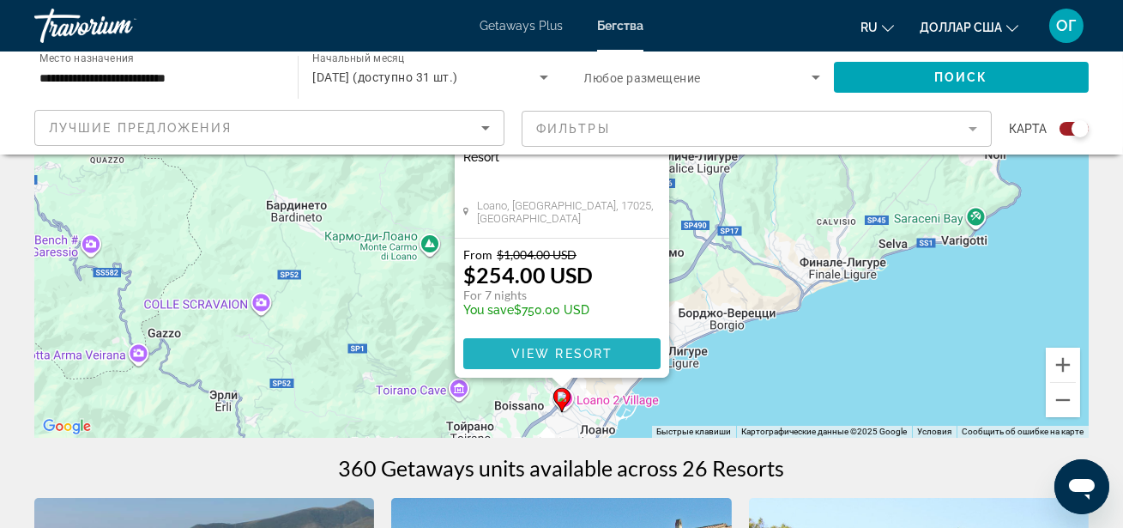
click at [588, 347] on span "View Resort" at bounding box center [561, 354] width 101 height 14
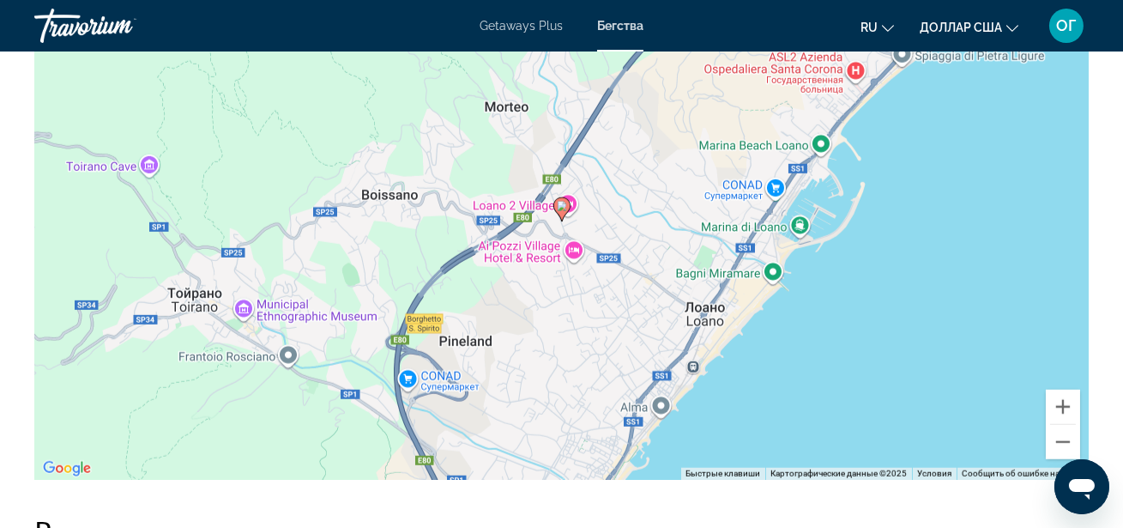
scroll to position [2746, 0]
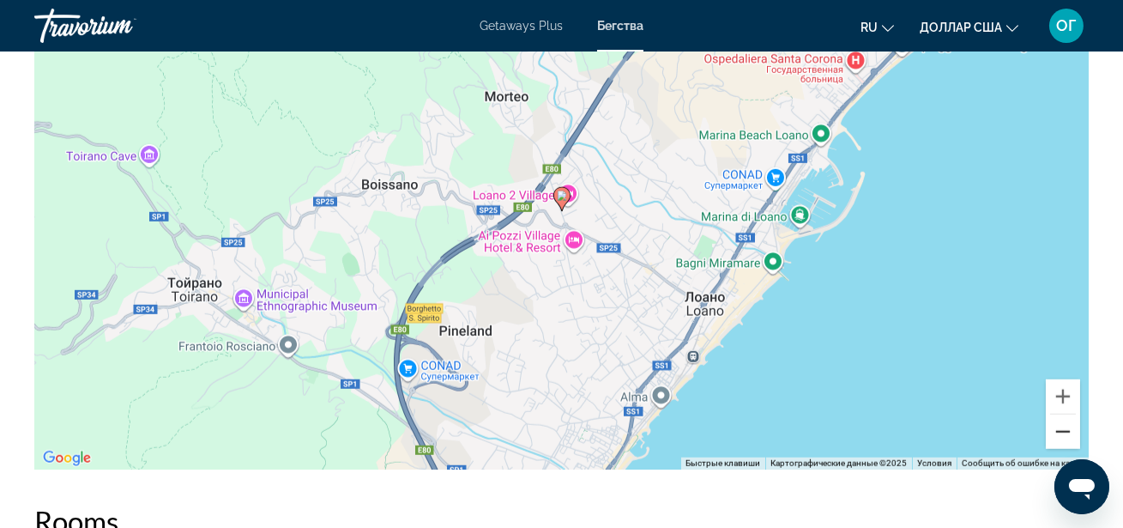
click at [1069, 432] on button "Уменьшить" at bounding box center [1063, 431] width 34 height 34
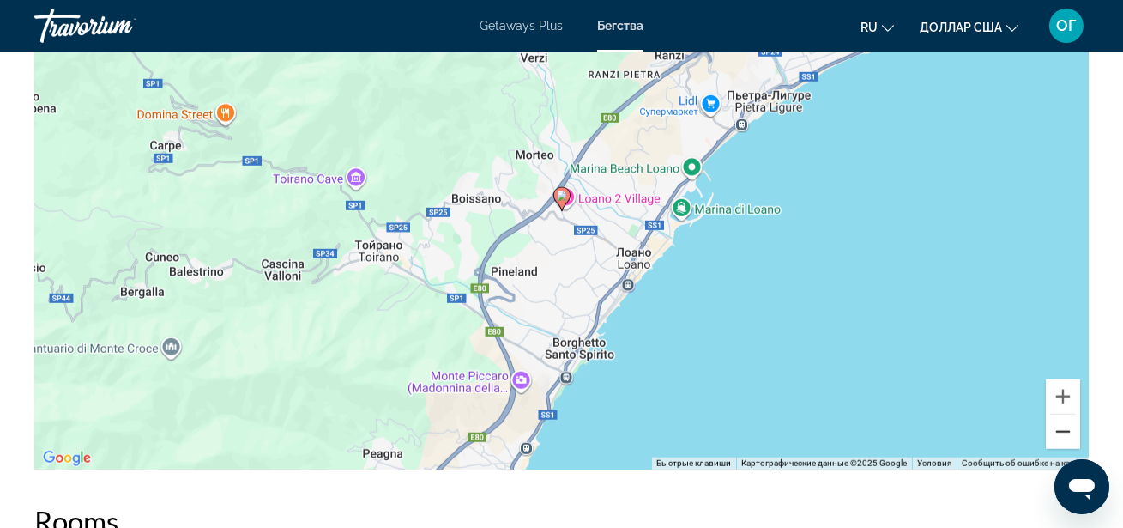
click at [1069, 432] on button "Уменьшить" at bounding box center [1063, 431] width 34 height 34
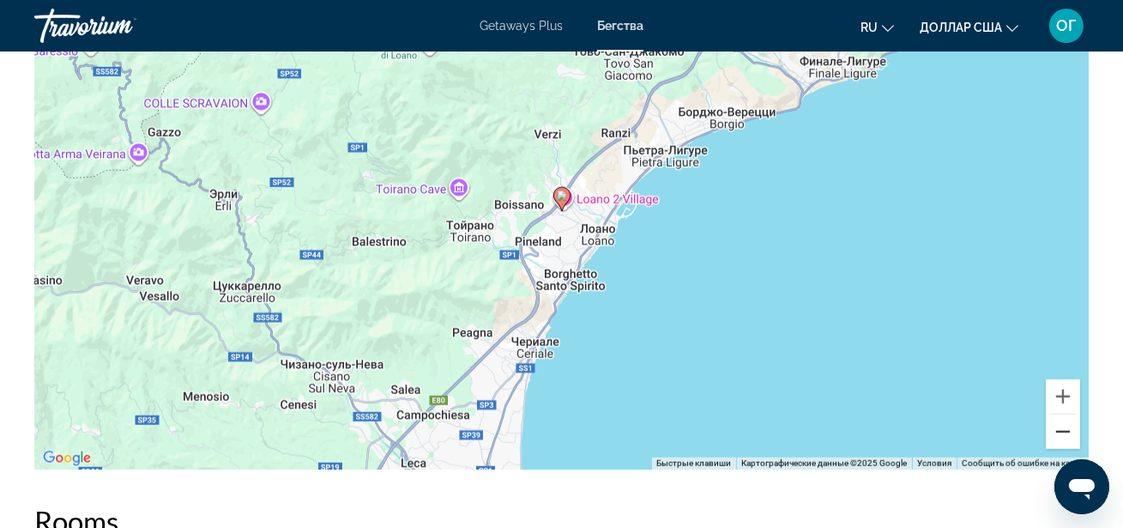
click at [1069, 432] on button "Уменьшить" at bounding box center [1063, 431] width 34 height 34
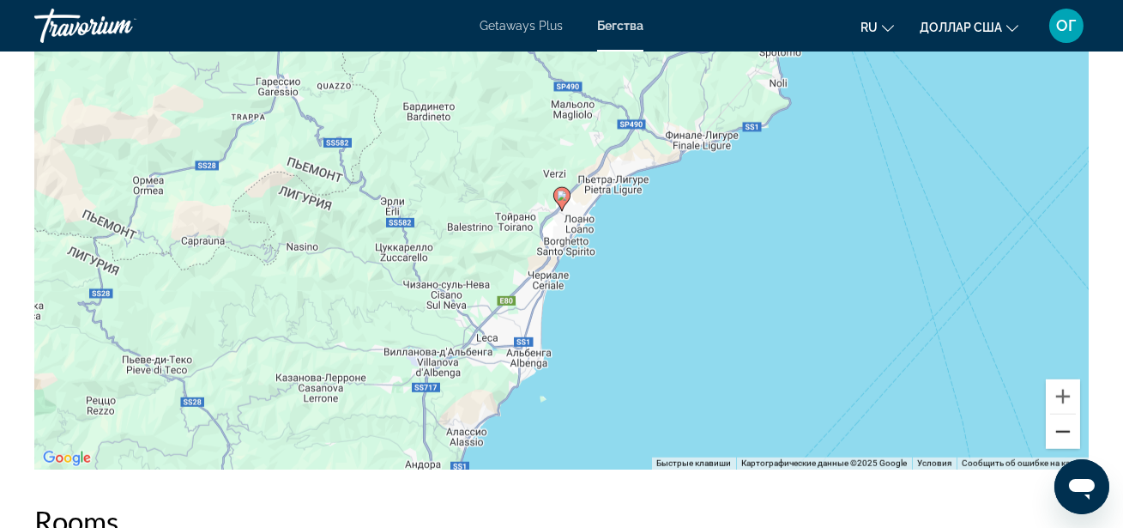
click at [1069, 432] on button "Уменьшить" at bounding box center [1063, 431] width 34 height 34
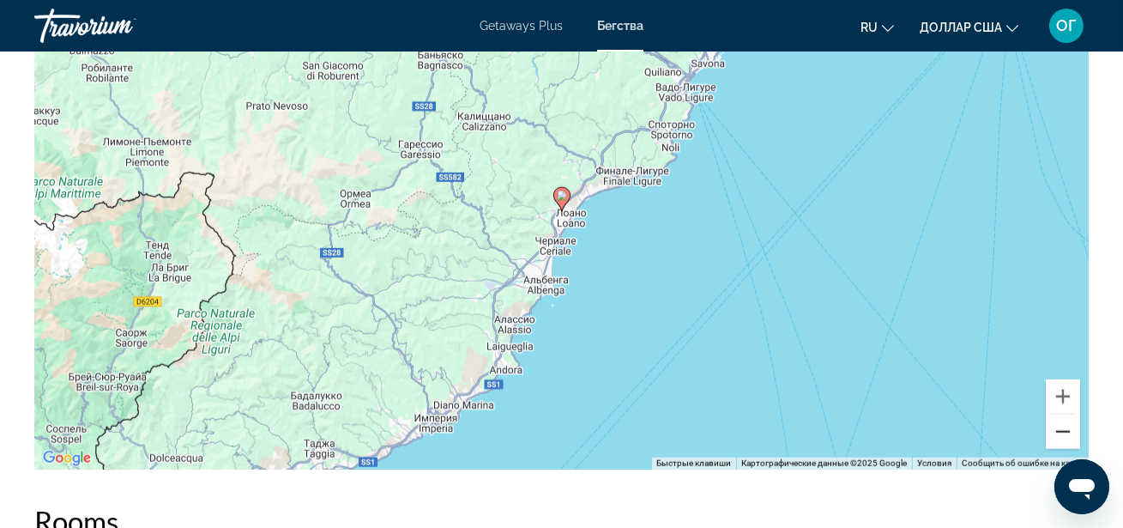
click at [1069, 432] on button "Уменьшить" at bounding box center [1063, 431] width 34 height 34
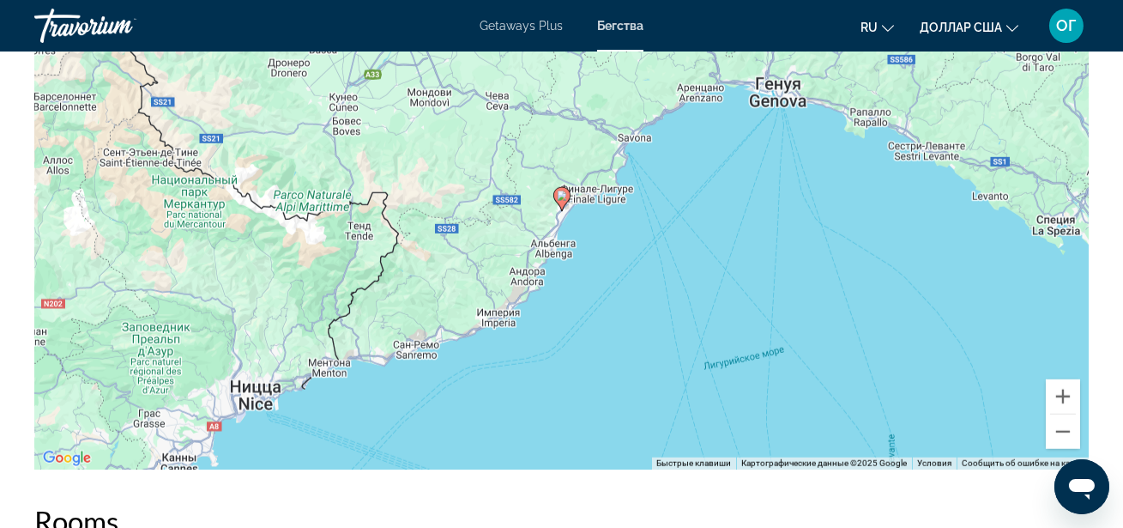
click at [1110, 280] on div "Overview Type Resort All-Inclusive No All-Inclusive Address [STREET_ADDRESS] De…" at bounding box center [561, 482] width 1123 height 4550
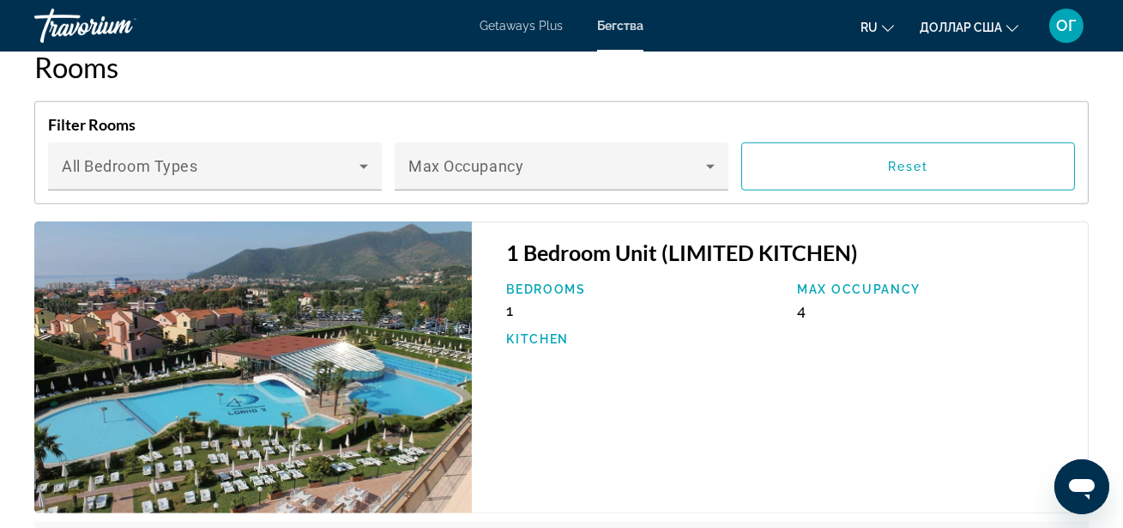
scroll to position [3183, 0]
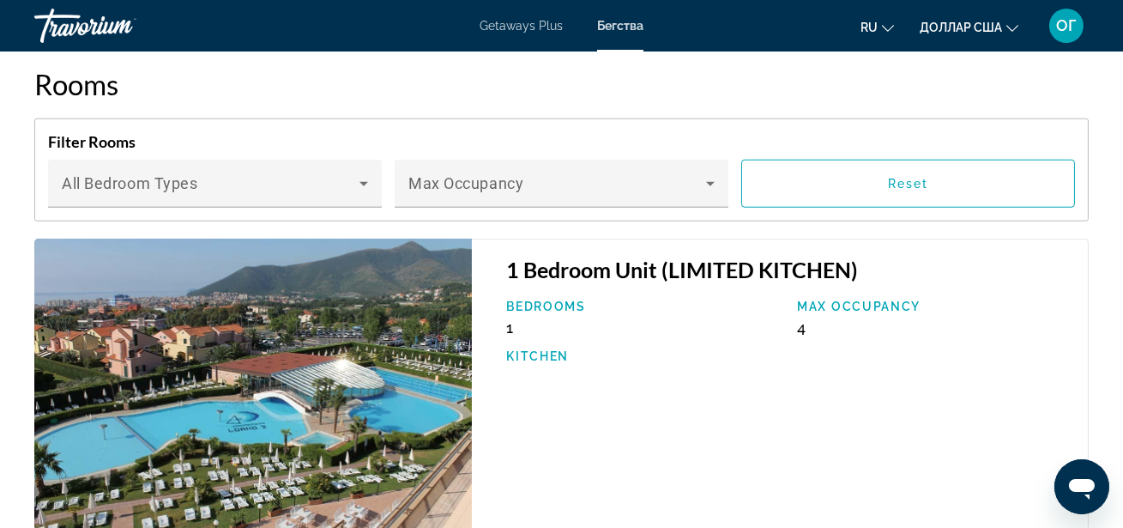
click at [1099, 236] on div "Overview Type Resort All-Inclusive No All-Inclusive Address [STREET_ADDRESS] De…" at bounding box center [561, 45] width 1123 height 4550
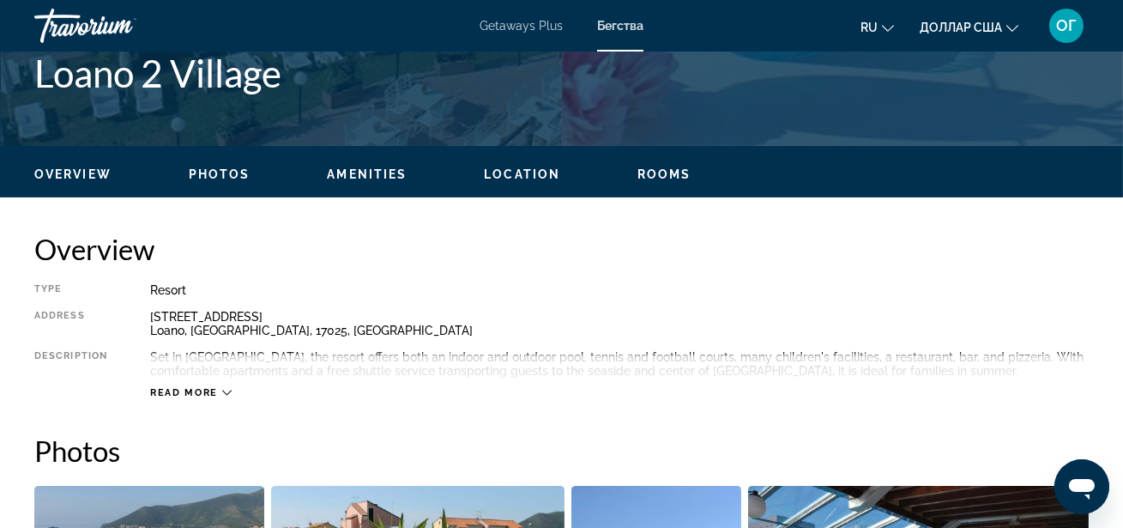
scroll to position [717, 0]
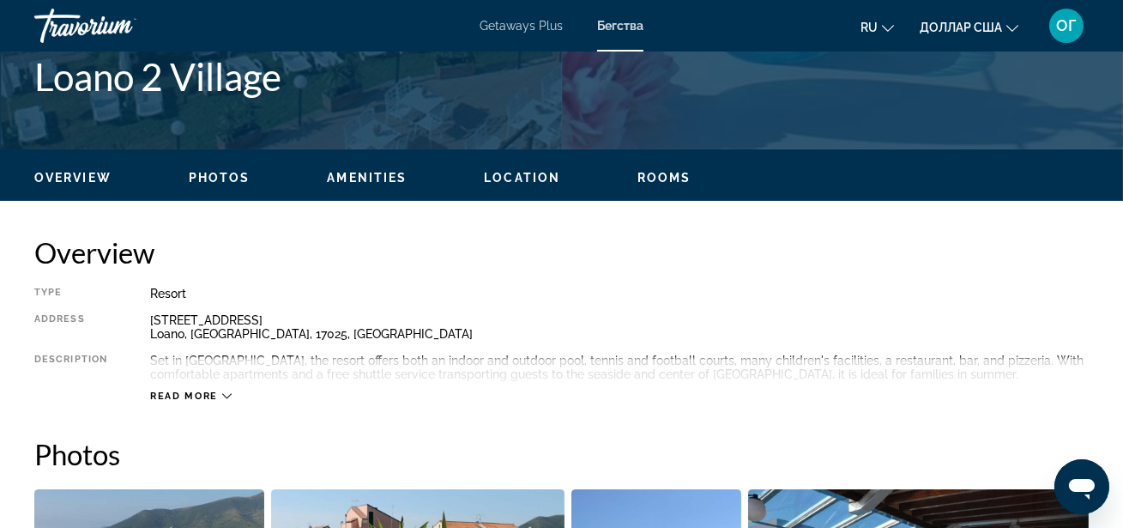
click at [222, 395] on icon "Основное содержание" at bounding box center [226, 395] width 9 height 9
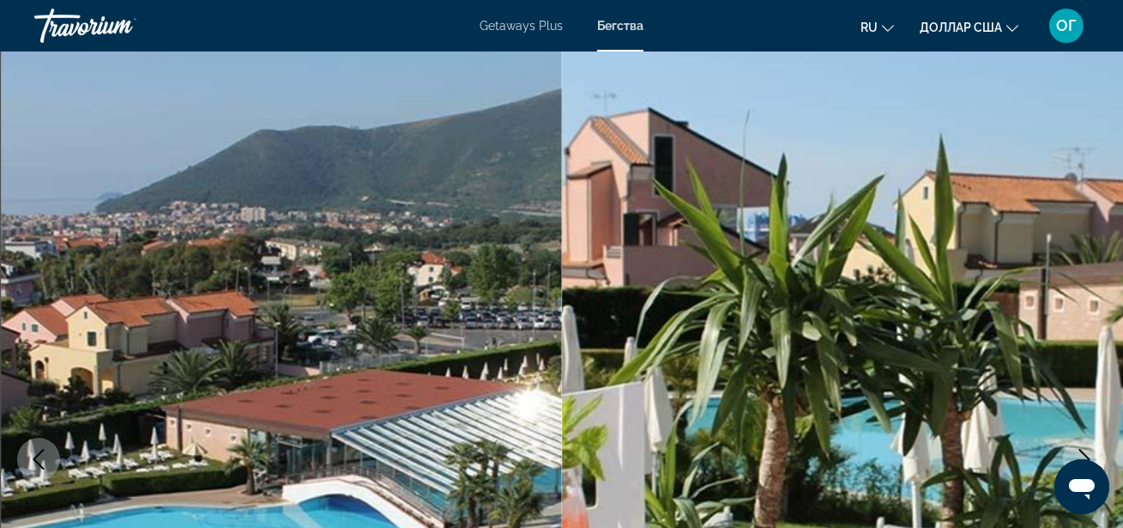
scroll to position [0, 0]
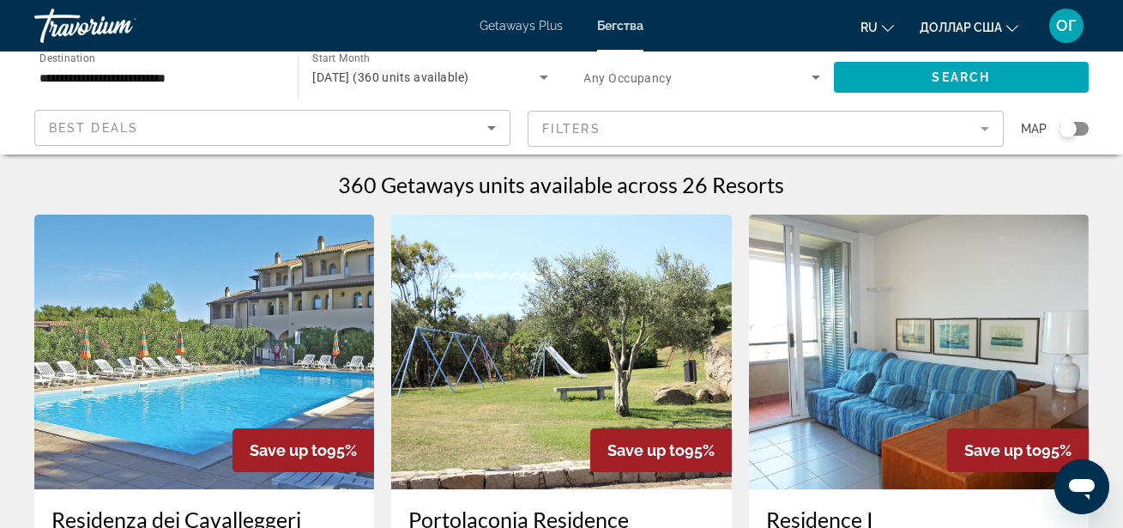
click at [1084, 130] on div "Search widget" at bounding box center [1074, 129] width 29 height 14
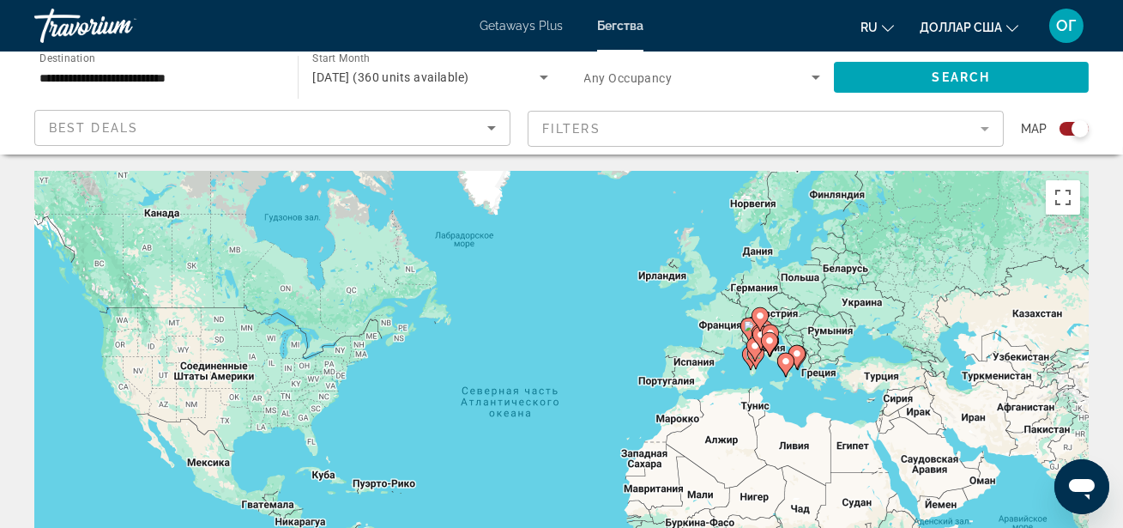
click at [775, 317] on div "Чтобы активировать перетаскивание с помощью клавиатуры, нажмите Alt + Ввод. Пос…" at bounding box center [561, 429] width 1055 height 515
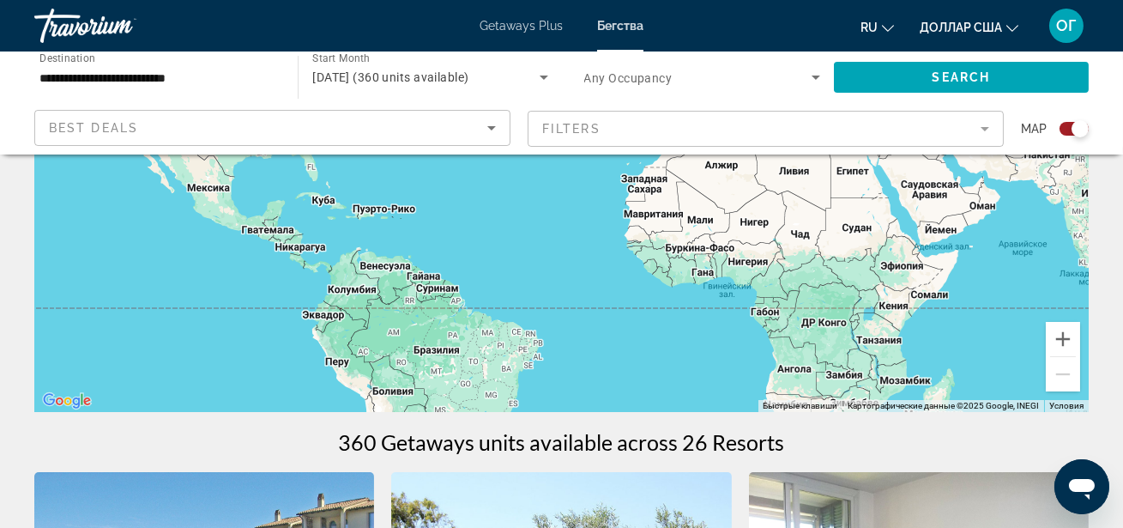
scroll to position [281, 0]
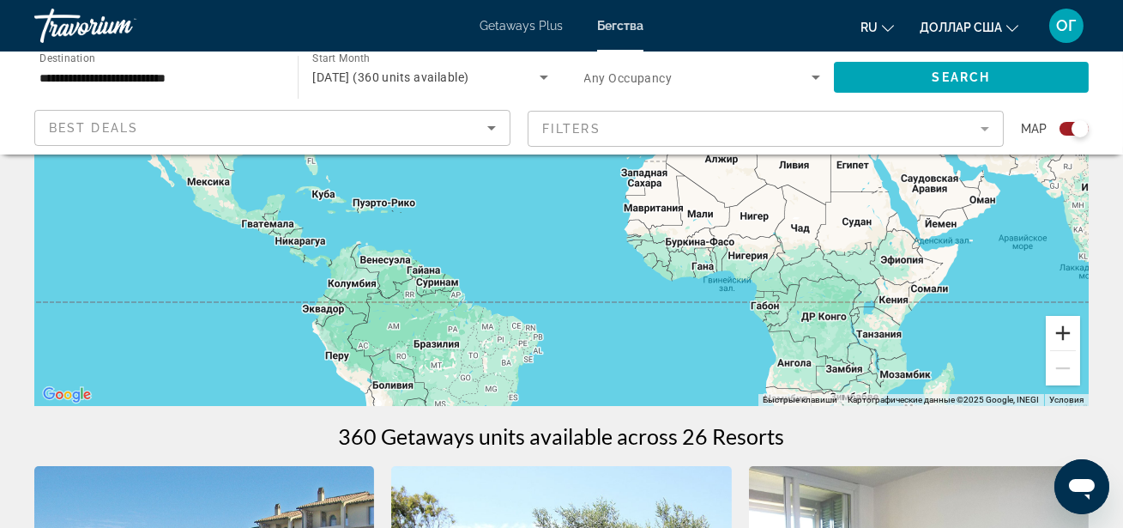
click at [1072, 332] on button "Увеличить" at bounding box center [1063, 333] width 34 height 34
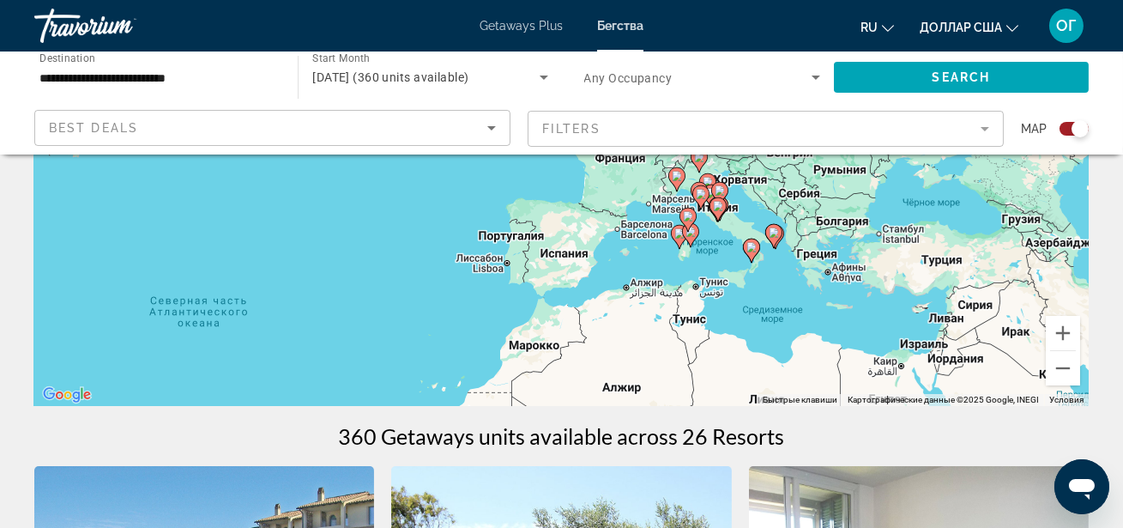
drag, startPoint x: 1001, startPoint y: 245, endPoint x: 744, endPoint y: 463, distance: 337.9
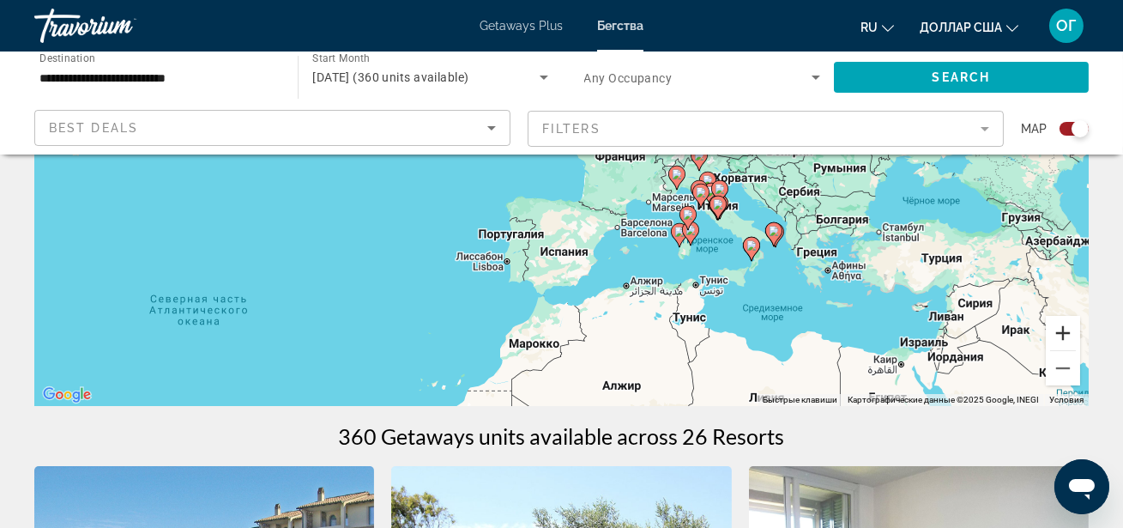
click at [1067, 339] on button "Увеличить" at bounding box center [1063, 333] width 34 height 34
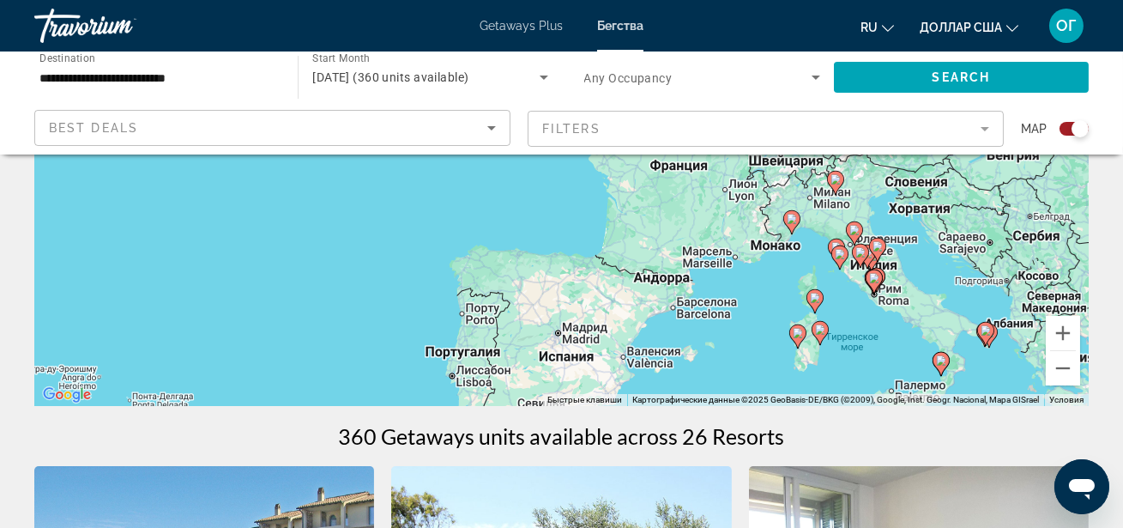
click at [988, 279] on div "Чтобы активировать перетаскивание с помощью клавиатуры, нажмите Alt + Ввод. Пос…" at bounding box center [561, 148] width 1055 height 515
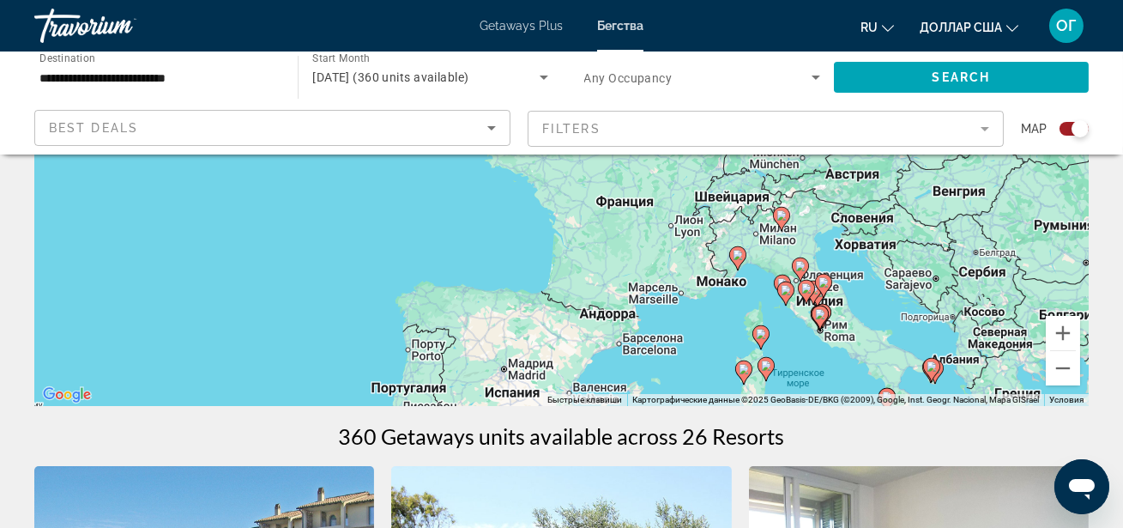
drag, startPoint x: 981, startPoint y: 244, endPoint x: 926, endPoint y: 276, distance: 63.9
click at [926, 282] on div "Чтобы активировать перетаскивание с помощью клавиатуры, нажмите Alt + Ввод. Пос…" at bounding box center [561, 148] width 1055 height 515
click at [1053, 331] on button "Увеличить" at bounding box center [1063, 333] width 34 height 34
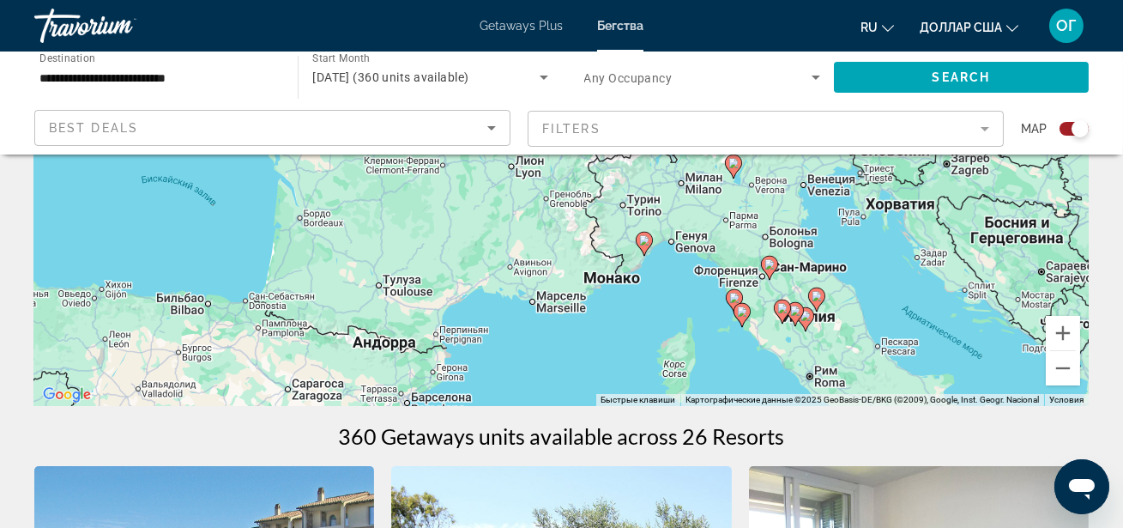
drag, startPoint x: 995, startPoint y: 325, endPoint x: 723, endPoint y: 190, distance: 303.2
click at [723, 190] on div "Чтобы активировать перетаскивание с помощью клавиатуры, нажмите Alt + Ввод. Пос…" at bounding box center [561, 148] width 1055 height 515
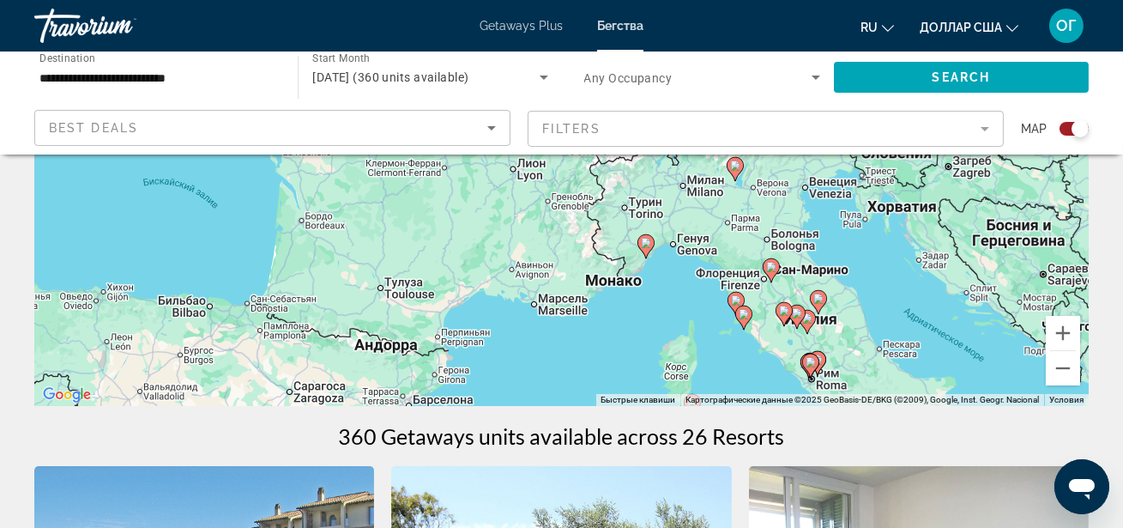
click at [734, 303] on image "Основное содержание" at bounding box center [736, 300] width 10 height 10
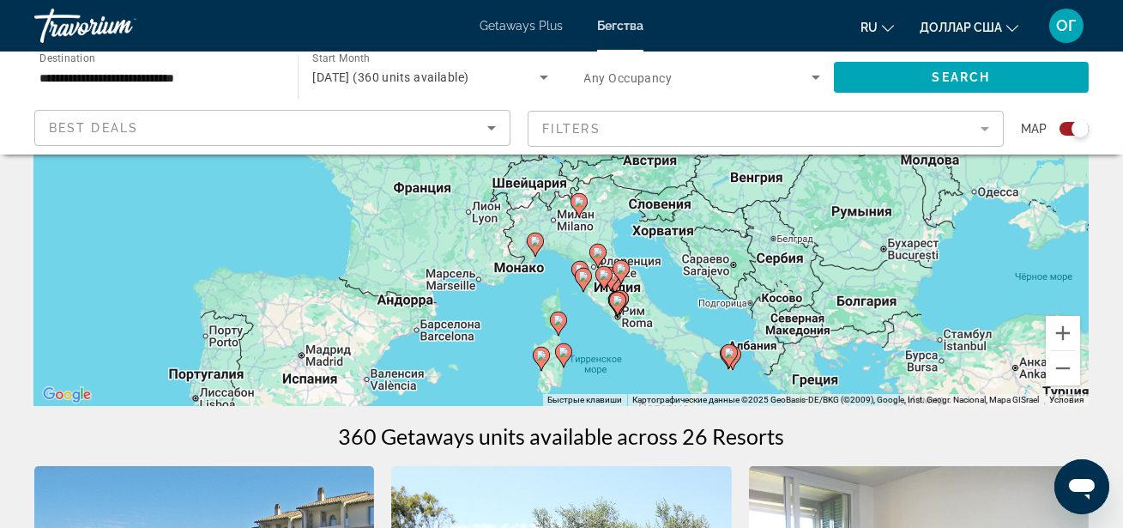
drag, startPoint x: 896, startPoint y: 250, endPoint x: 915, endPoint y: 383, distance: 134.3
click at [914, 388] on div "Чтобы активировать перетаскивание с помощью клавиатуры, нажмите Alt + Ввод. Пос…" at bounding box center [561, 148] width 1055 height 515
click at [1067, 330] on button "Увеличить" at bounding box center [1063, 333] width 34 height 34
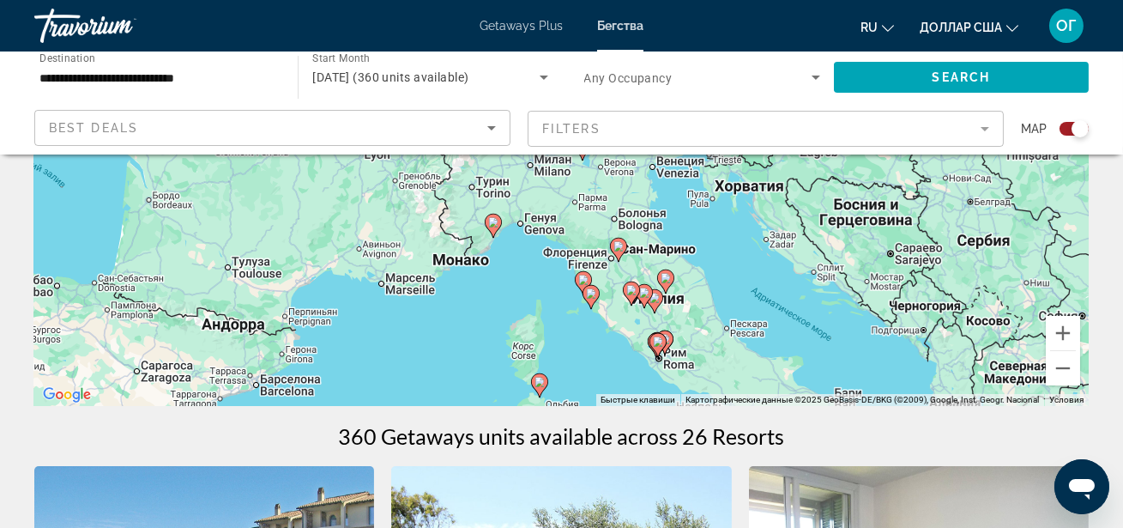
drag, startPoint x: 753, startPoint y: 319, endPoint x: 739, endPoint y: 191, distance: 128.7
click at [739, 191] on div "Чтобы активировать перетаскивание с помощью клавиатуры, нажмите Alt + Ввод. Пос…" at bounding box center [561, 148] width 1055 height 515
click at [581, 281] on image "Основное содержание" at bounding box center [583, 279] width 10 height 10
type input "**********"
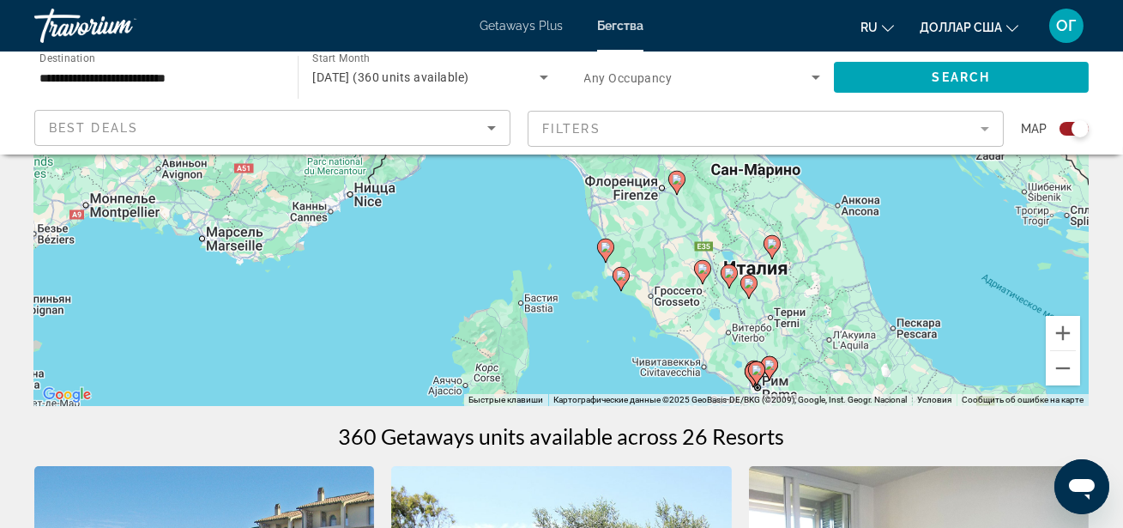
drag, startPoint x: 896, startPoint y: 329, endPoint x: 898, endPoint y: 149, distance: 179.4
click at [619, 276] on image "Основное содержание" at bounding box center [621, 275] width 10 height 10
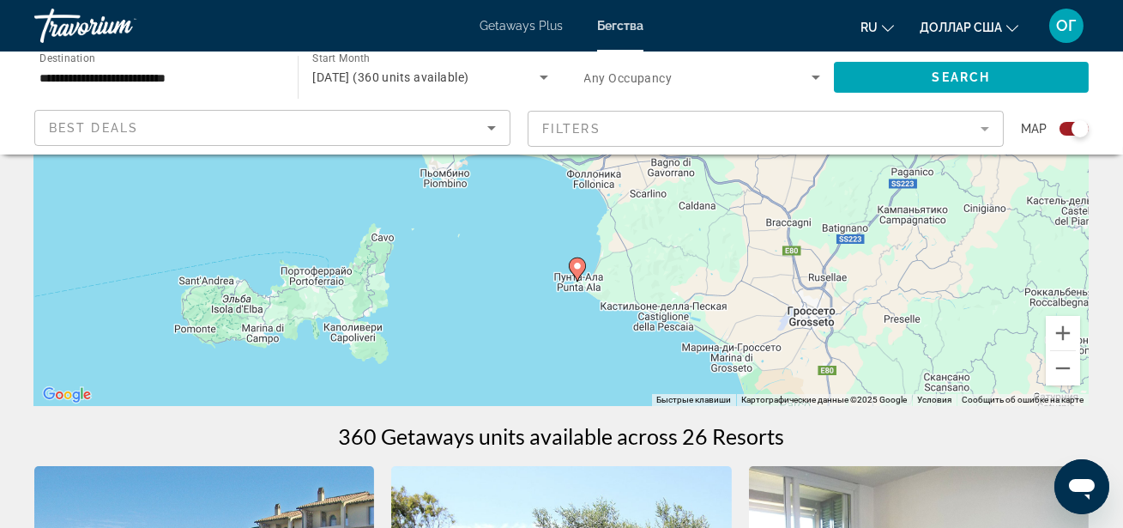
drag, startPoint x: 916, startPoint y: 245, endPoint x: 932, endPoint y: 380, distance: 135.6
click at [932, 380] on div "Чтобы активировать перетаскивание с помощью клавиатуры, нажмите Alt + Ввод. Пос…" at bounding box center [561, 148] width 1055 height 515
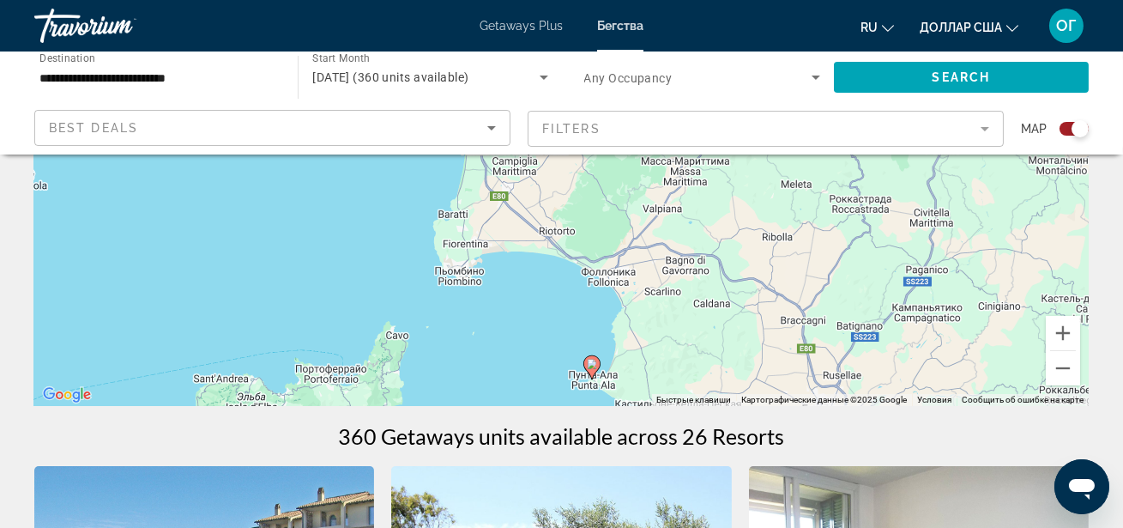
drag, startPoint x: 791, startPoint y: 248, endPoint x: 806, endPoint y: 354, distance: 106.5
click at [806, 354] on div "Чтобы активировать перетаскивание с помощью клавиатуры, нажмите Alt + Ввод. Пос…" at bounding box center [561, 148] width 1055 height 515
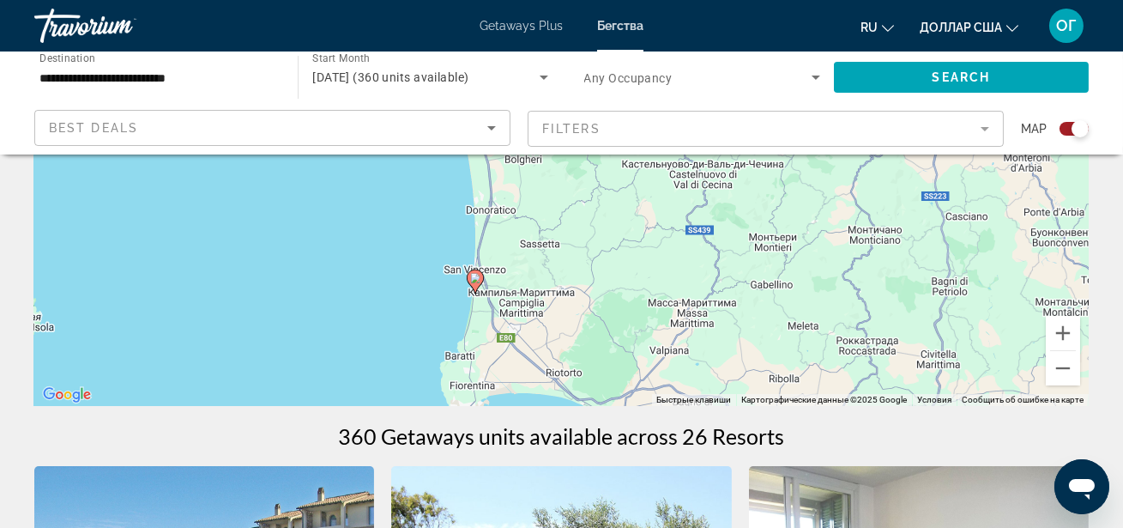
drag, startPoint x: 729, startPoint y: 192, endPoint x: 736, endPoint y: 355, distance: 163.2
click at [736, 356] on div "Чтобы активировать перетаскивание с помощью клавиатуры, нажмите Alt + Ввод. Пос…" at bounding box center [561, 148] width 1055 height 515
click at [475, 283] on icon "Основное содержание" at bounding box center [474, 280] width 15 height 22
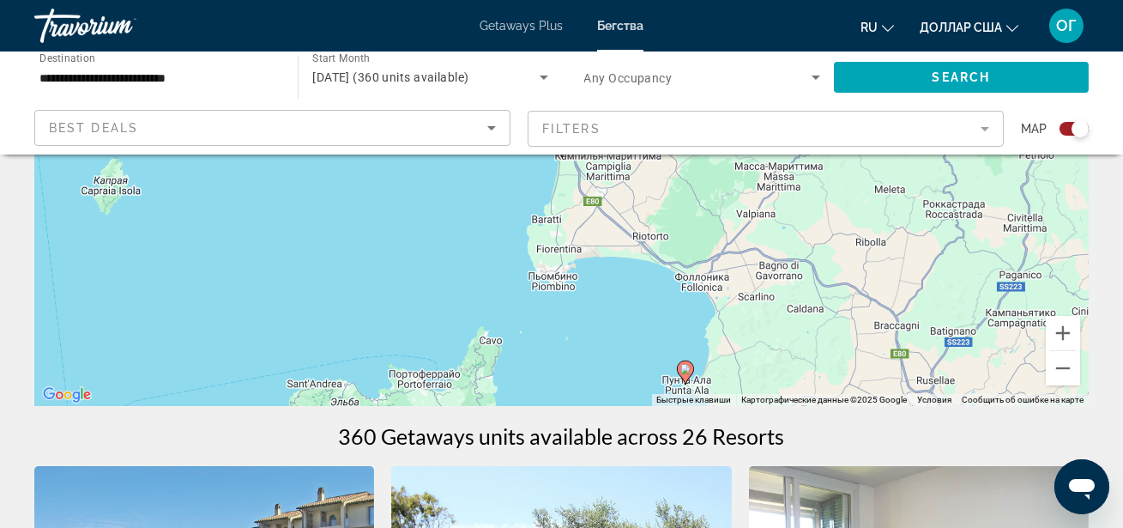
drag, startPoint x: 804, startPoint y: 255, endPoint x: 811, endPoint y: 318, distance: 63.9
click at [810, 318] on div "Чтобы активировать перетаскивание с помощью клавиатуры, нажмите Alt + Ввод. Пос…" at bounding box center [561, 148] width 1055 height 515
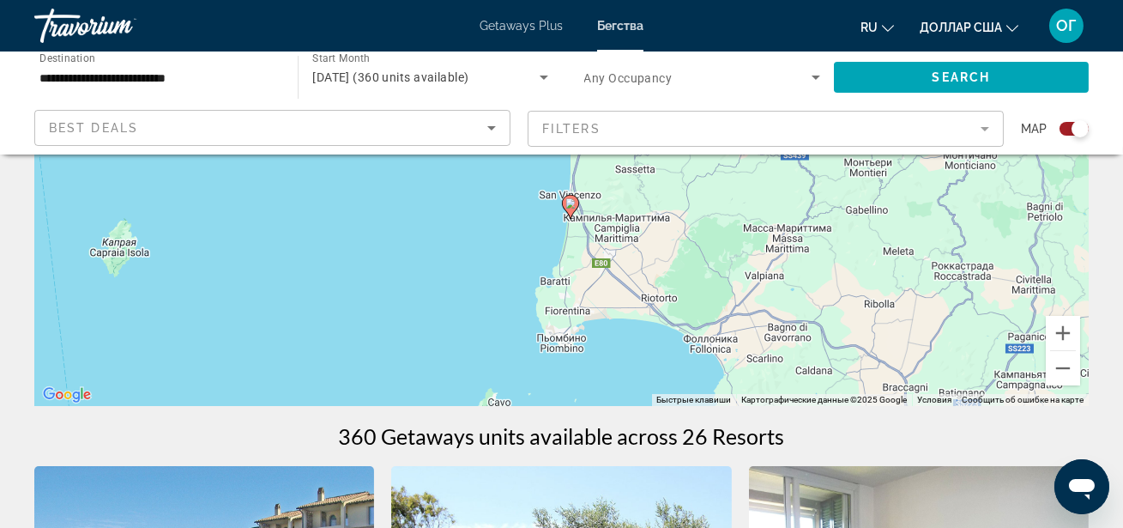
click at [571, 203] on image "Основное содержание" at bounding box center [570, 203] width 10 height 10
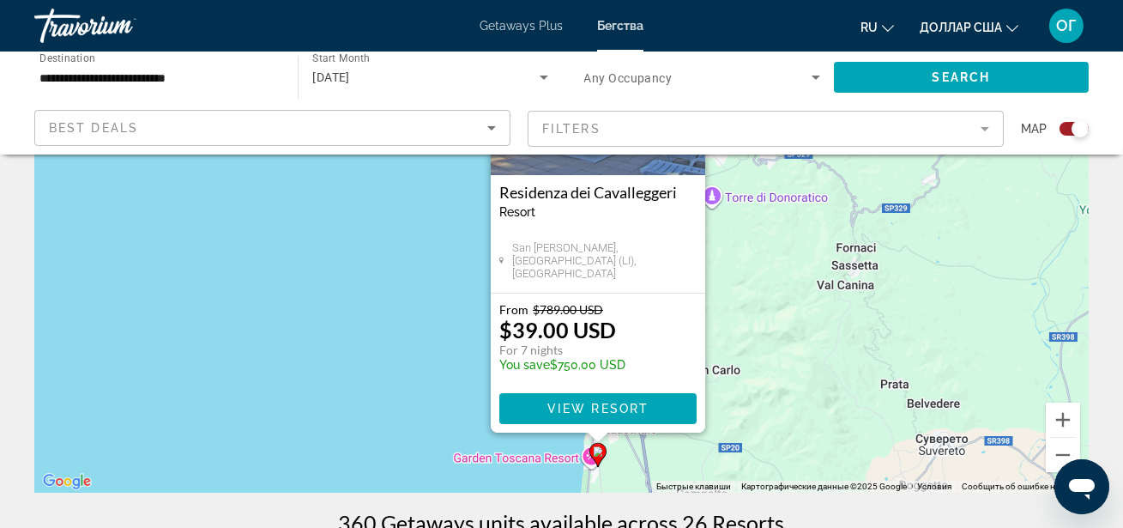
scroll to position [218, 0]
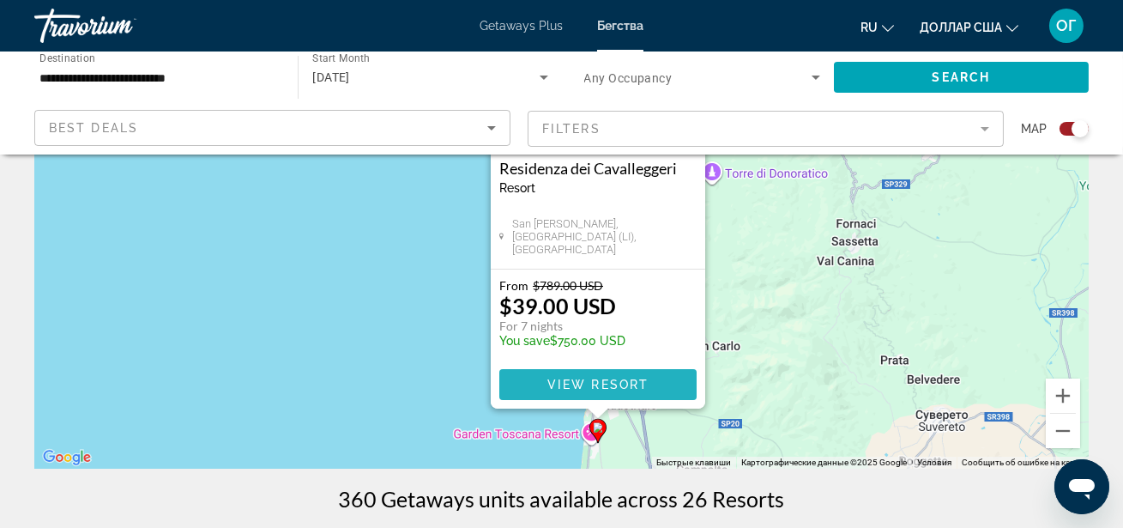
click at [560, 380] on span "View Resort" at bounding box center [597, 385] width 101 height 14
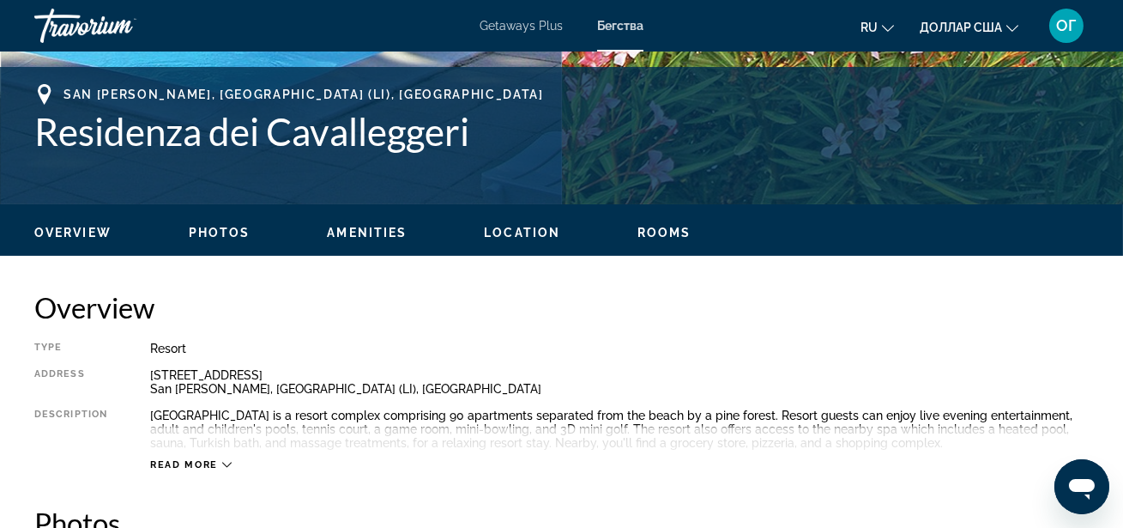
scroll to position [660, 0]
